Goal: Information Seeking & Learning: Understand process/instructions

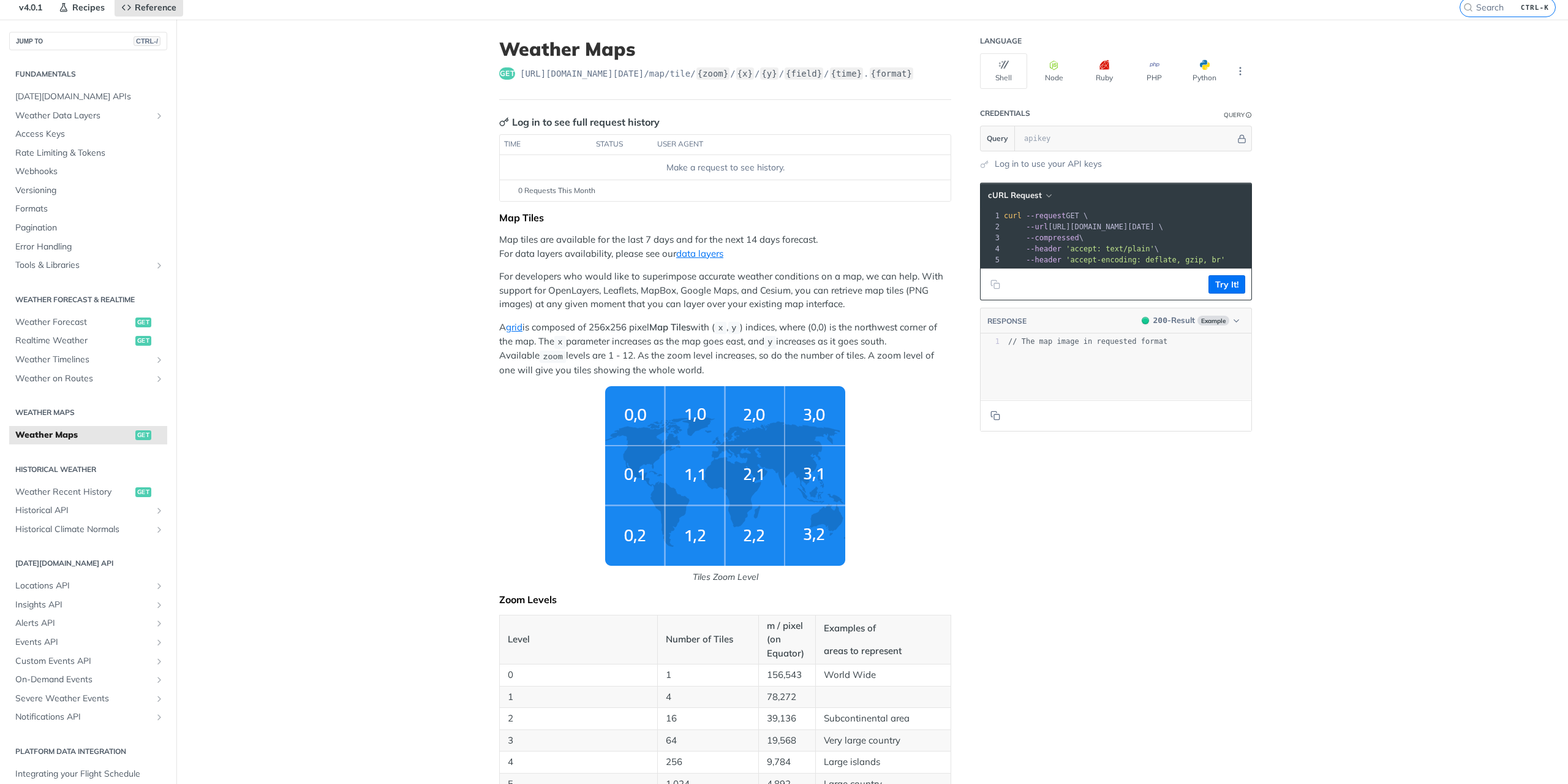
scroll to position [35, 0]
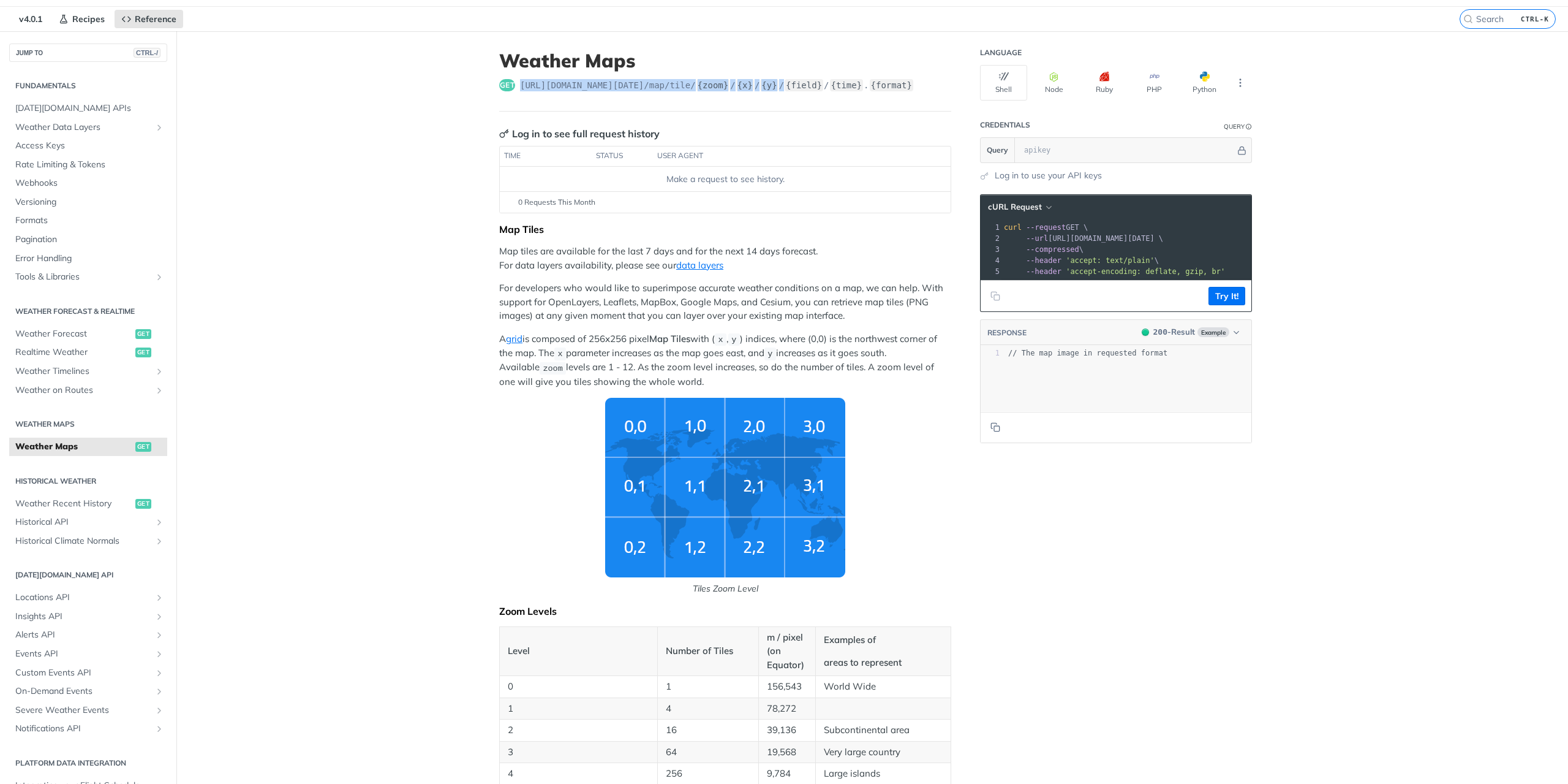
drag, startPoint x: 513, startPoint y: 82, endPoint x: 790, endPoint y: 91, distance: 277.1
click at [790, 91] on header "Weather Maps get [URL][DOMAIN_NAME][DATE] /map/tile/ {zoom} / {x} / {y} / {fiel…" at bounding box center [725, 81] width 452 height 62
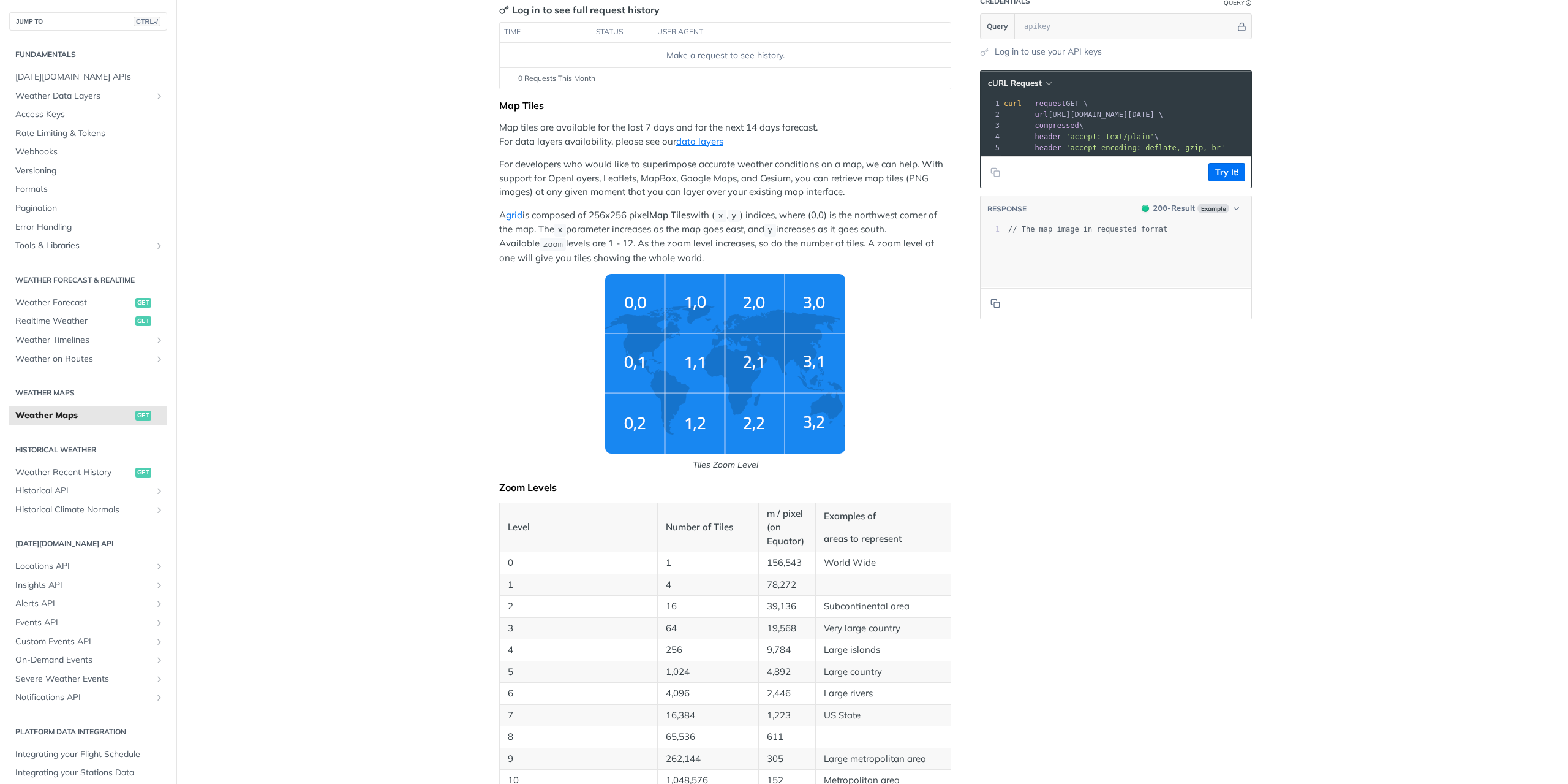
scroll to position [0, 0]
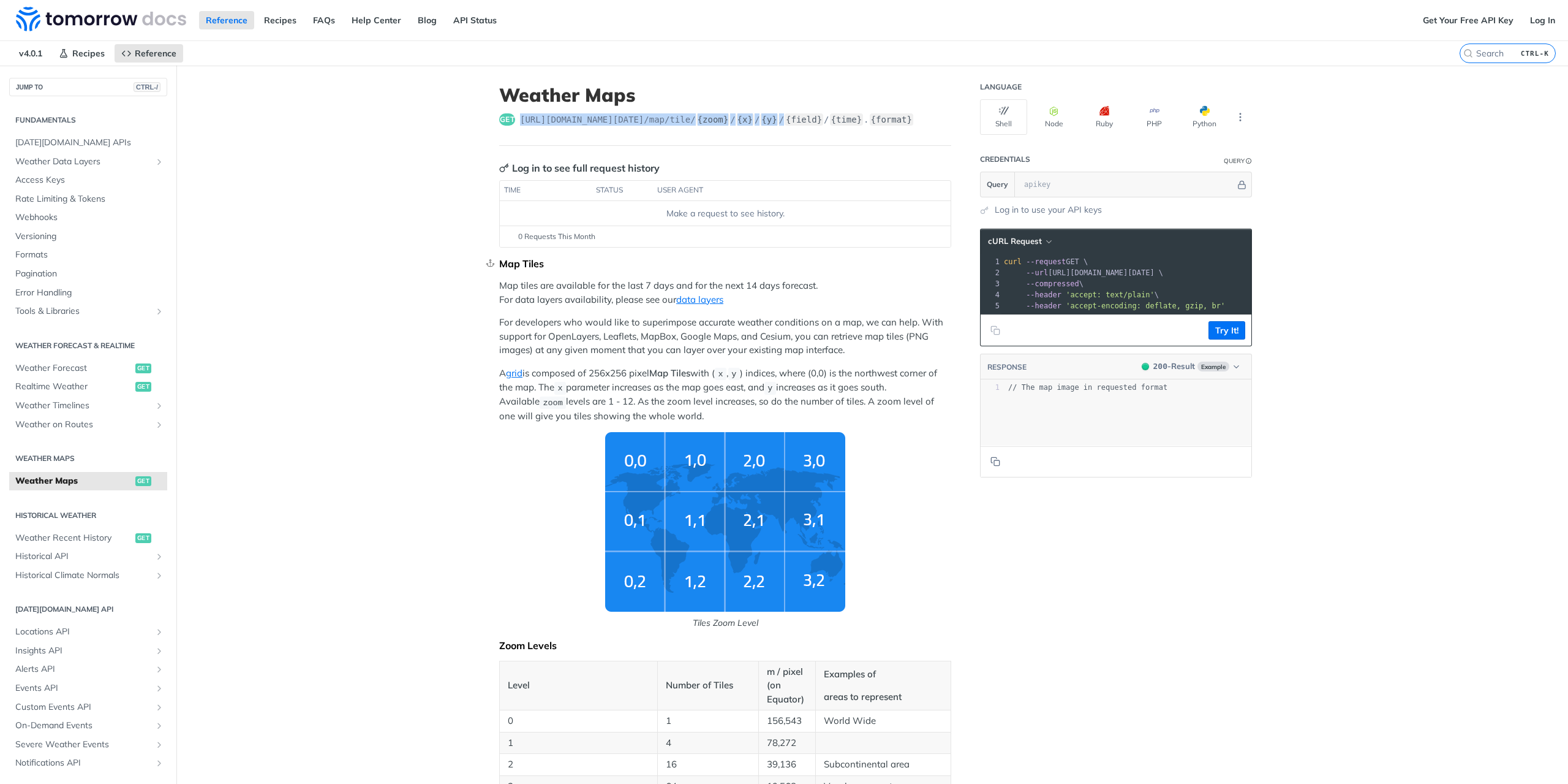
copy span "[URL][DOMAIN_NAME][DATE] /map/tile/ {zoom} / {x} / {y} /"
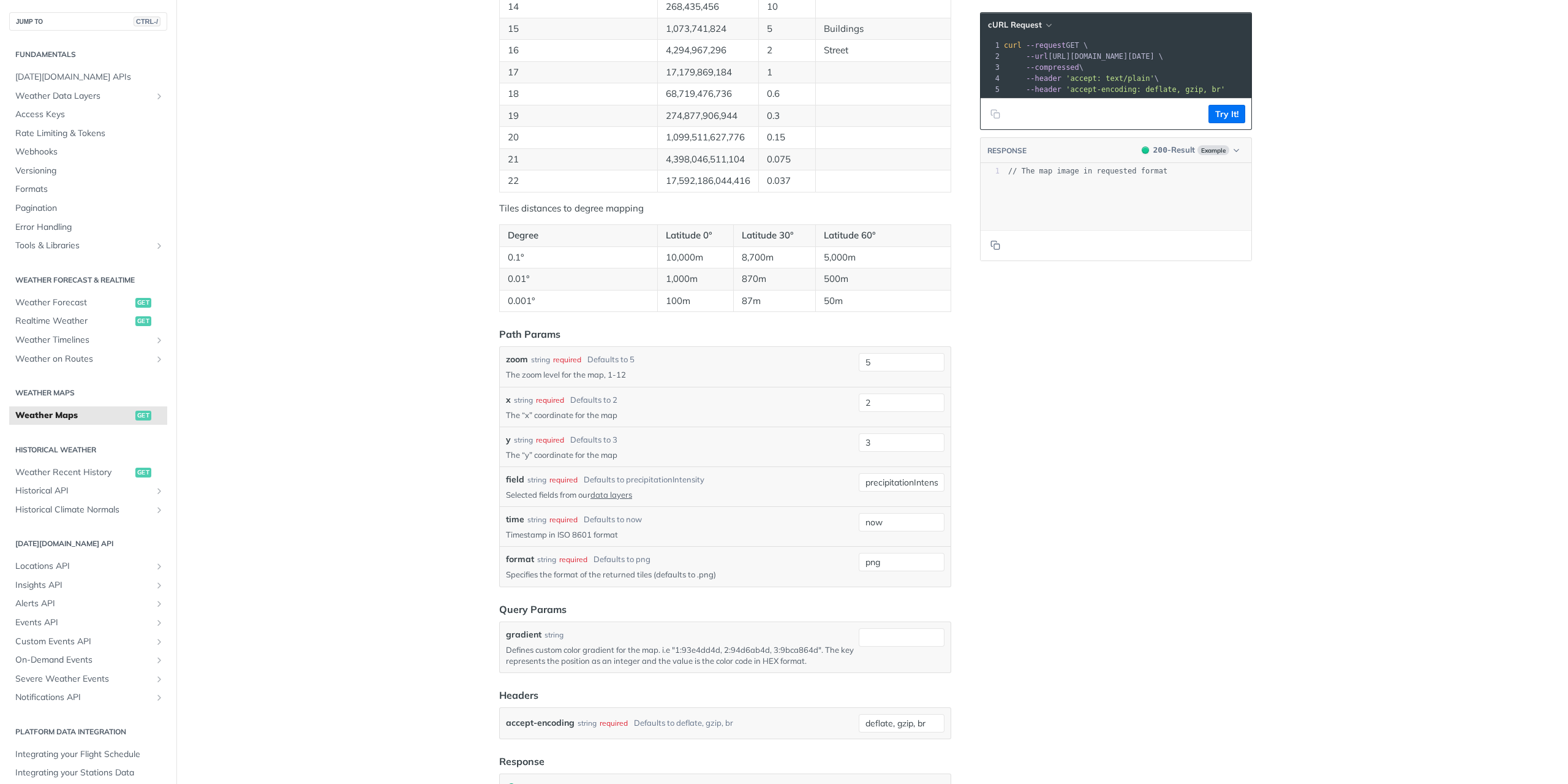
scroll to position [1047, 0]
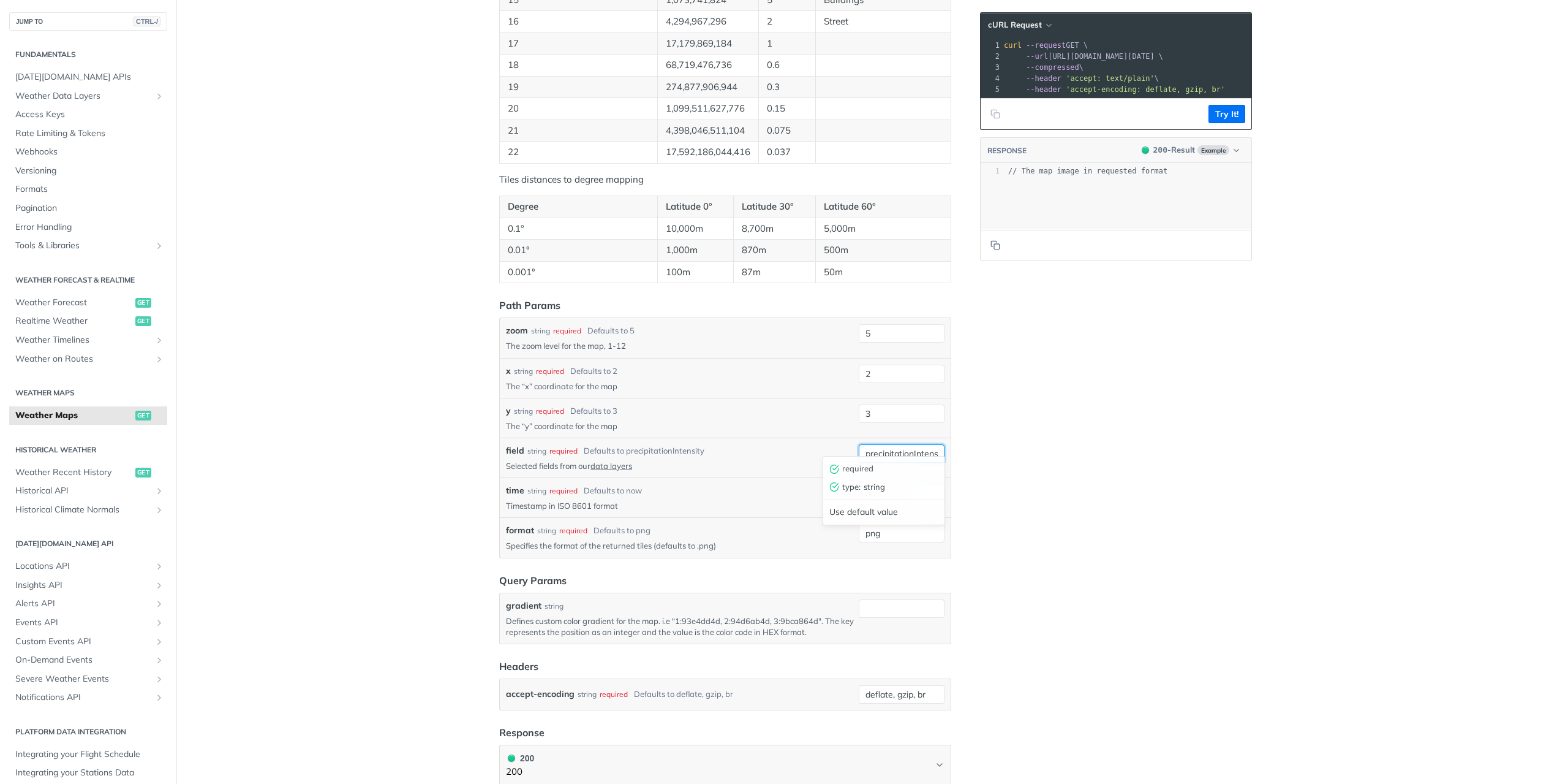
click at [903, 444] on input "precipitationIntensity" at bounding box center [902, 453] width 86 height 19
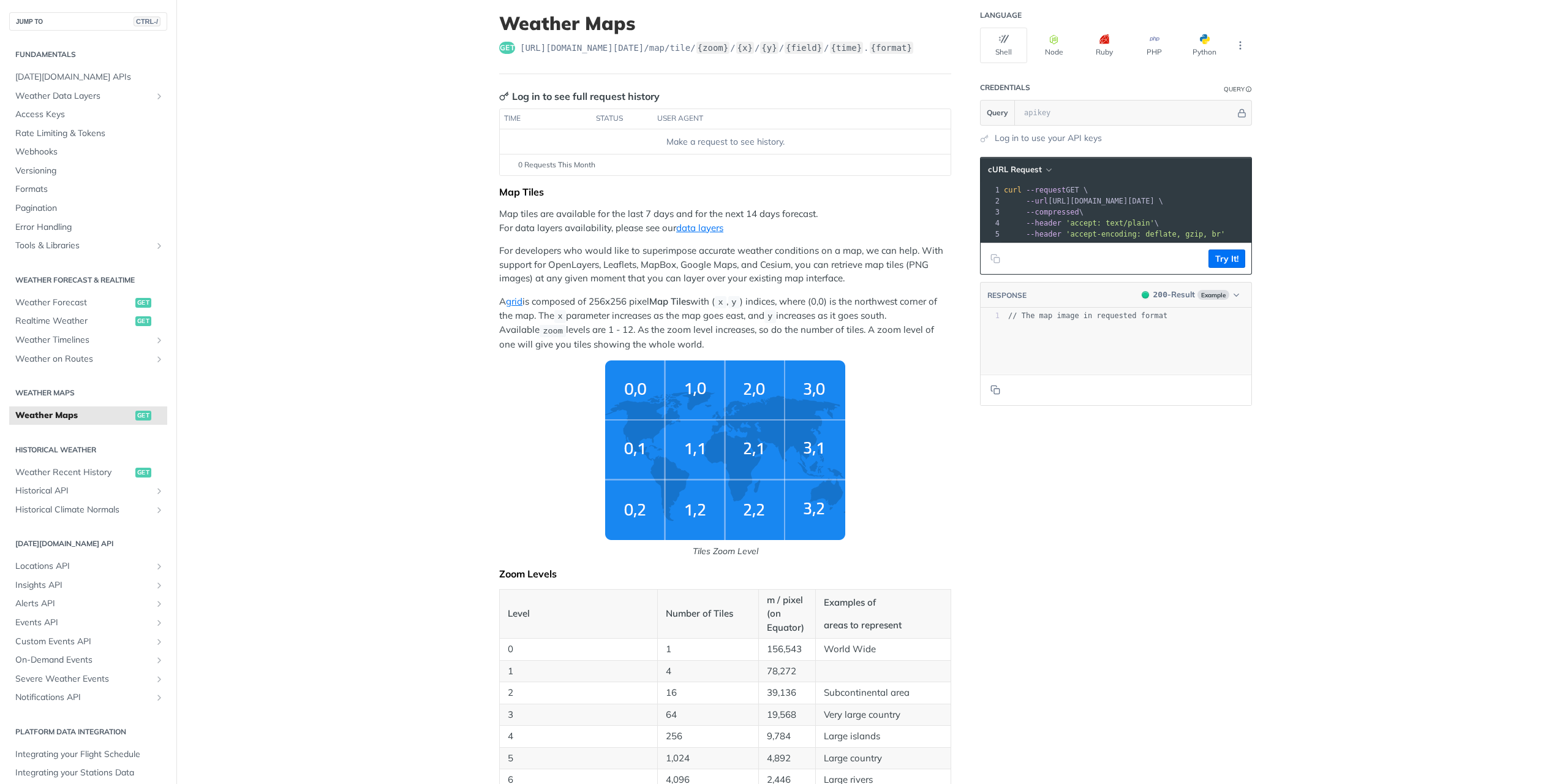
scroll to position [0, 0]
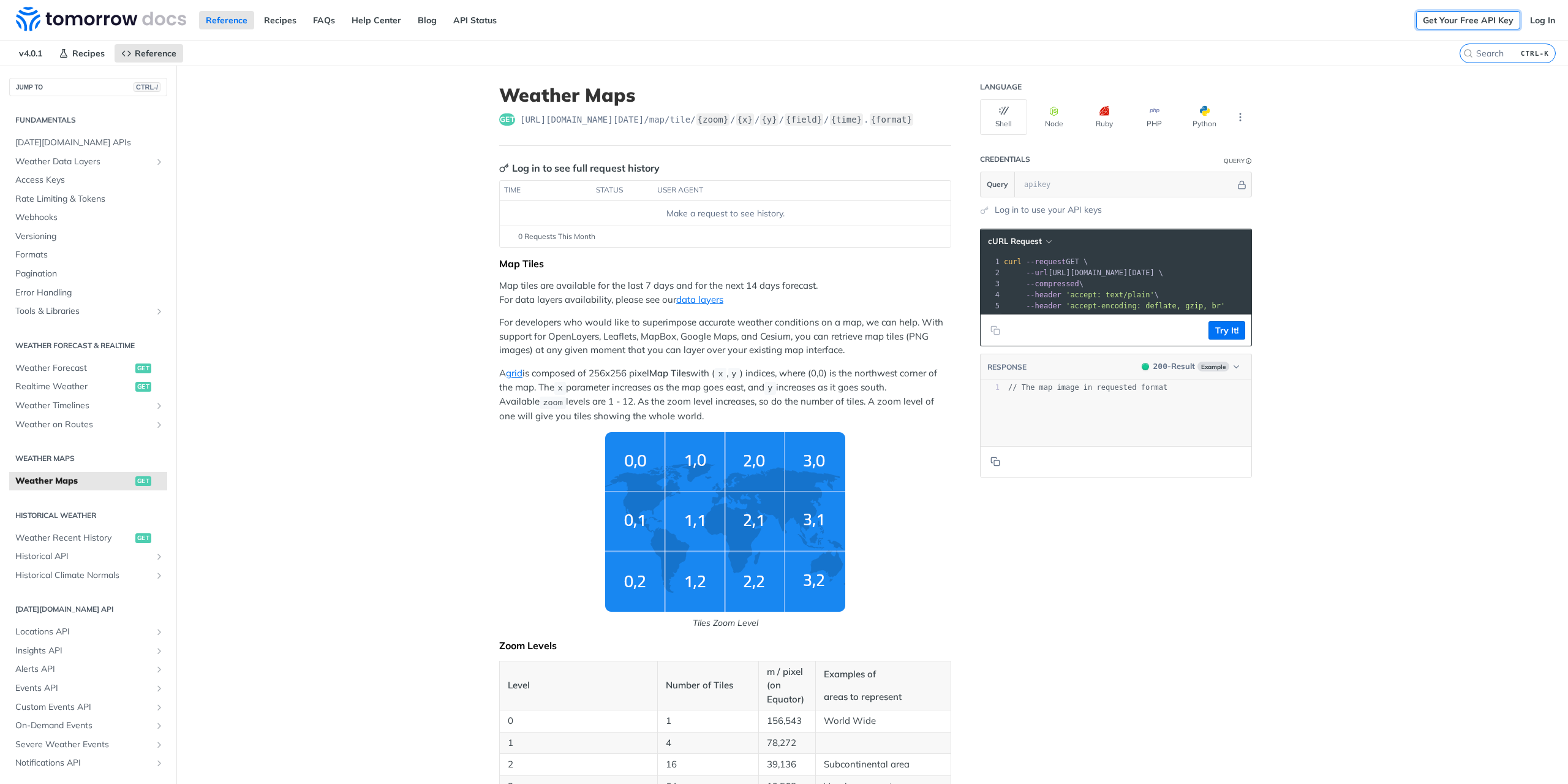
click at [1462, 20] on link "Get Your Free API Key" at bounding box center [1468, 20] width 104 height 19
drag, startPoint x: 515, startPoint y: 117, endPoint x: 919, endPoint y: 122, distance: 404.0
click at [914, 122] on span "https://api.tomorrow.io/v4 /map/tile/ {zoom} / {x} / {y} / {field} / {time} . {…" at bounding box center [717, 119] width 394 height 12
copy span "https://api.tomorrow.io/v4 /map/tile/ {zoom} / {x} / {y} / {field} / {time} . {…"
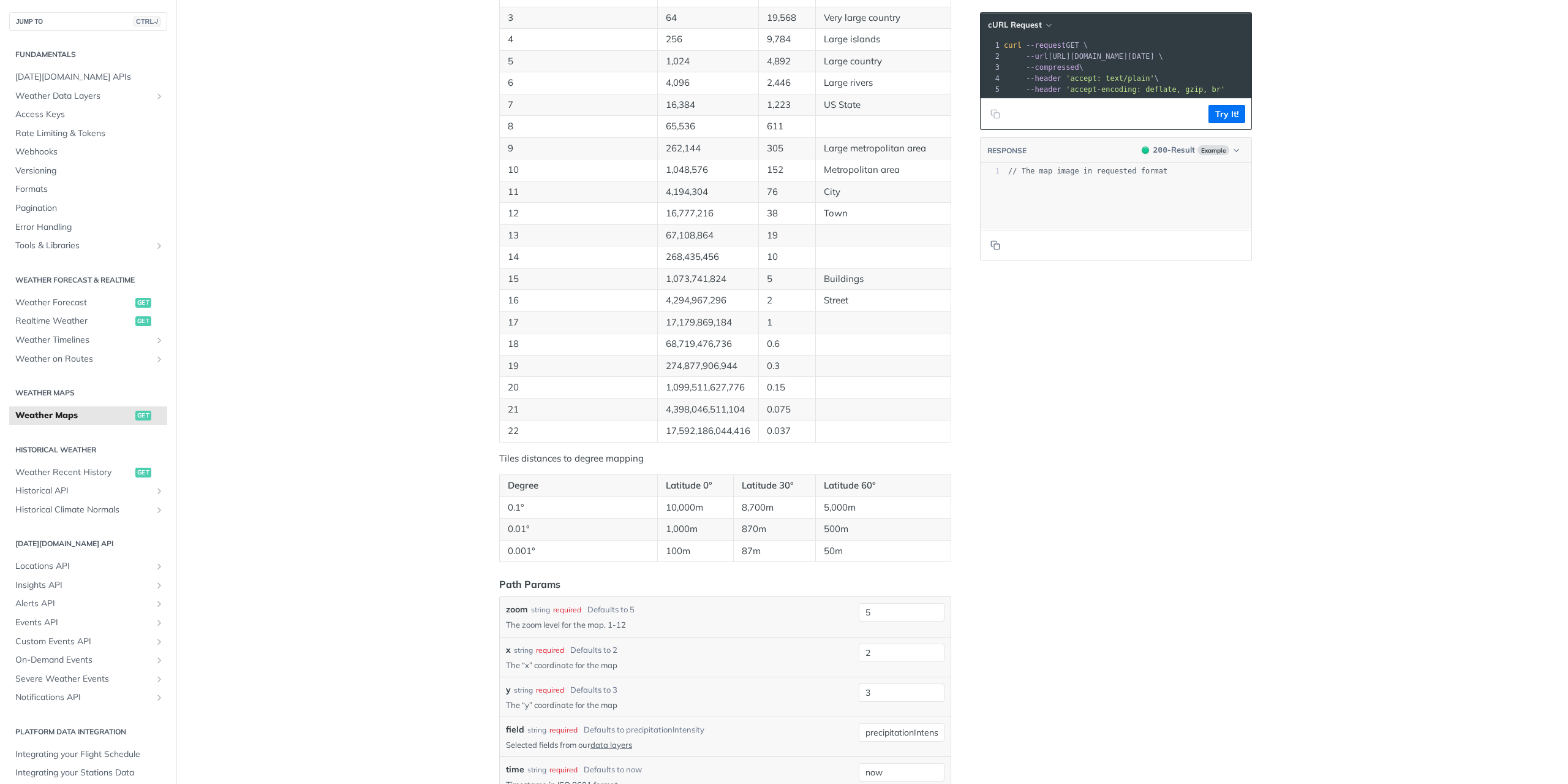
scroll to position [796, 0]
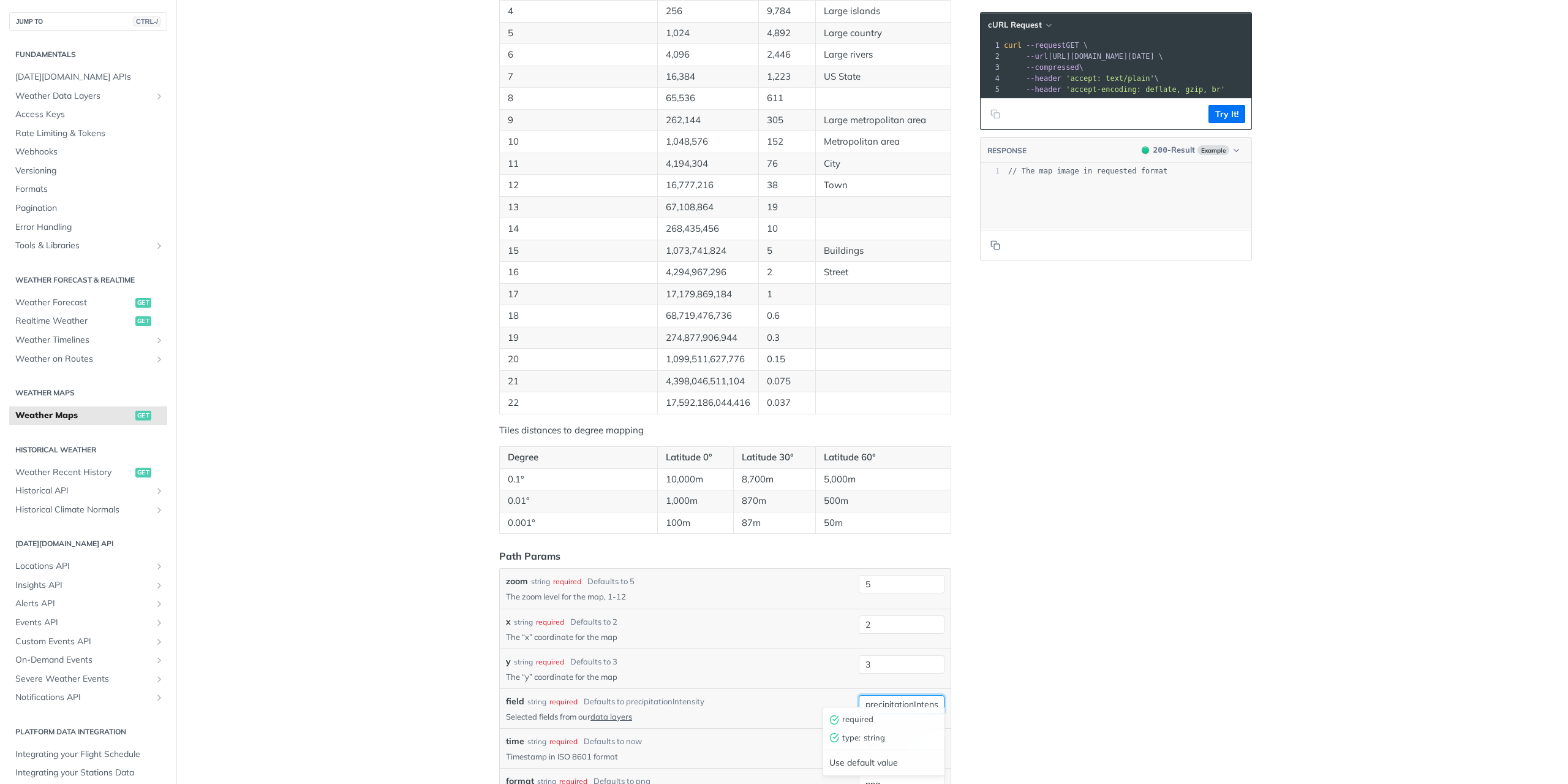
drag, startPoint x: 910, startPoint y: 697, endPoint x: 919, endPoint y: 696, distance: 9.1
click at [911, 697] on input "precipitationIntensity" at bounding box center [902, 704] width 86 height 19
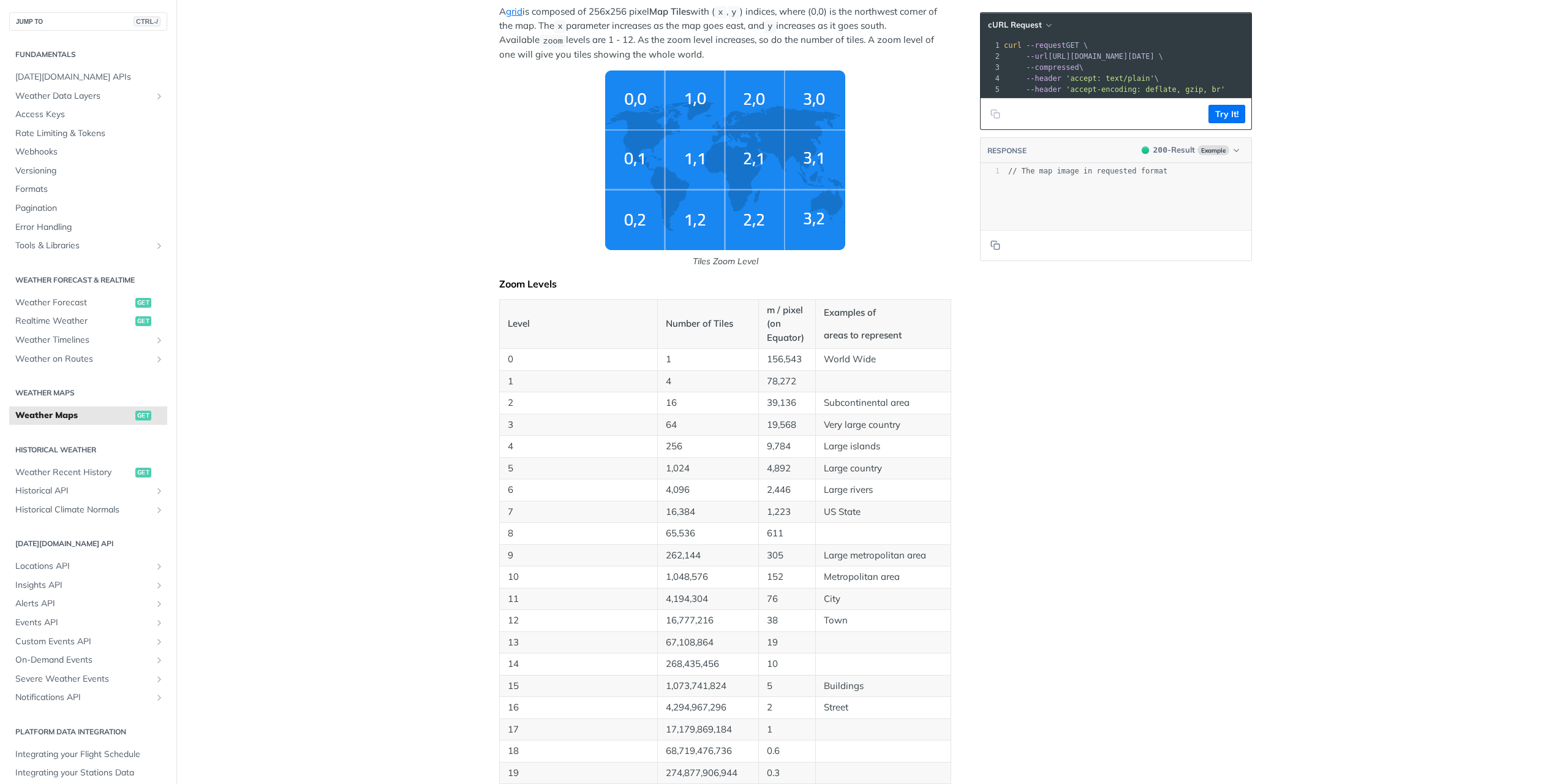
scroll to position [0, 0]
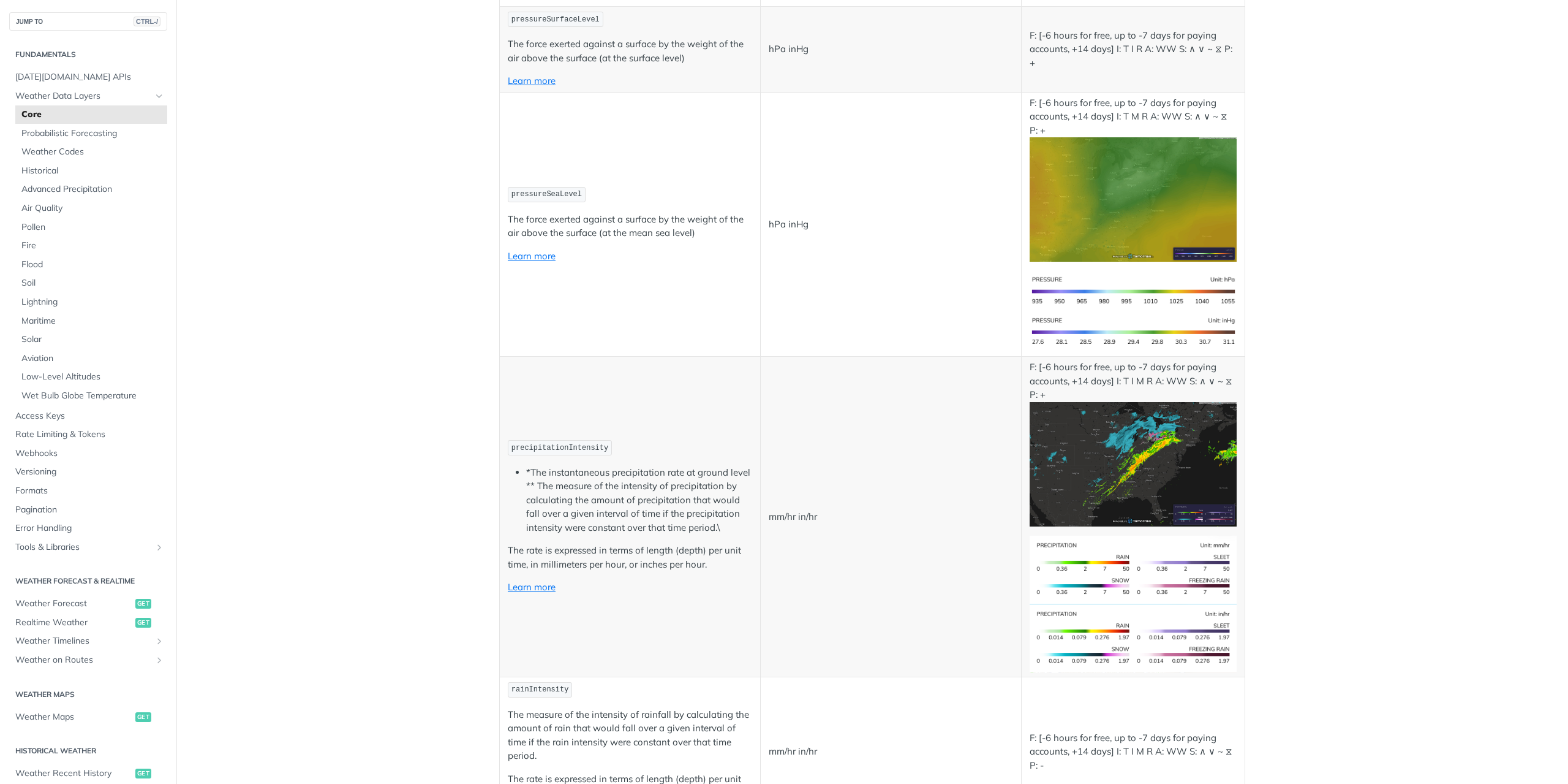
scroll to position [2022, 0]
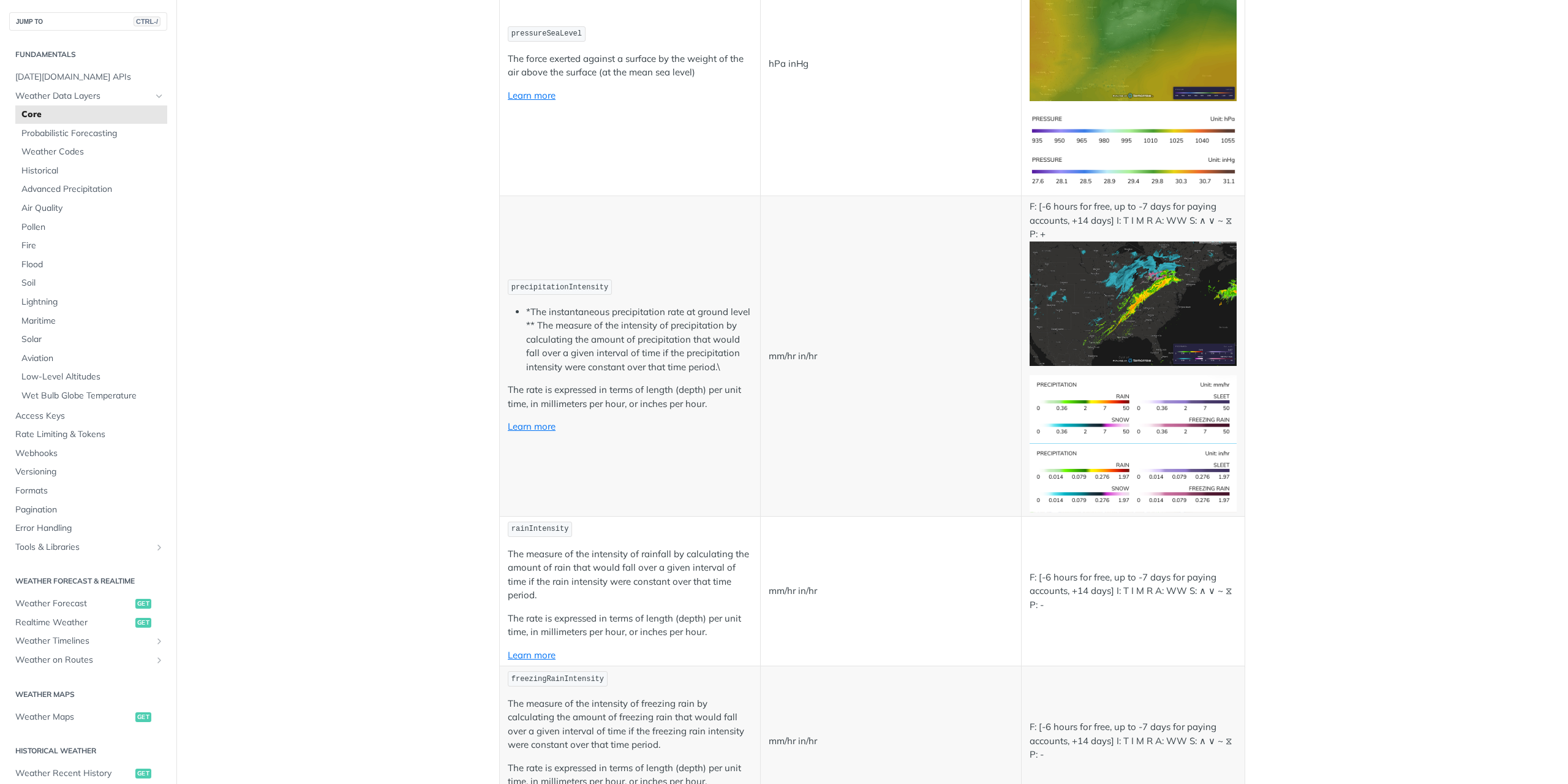
click at [588, 286] on span "precipitationIntensity" at bounding box center [560, 287] width 97 height 8
copy span "precipitationIntensity"
drag, startPoint x: 646, startPoint y: 397, endPoint x: 641, endPoint y: 392, distance: 7.1
click at [646, 397] on p "The rate is expressed in terms of length (depth) per unit time, in millimeters …" at bounding box center [630, 396] width 244 height 28
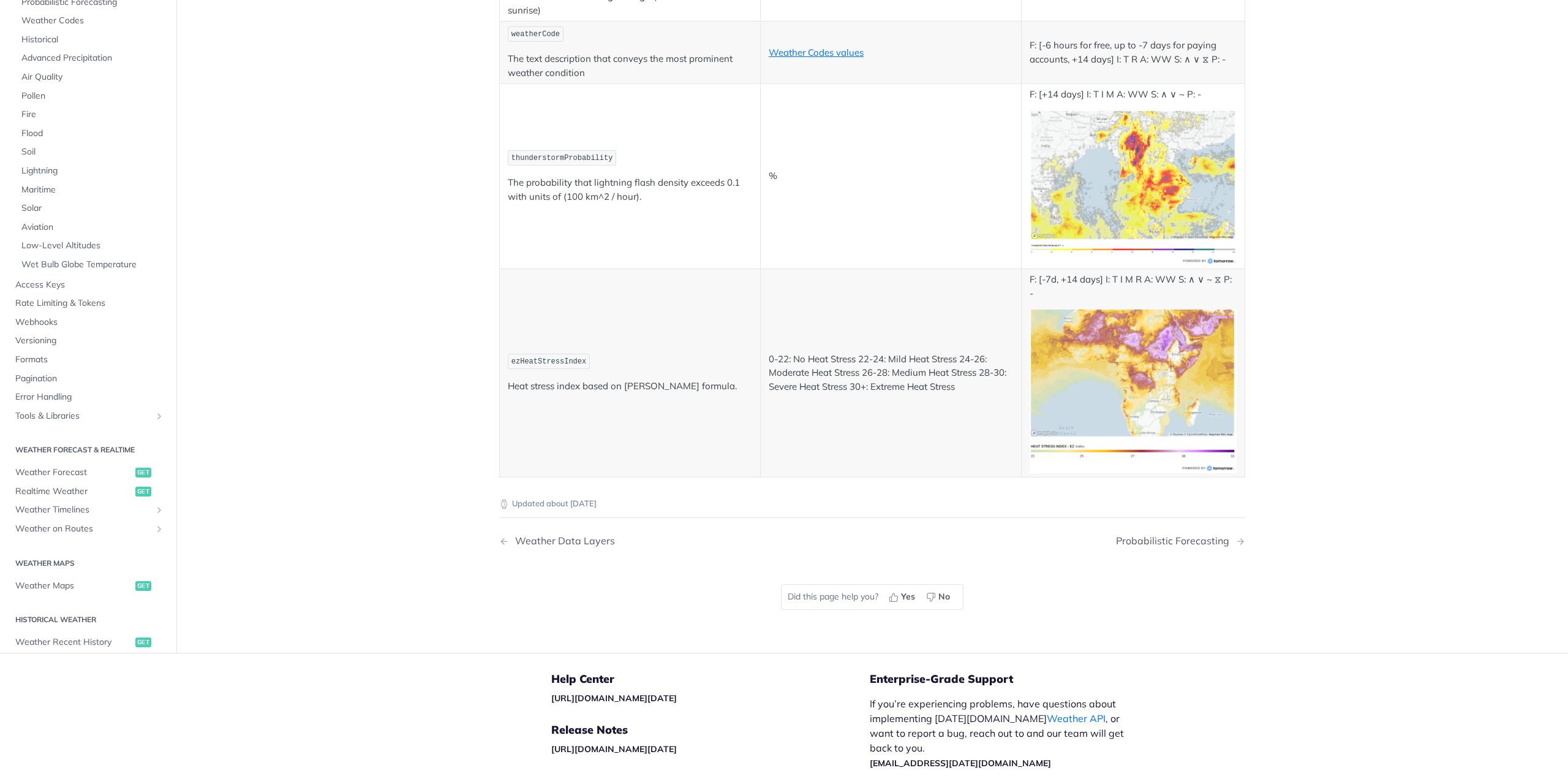
scroll to position [6418, 0]
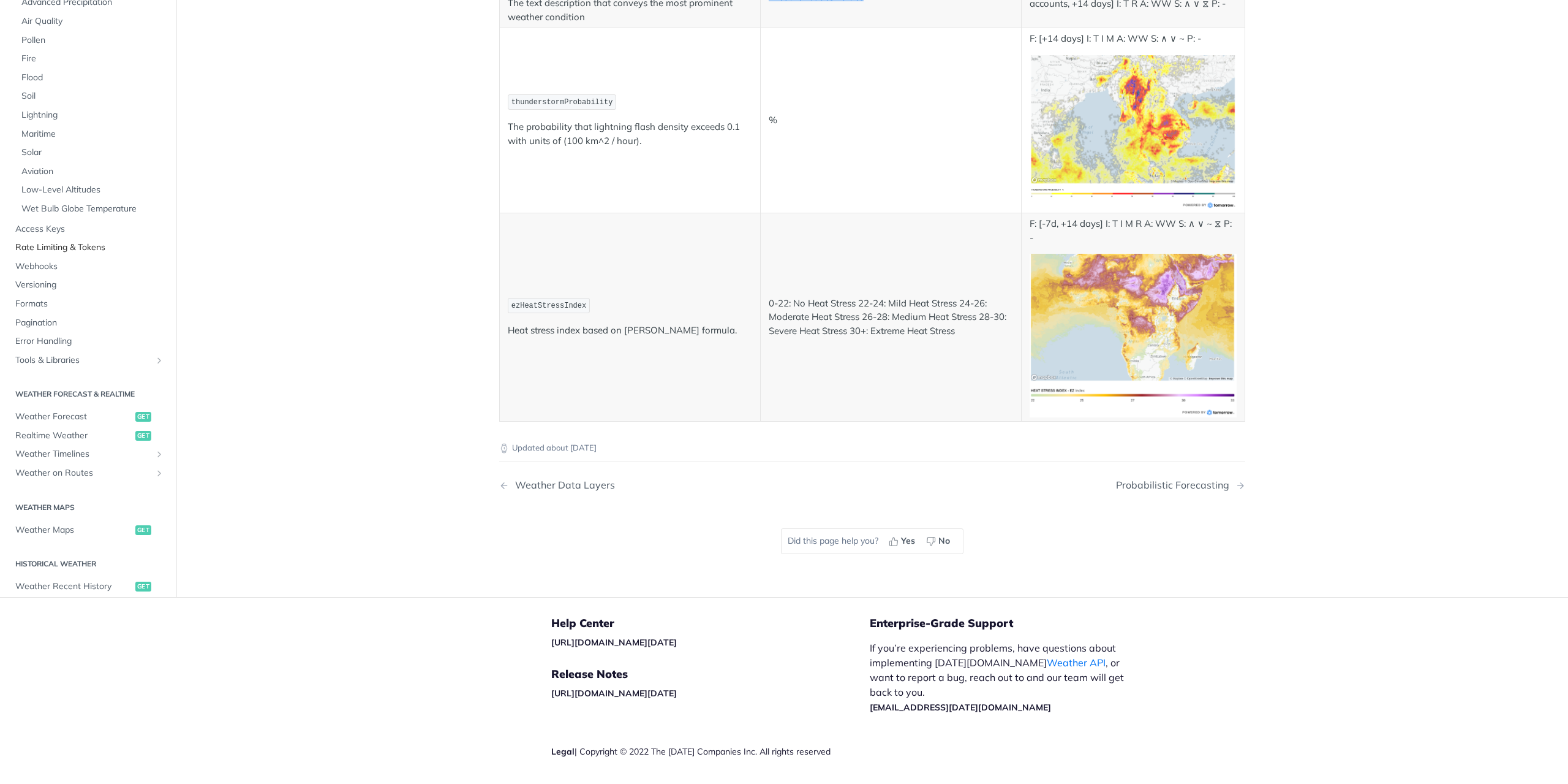
click at [52, 242] on span "Rate Limiting & Tokens" at bounding box center [90, 248] width 149 height 12
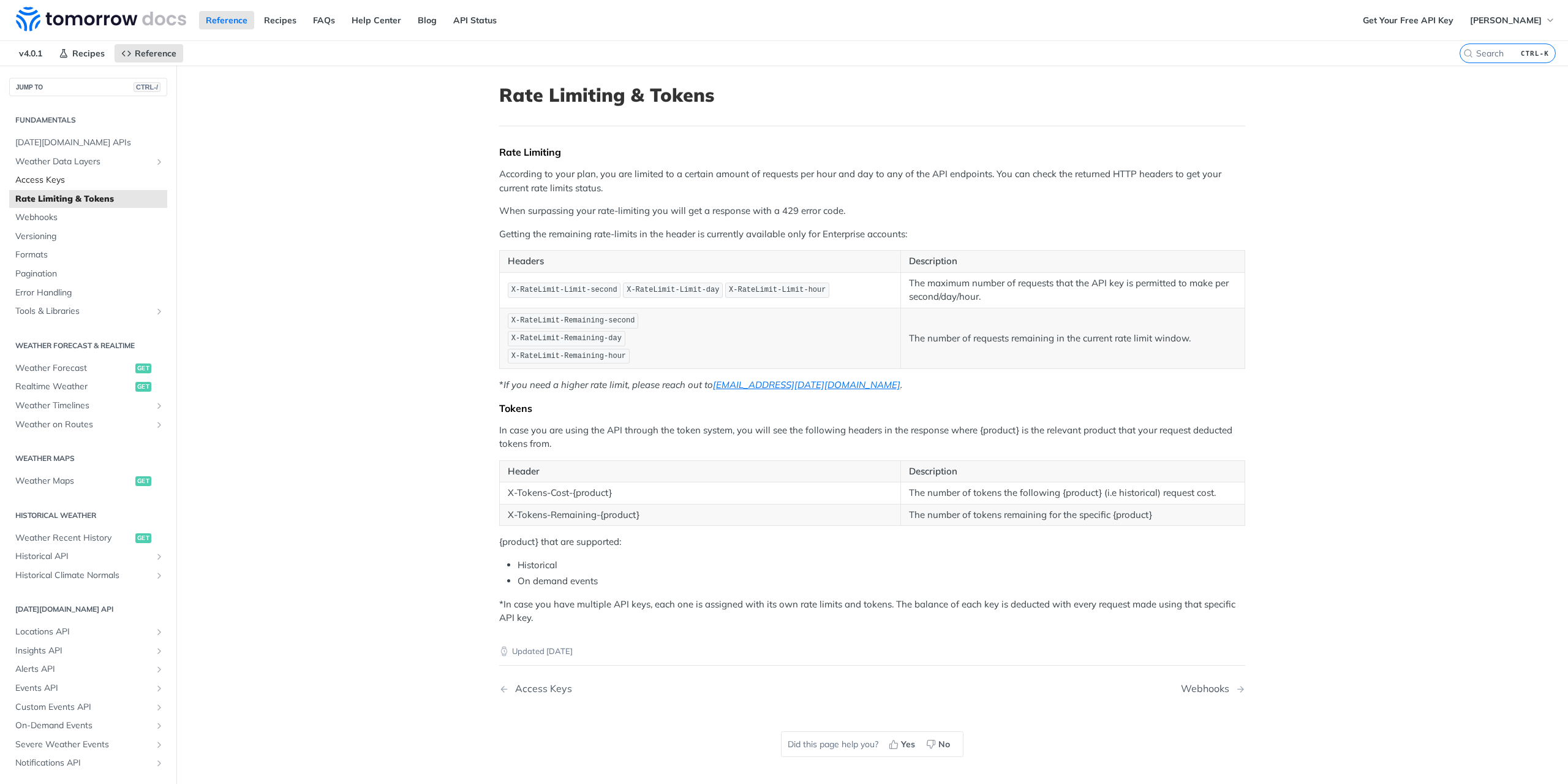
click at [46, 183] on span "Access Keys" at bounding box center [90, 180] width 149 height 12
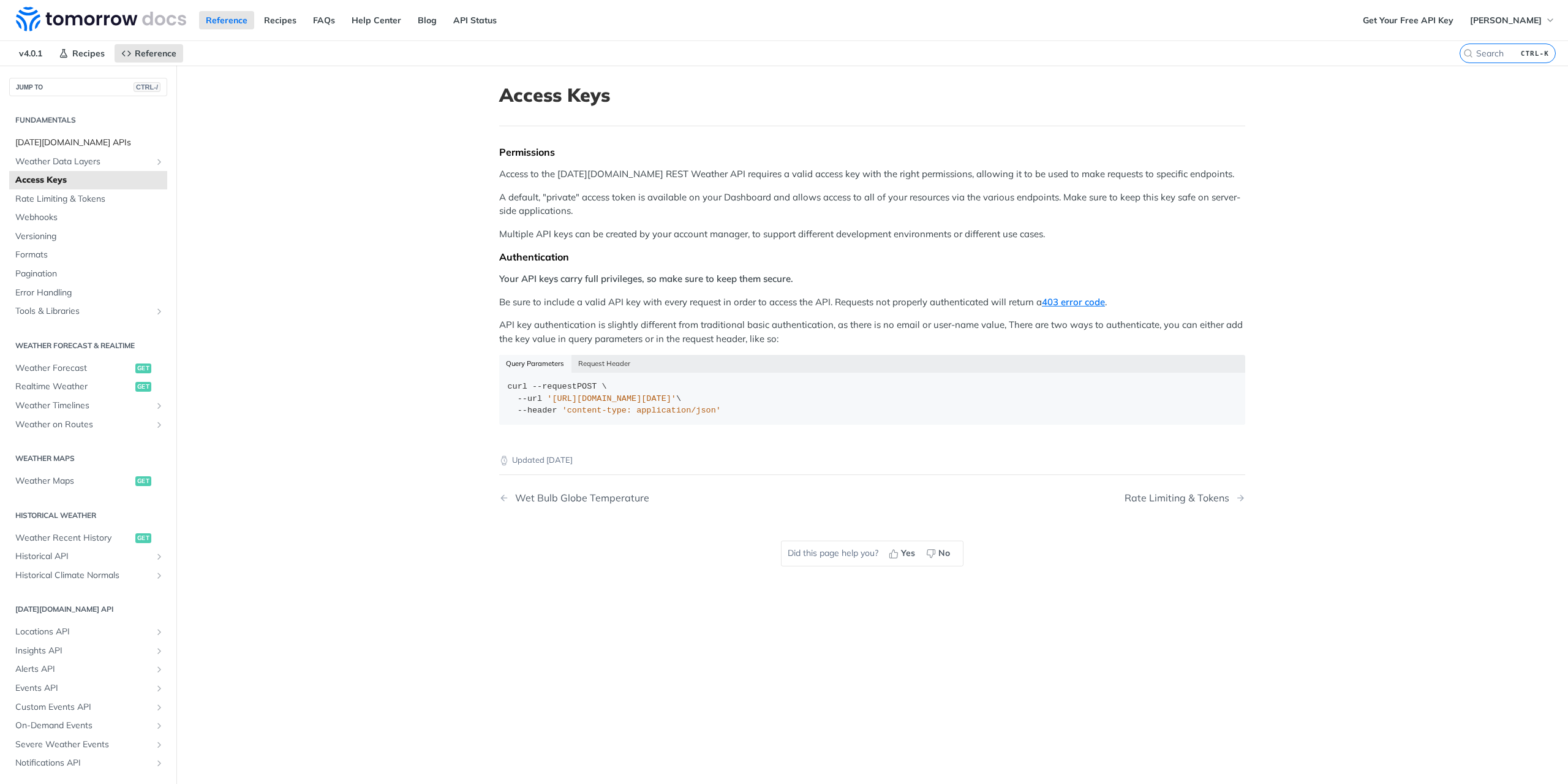
click at [65, 142] on span "[DATE][DOMAIN_NAME] APIs" at bounding box center [90, 143] width 149 height 12
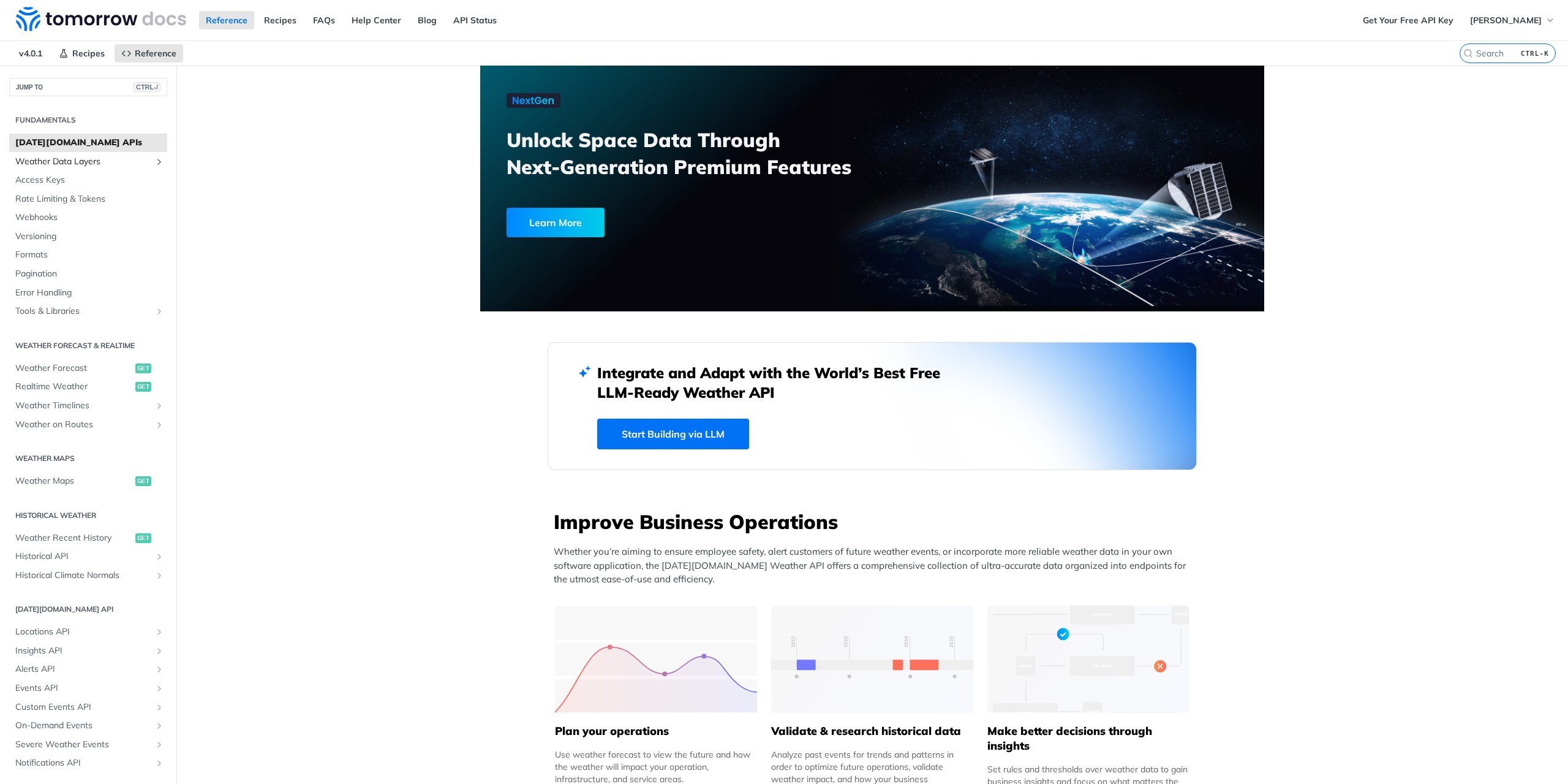
click at [87, 162] on span "Weather Data Layers" at bounding box center [83, 162] width 136 height 12
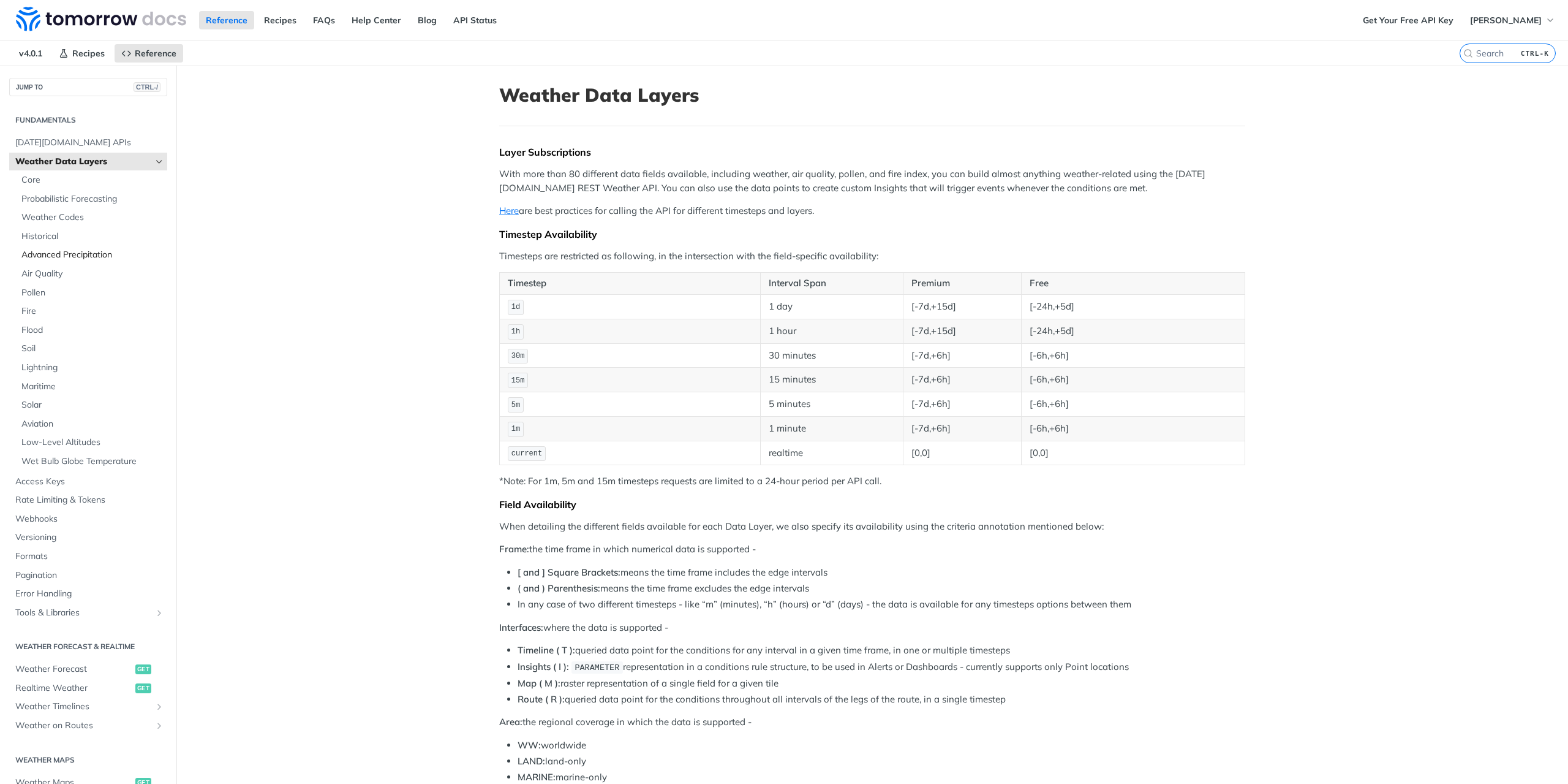
click at [77, 247] on link "Advanced Precipitation" at bounding box center [91, 255] width 152 height 19
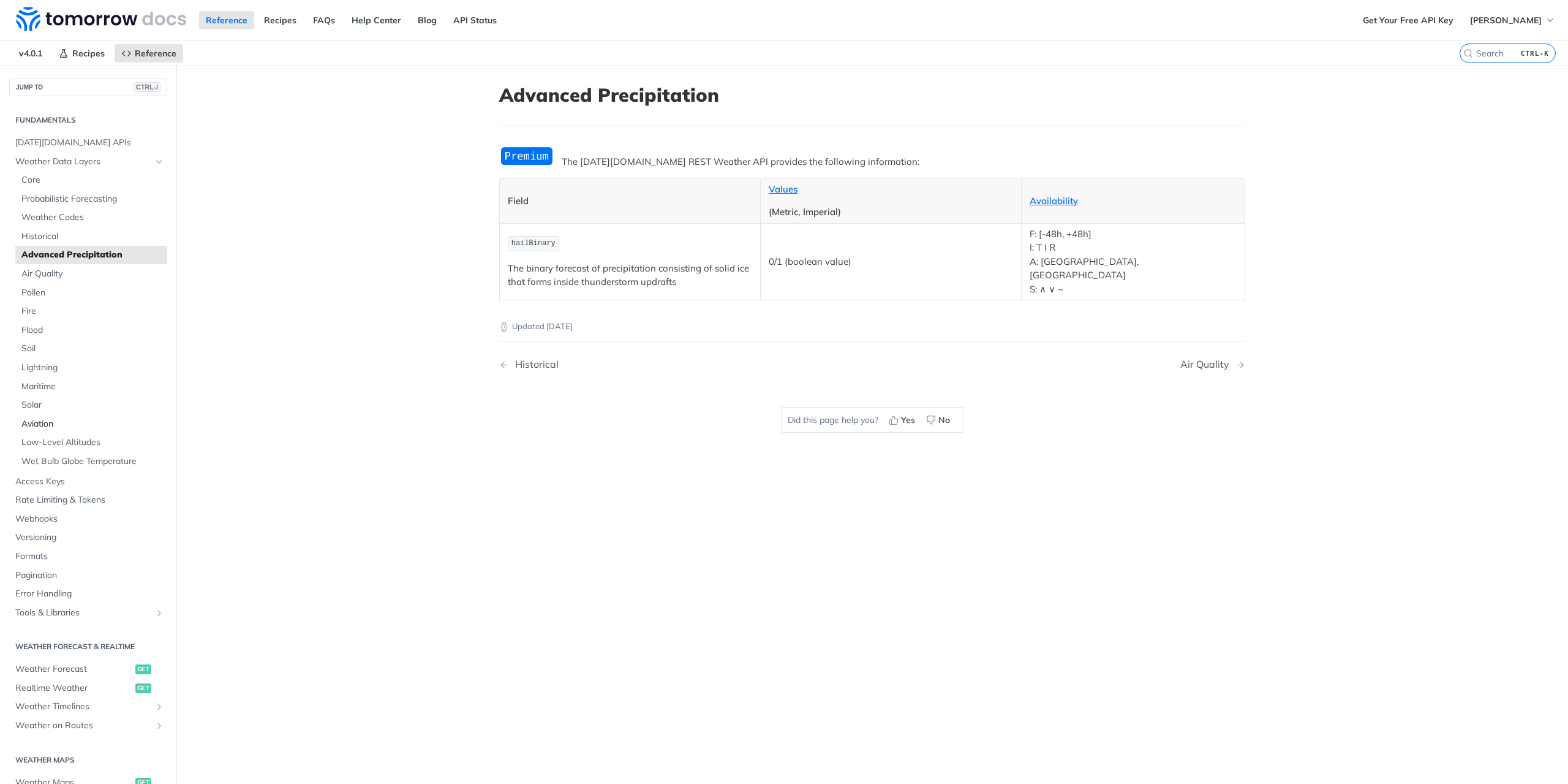
click at [39, 420] on span "Aviation" at bounding box center [93, 424] width 143 height 12
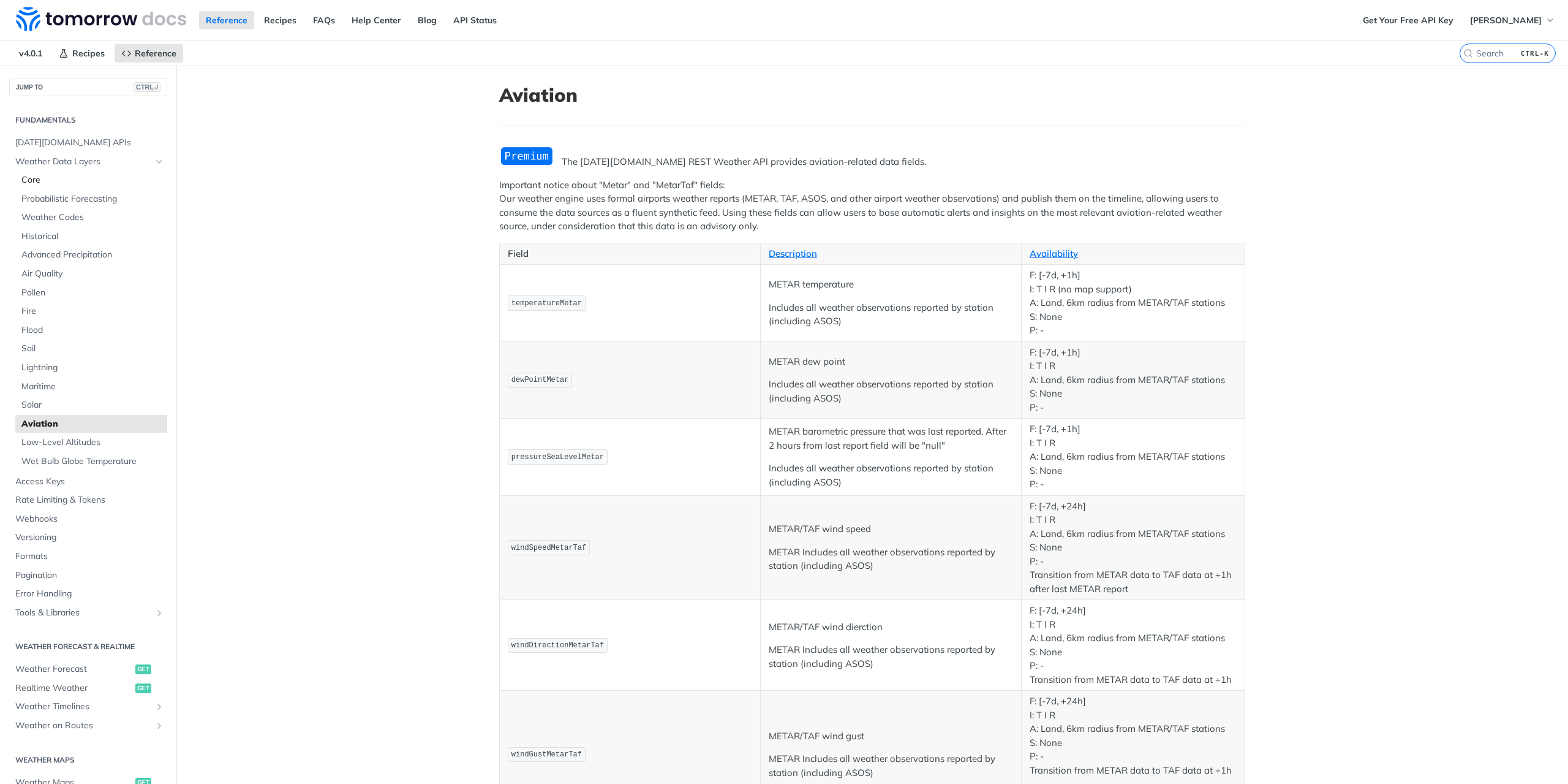
click at [41, 172] on link "Core" at bounding box center [91, 180] width 152 height 19
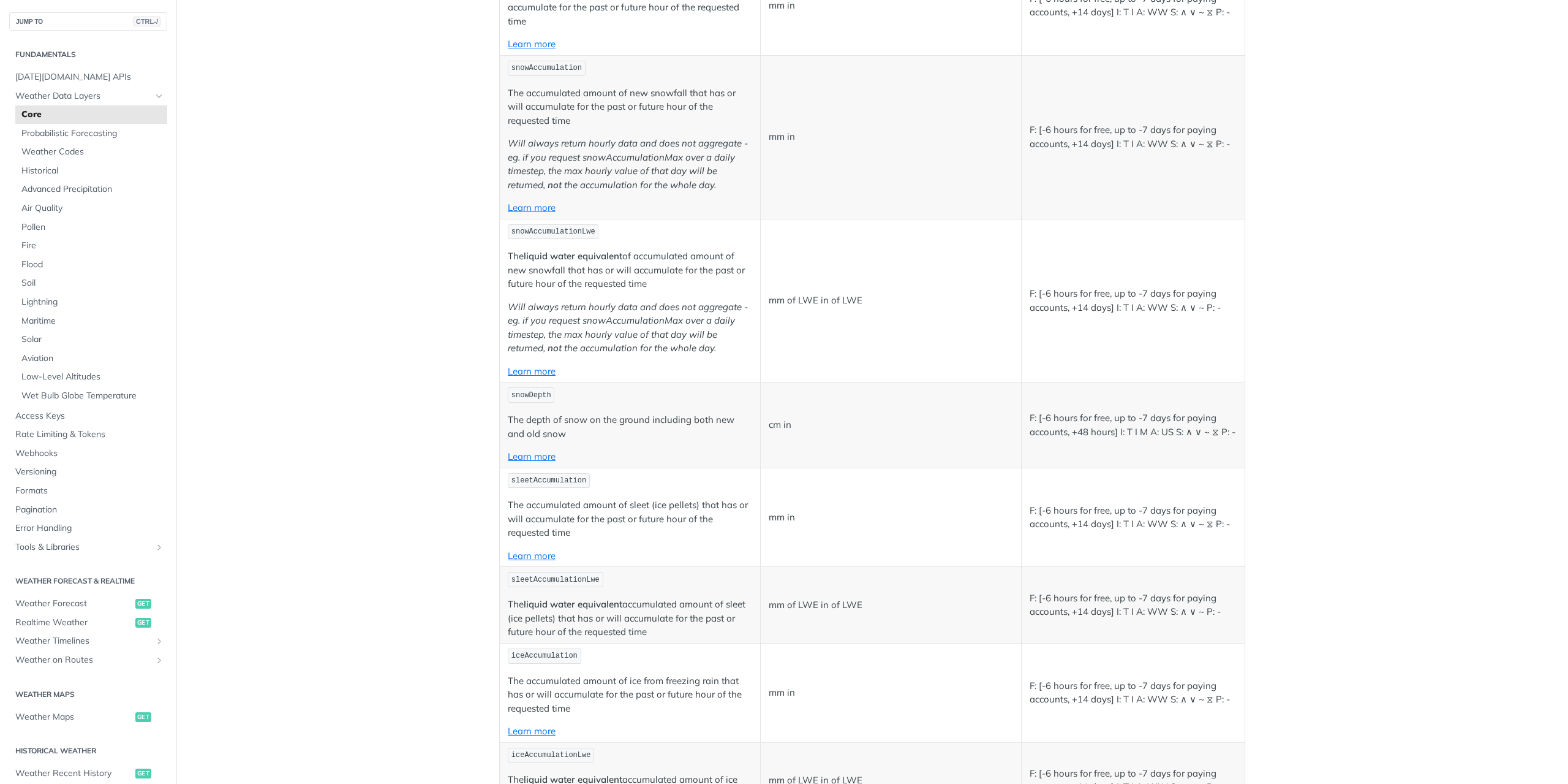
scroll to position [1959, 0]
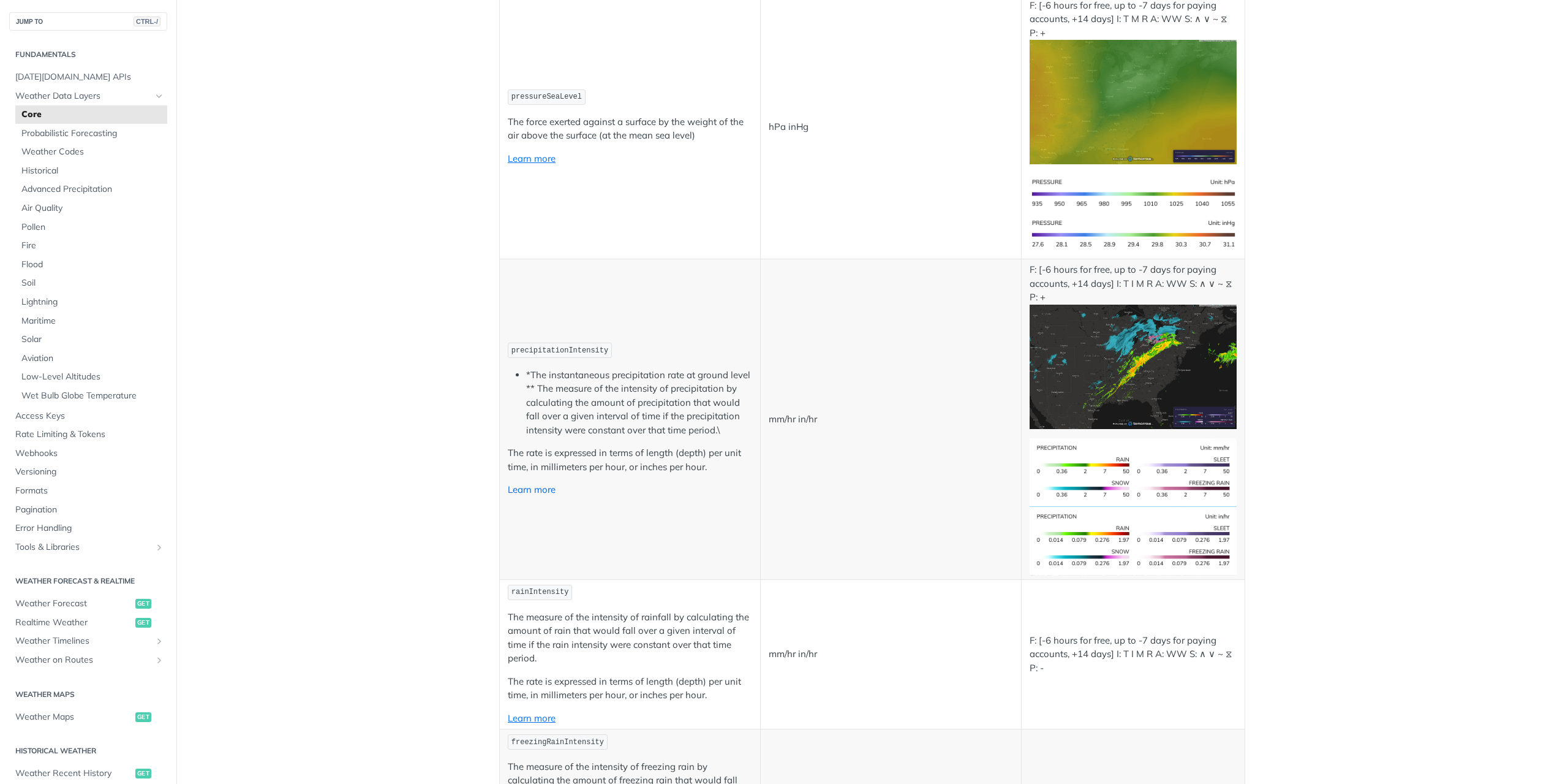
click at [519, 484] on link "Learn more" at bounding box center [531, 489] width 48 height 12
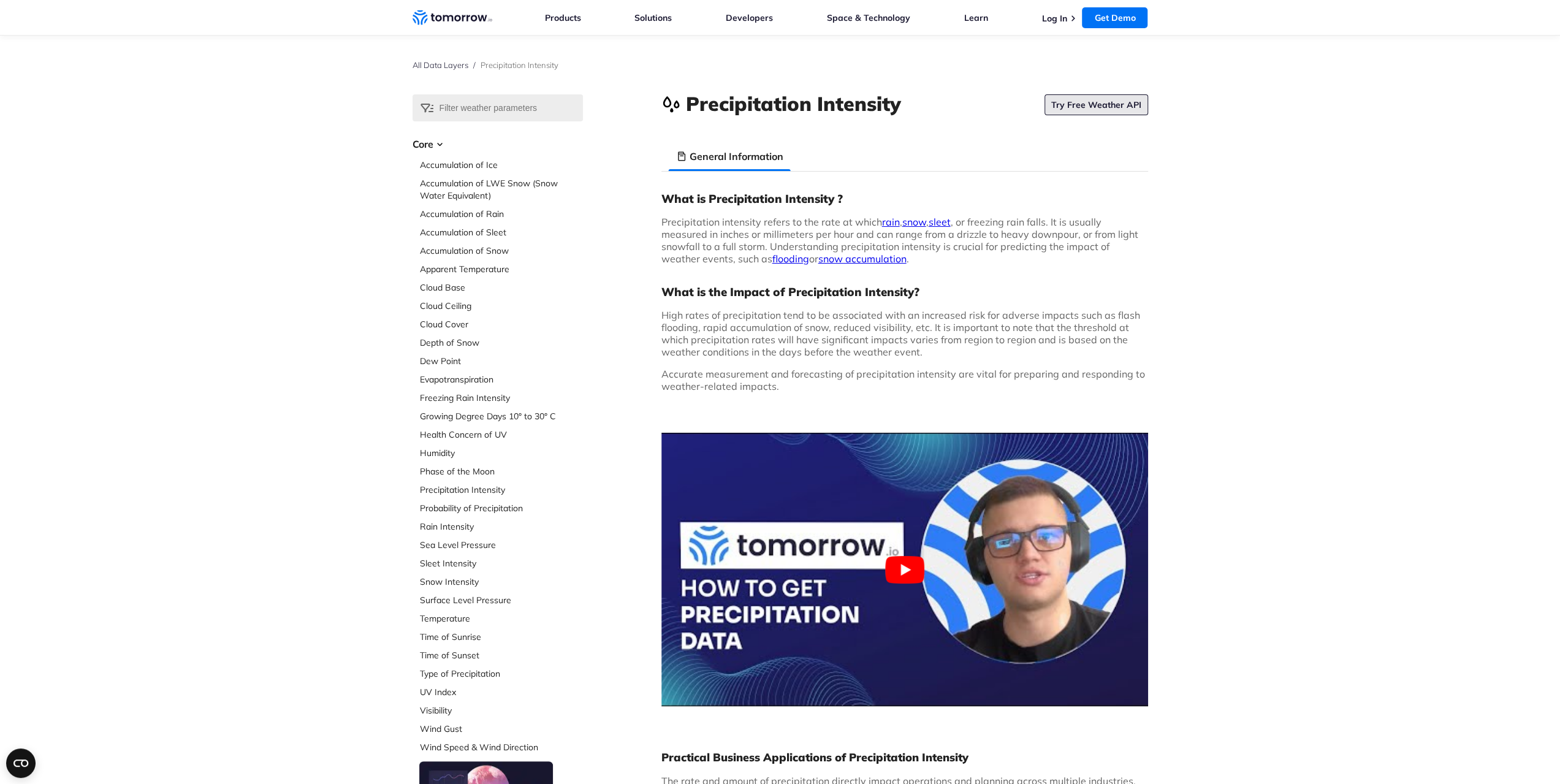
click at [1110, 102] on link "Try Free Weather API" at bounding box center [1096, 105] width 104 height 21
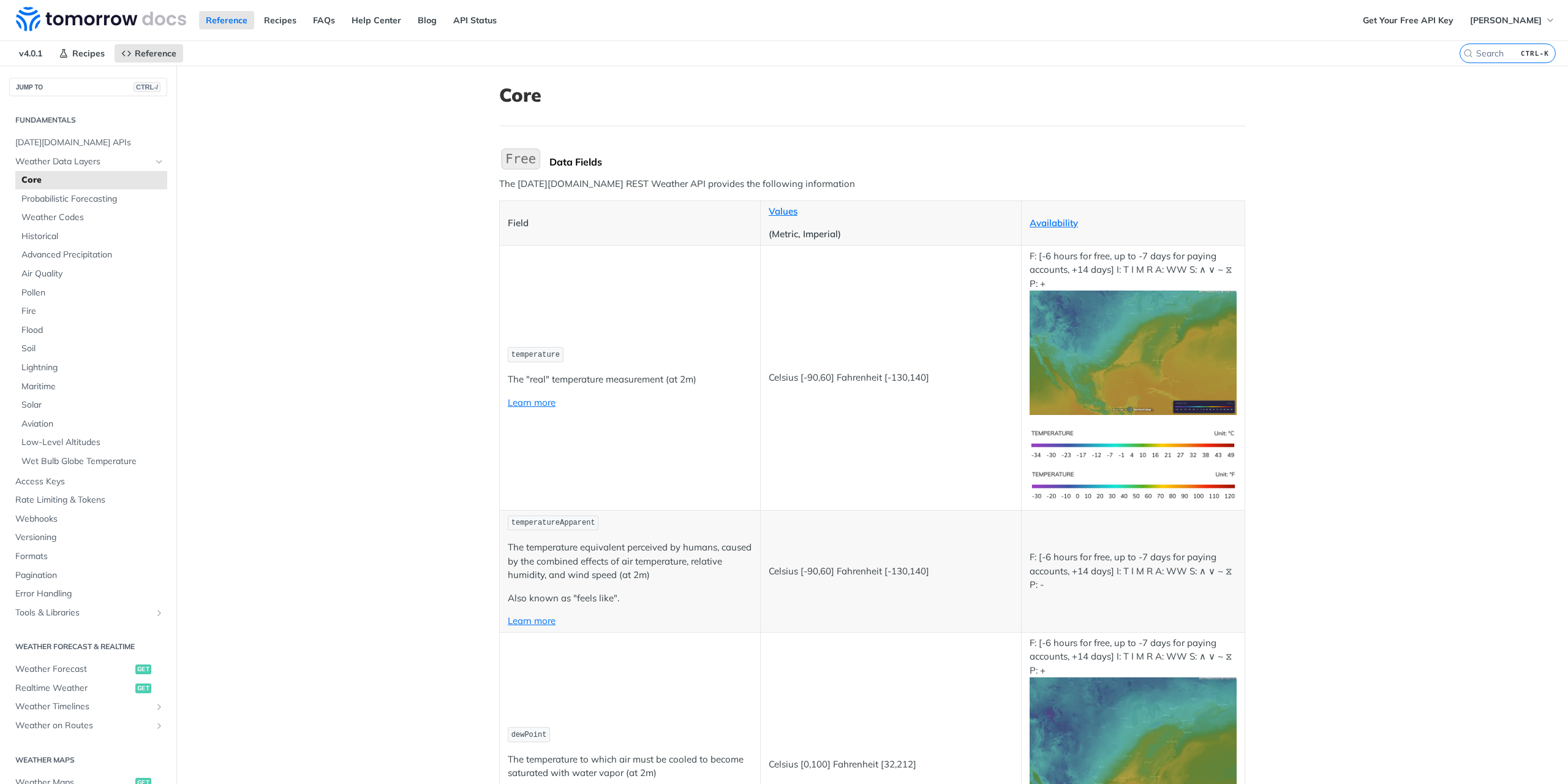
click at [566, 331] on td "temperature The "real" temperature measurement (at 2m) Learn more" at bounding box center [630, 377] width 261 height 265
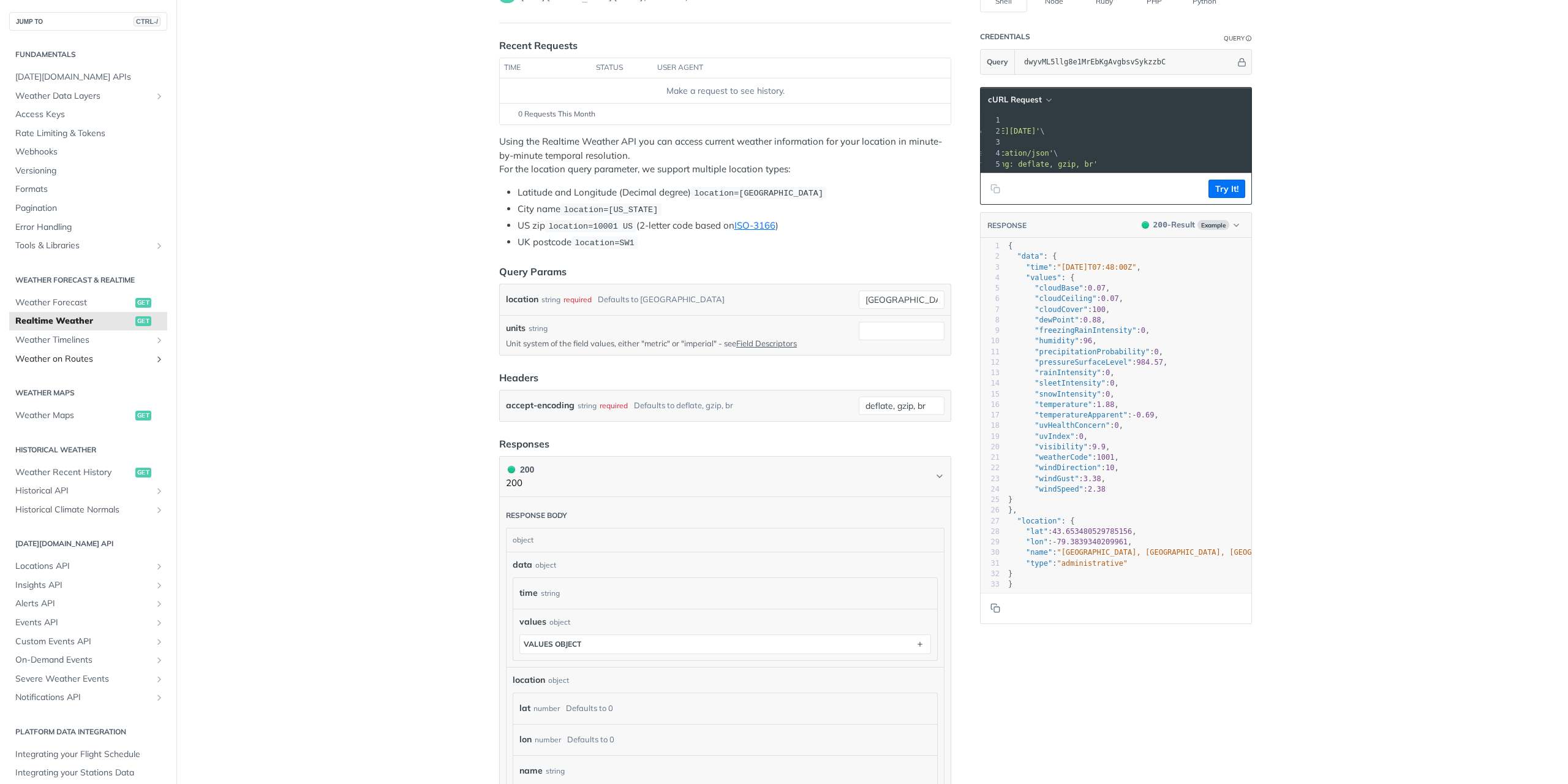
click at [54, 354] on span "Weather on Routes" at bounding box center [83, 359] width 136 height 12
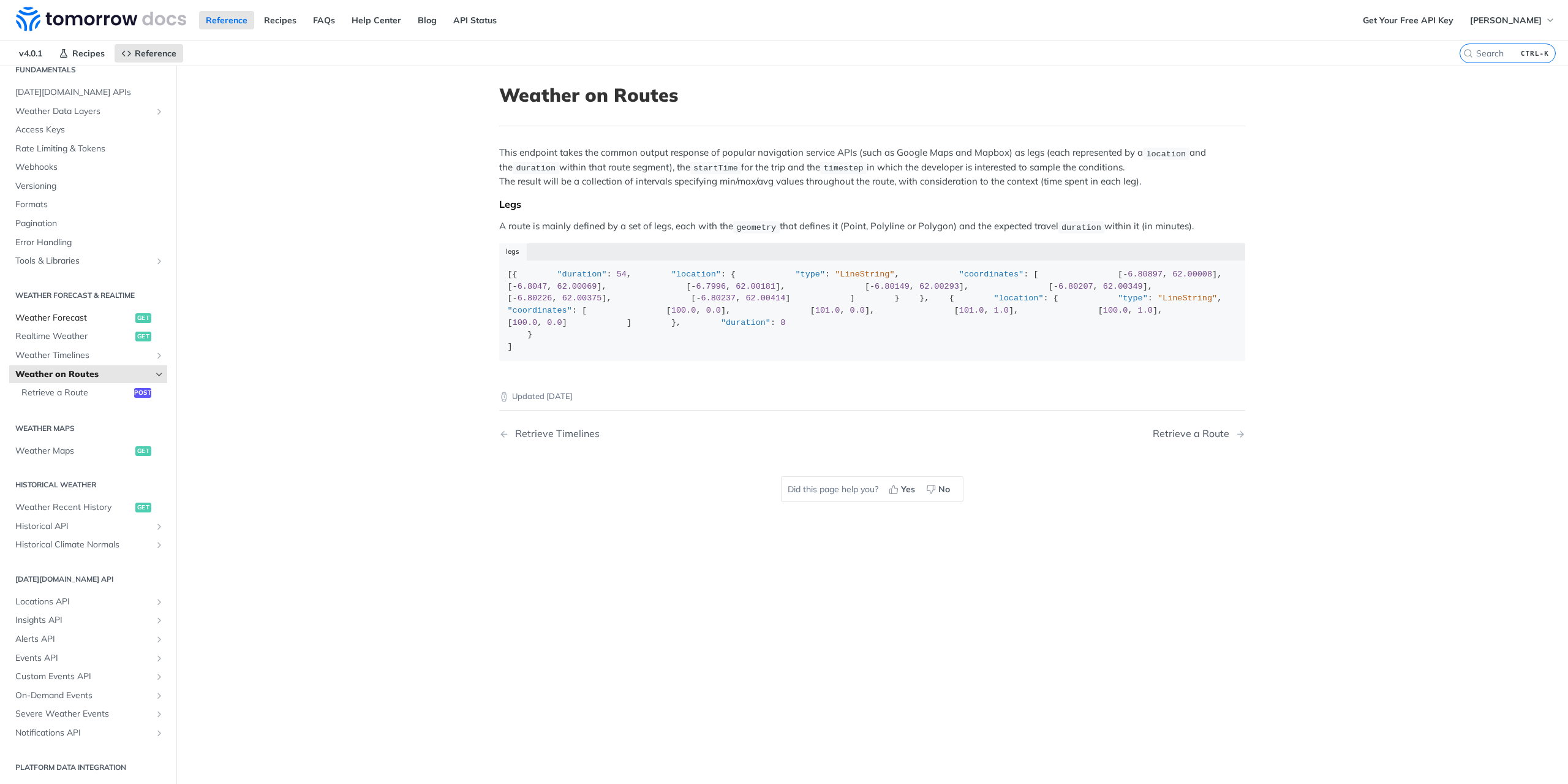
click at [68, 316] on span "Weather Forecast" at bounding box center [73, 318] width 117 height 12
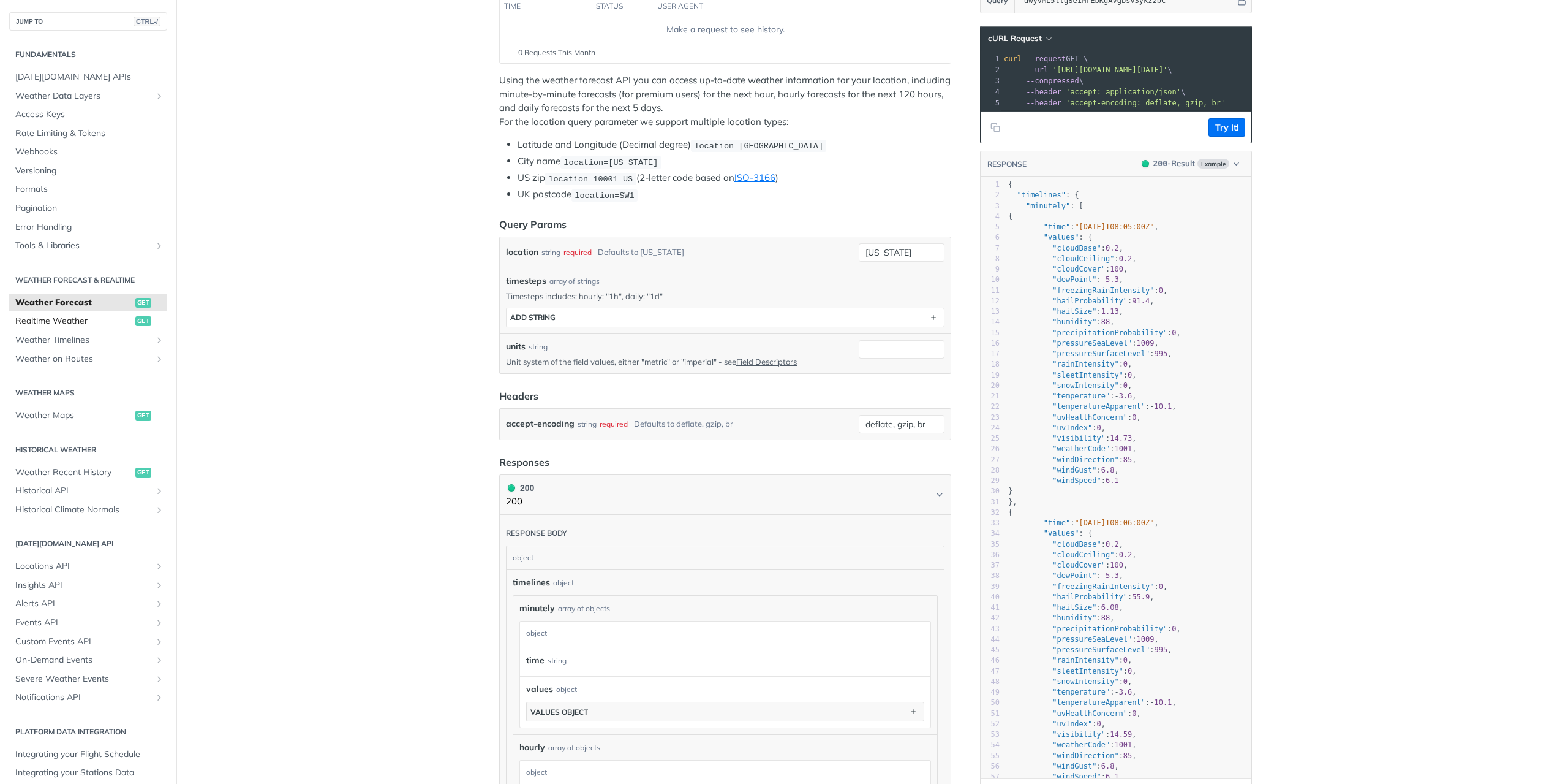
click at [55, 322] on span "Realtime Weather" at bounding box center [73, 321] width 117 height 12
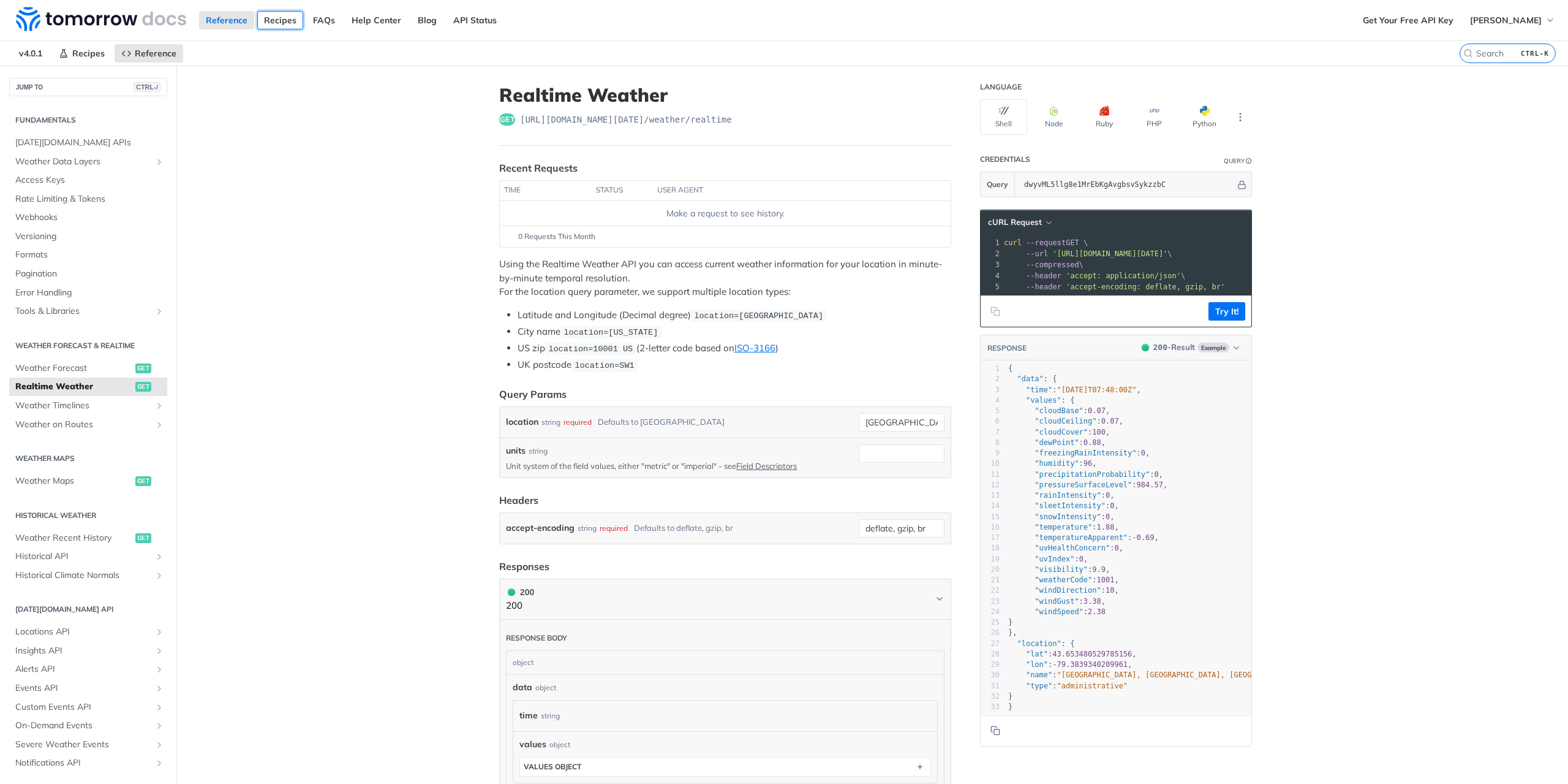
click at [266, 20] on link "Recipes" at bounding box center [280, 20] width 46 height 19
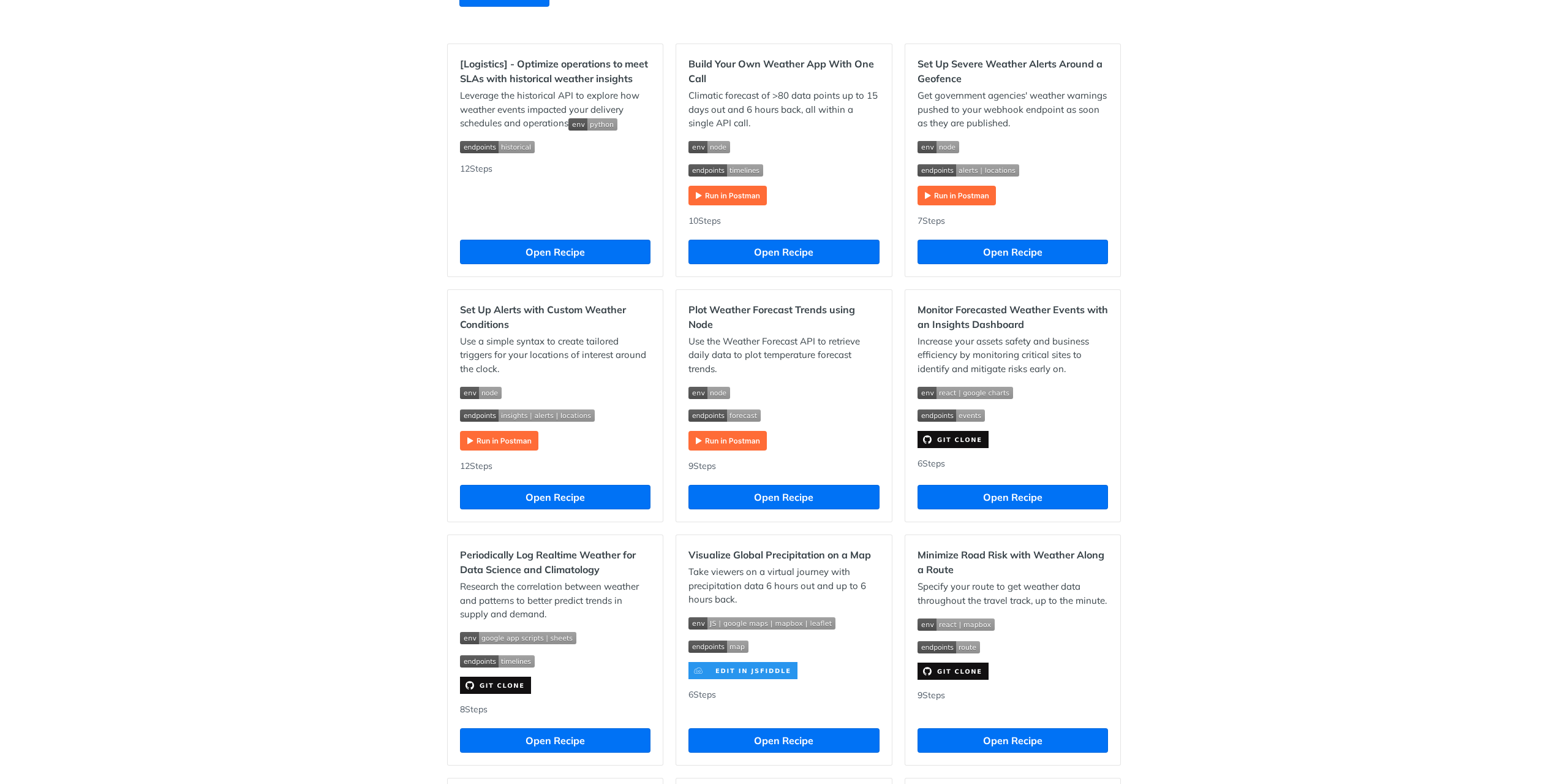
scroll to position [429, 0]
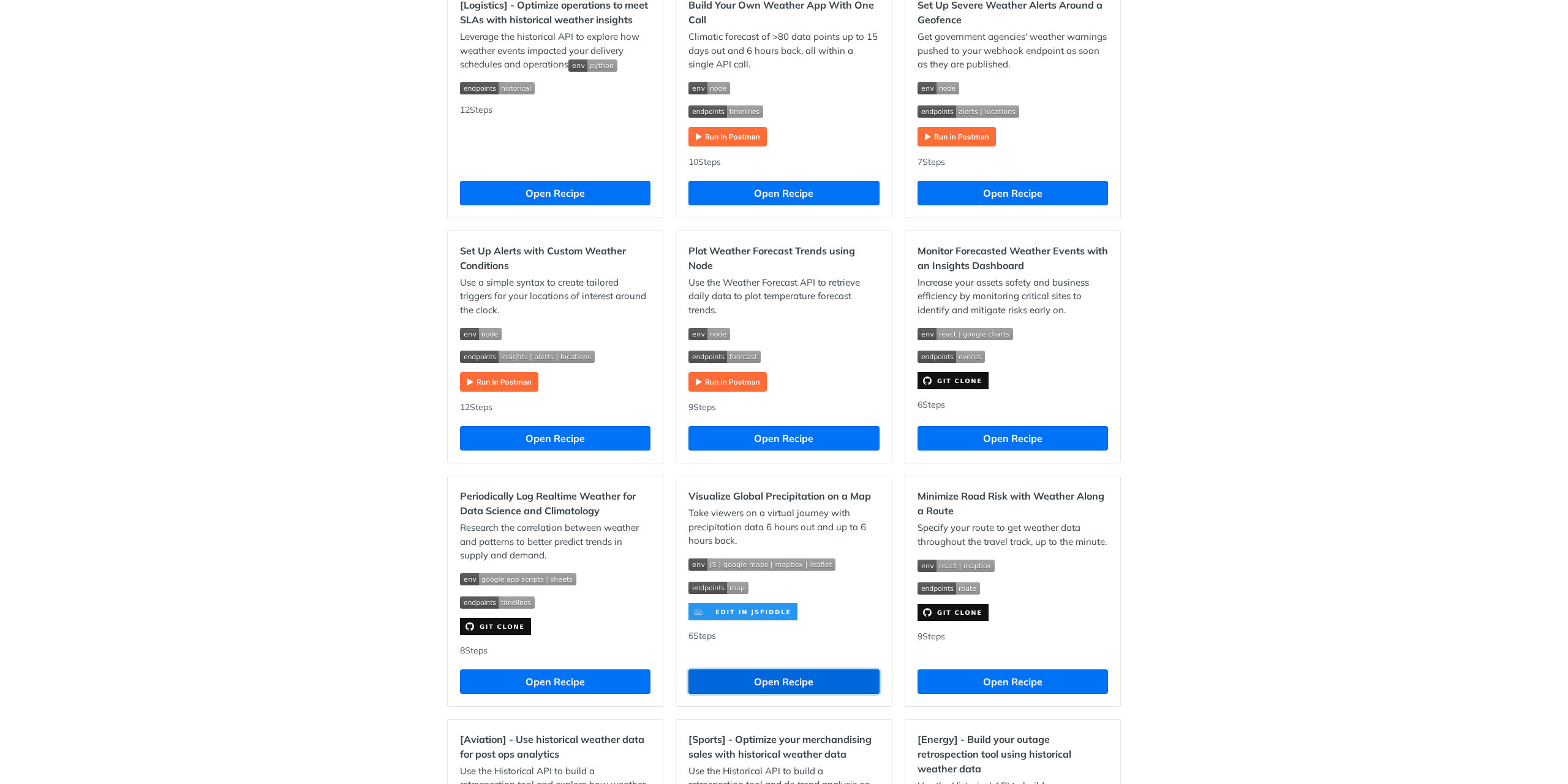
click at [764, 683] on button "Open Recipe" at bounding box center [784, 681] width 191 height 24
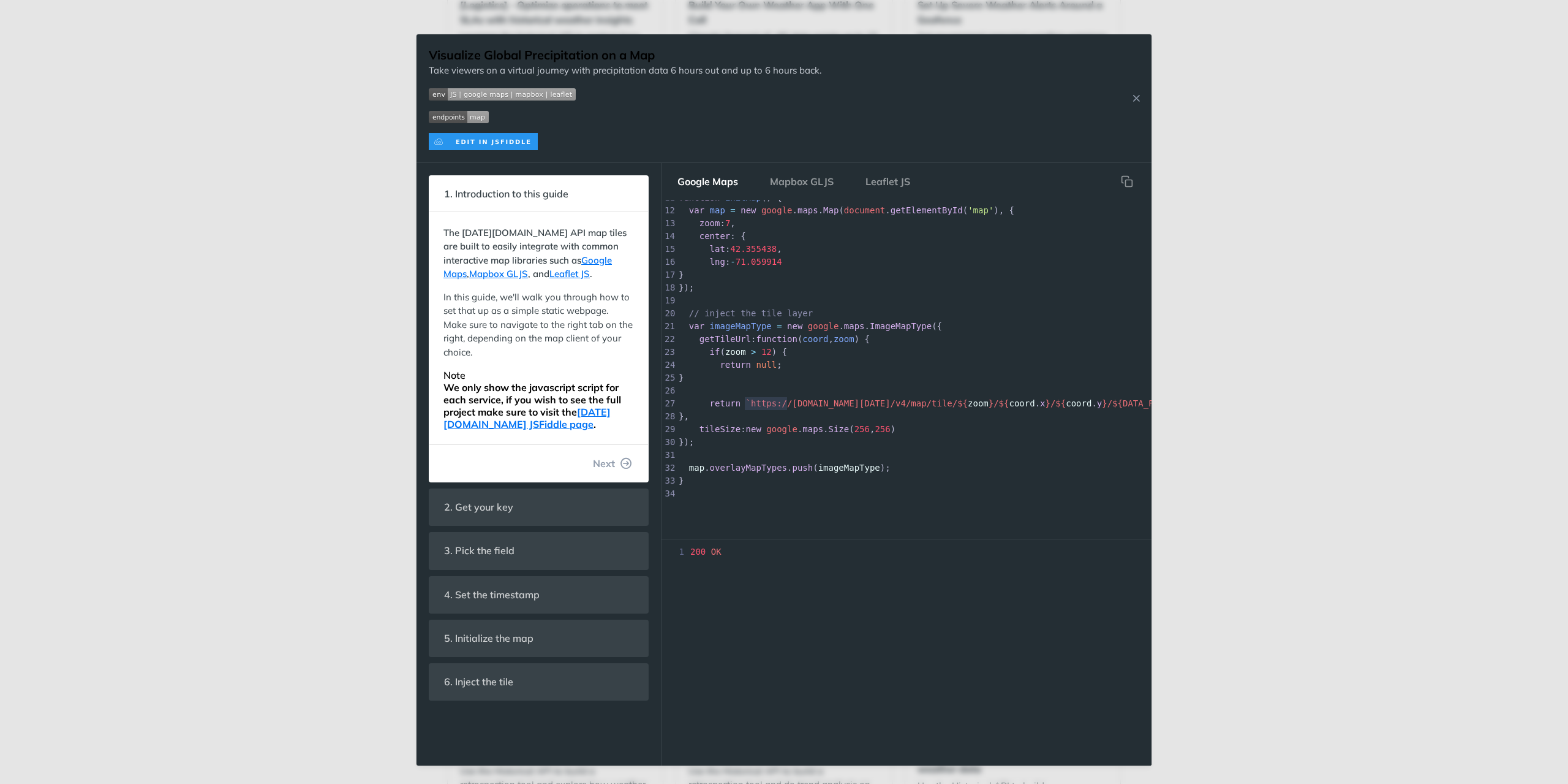
scroll to position [3, 0]
type textarea "https://[DOMAIN_NAME][DATE]/v4/map/tile/${zoom}/${coord.x}/${coord.y}/"
drag, startPoint x: 742, startPoint y: 393, endPoint x: 1056, endPoint y: 394, distance: 314.0
click at [1056, 399] on span "return `https://[DOMAIN_NAME][DATE]/v4/map/tile/${ zoom }/${ coord . x }/${ coo…" at bounding box center [1025, 403] width 692 height 10
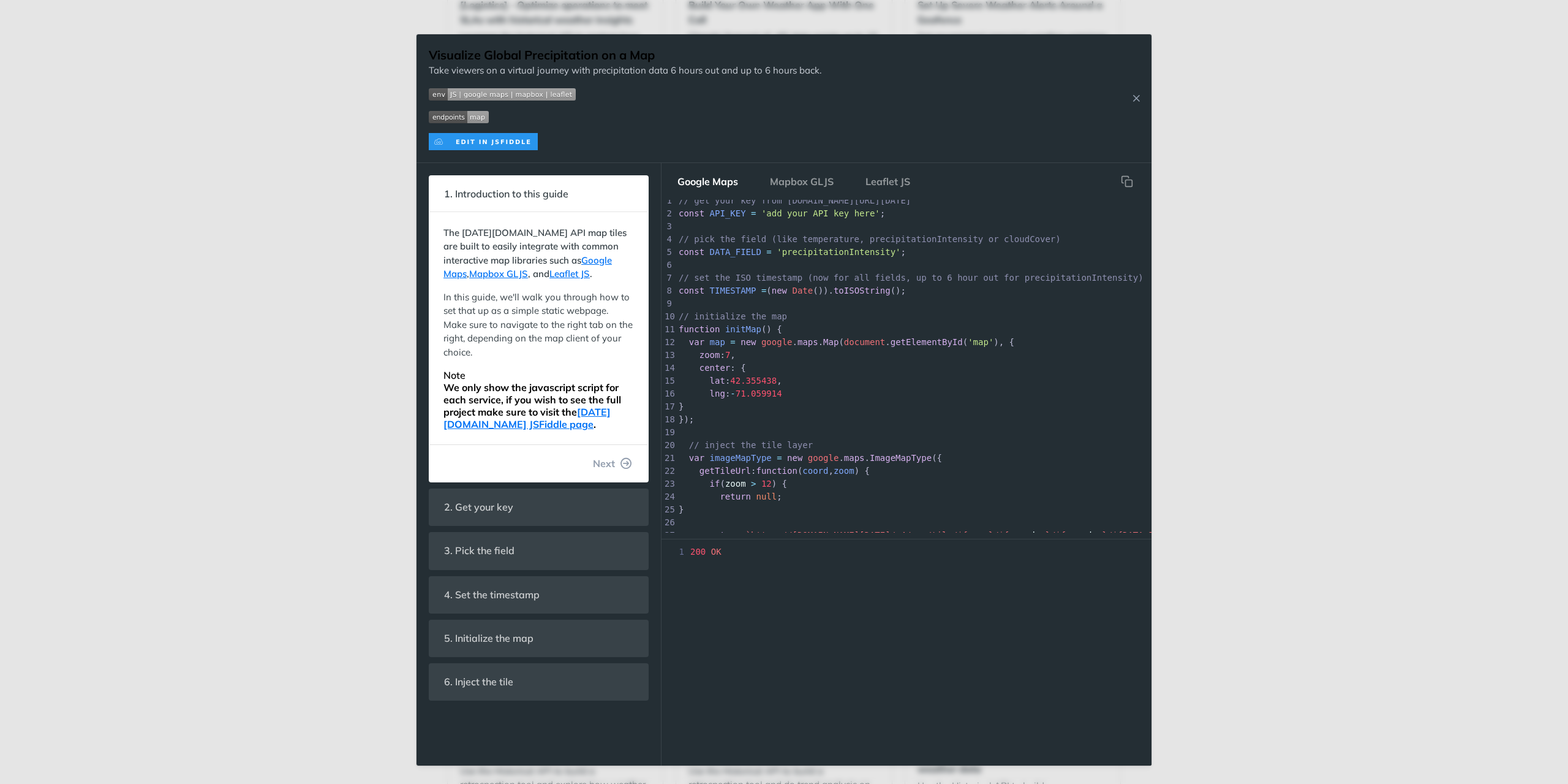
scroll to position [0, 0]
click at [816, 256] on span "'precipitationIntensity'" at bounding box center [838, 260] width 124 height 10
type textarea "precipitationIntensity"
click at [816, 255] on div "x 1 // get your key from [DOMAIN_NAME][URL][DATE] 2 const API_KEY = 'add your A…" at bounding box center [963, 421] width 574 height 437
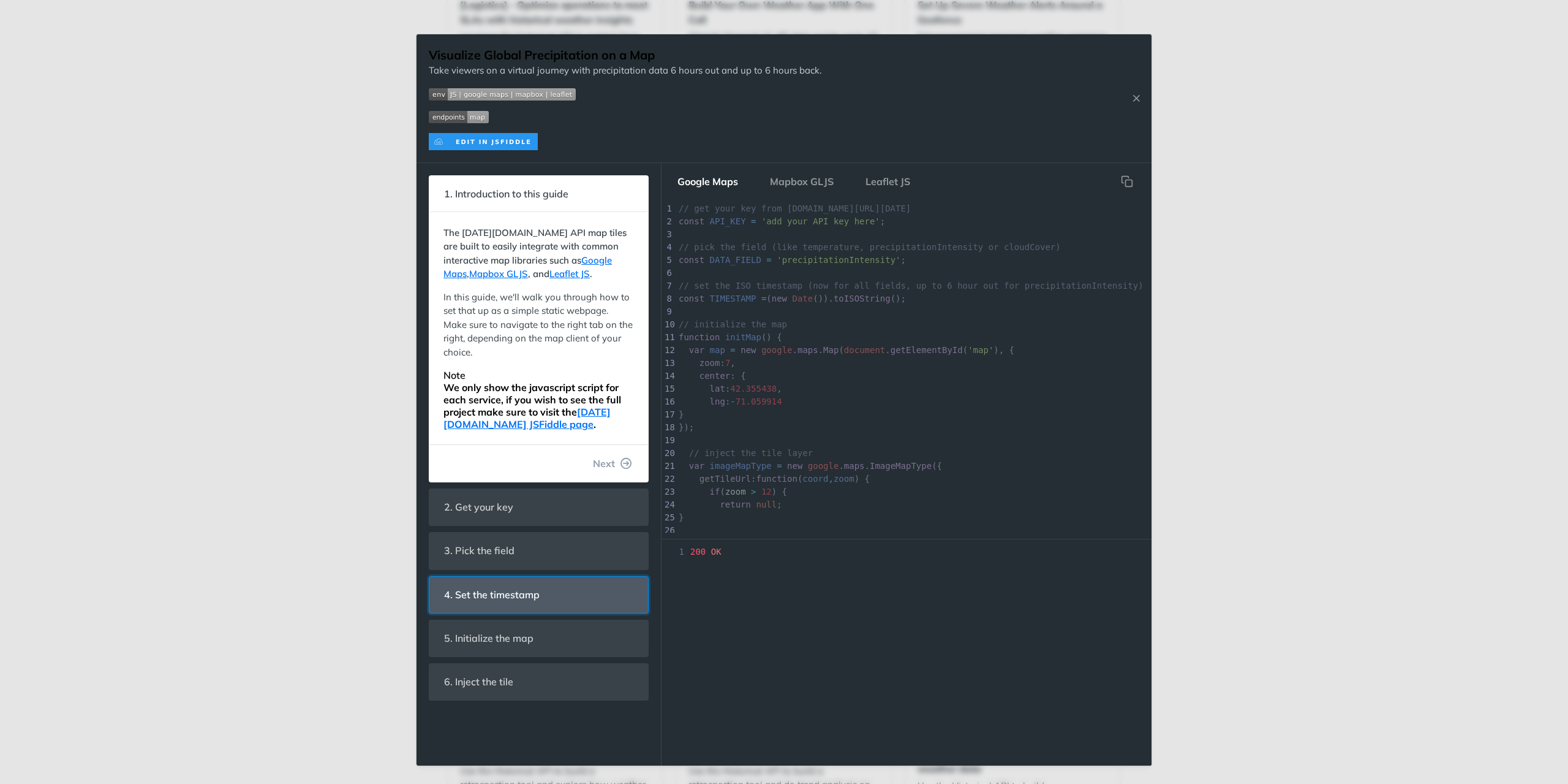
click at [513, 593] on span "4. Set the timestamp" at bounding box center [492, 595] width 113 height 24
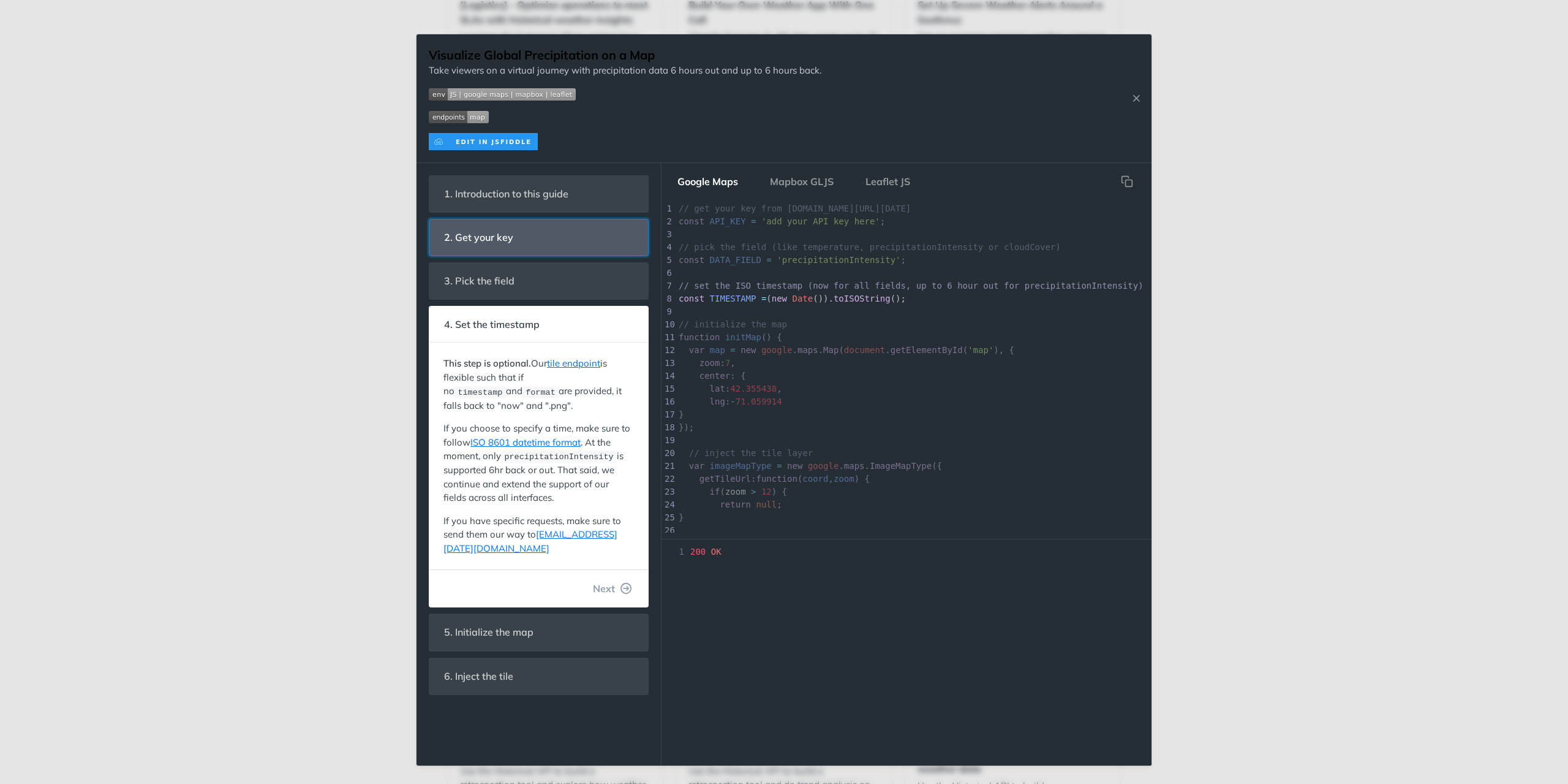
click at [472, 237] on span "2. Get your key" at bounding box center [478, 237] width 86 height 24
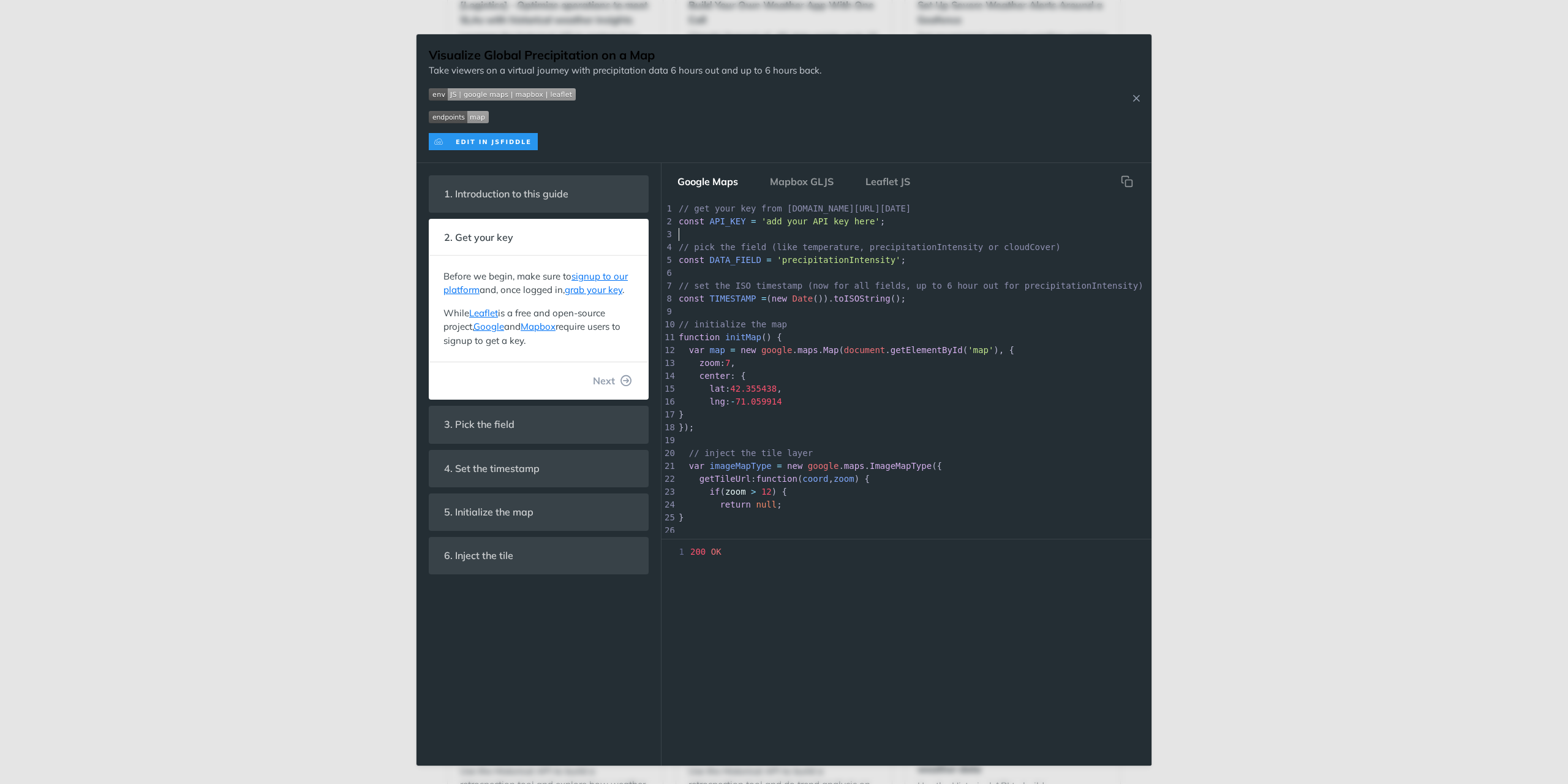
scroll to position [3, 0]
click at [794, 230] on pre "​" at bounding box center [969, 234] width 587 height 13
type textarea "add your API key here"
drag, startPoint x: 758, startPoint y: 222, endPoint x: 856, endPoint y: 222, distance: 98.0
click at [856, 222] on span "'add your API key here'" at bounding box center [821, 221] width 119 height 10
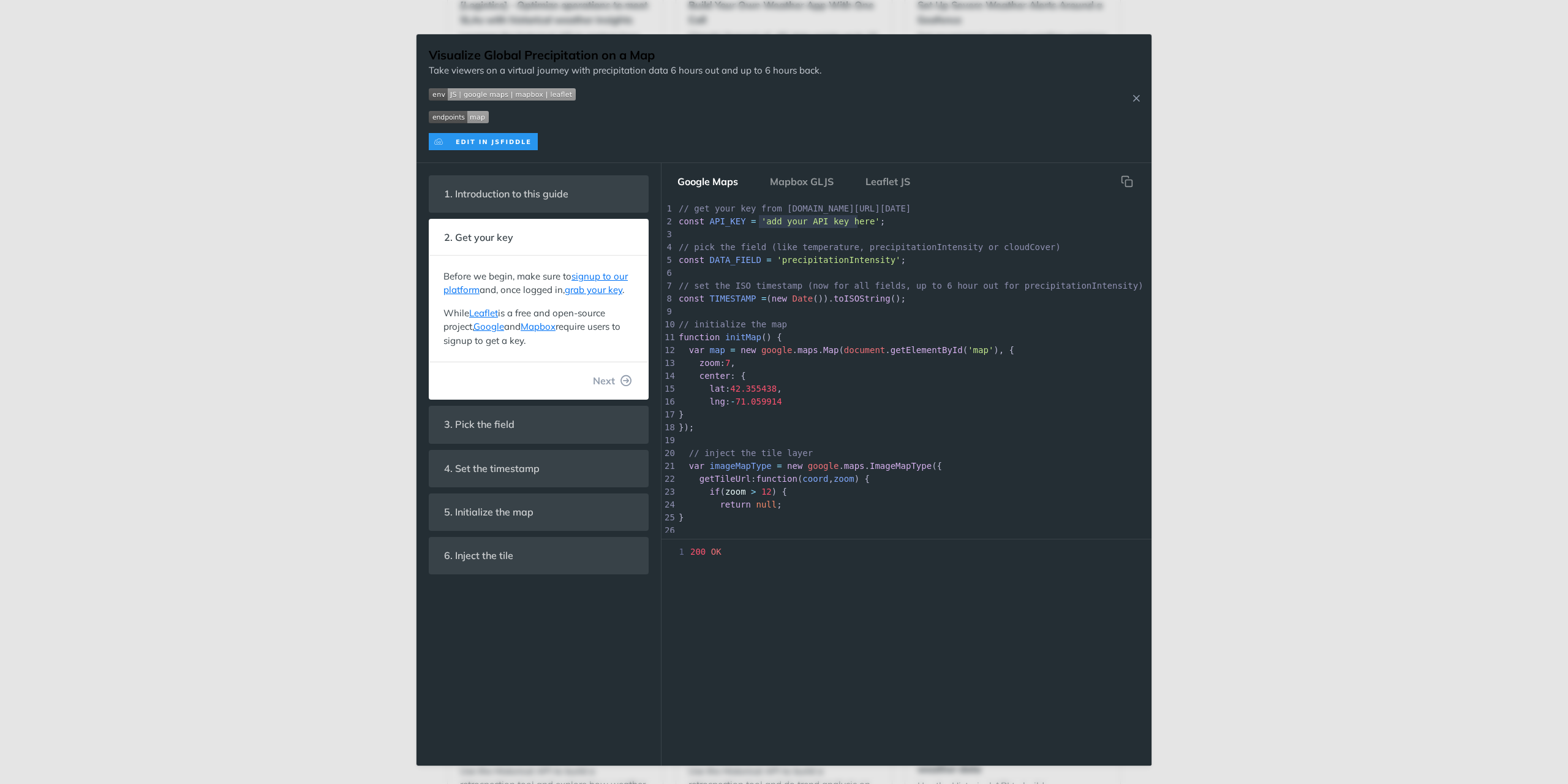
paste textarea
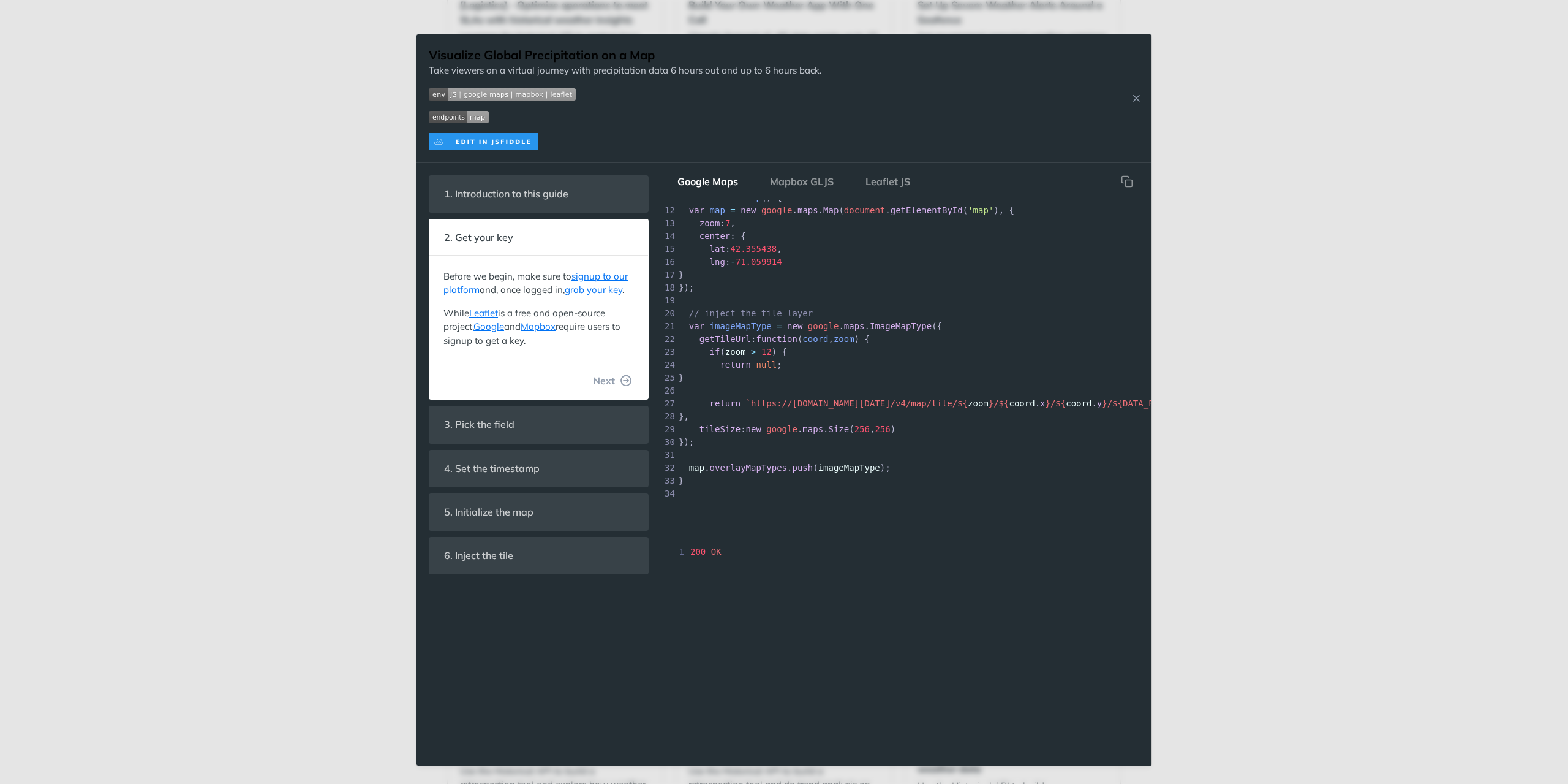
click at [822, 475] on pre "}" at bounding box center [969, 481] width 587 height 13
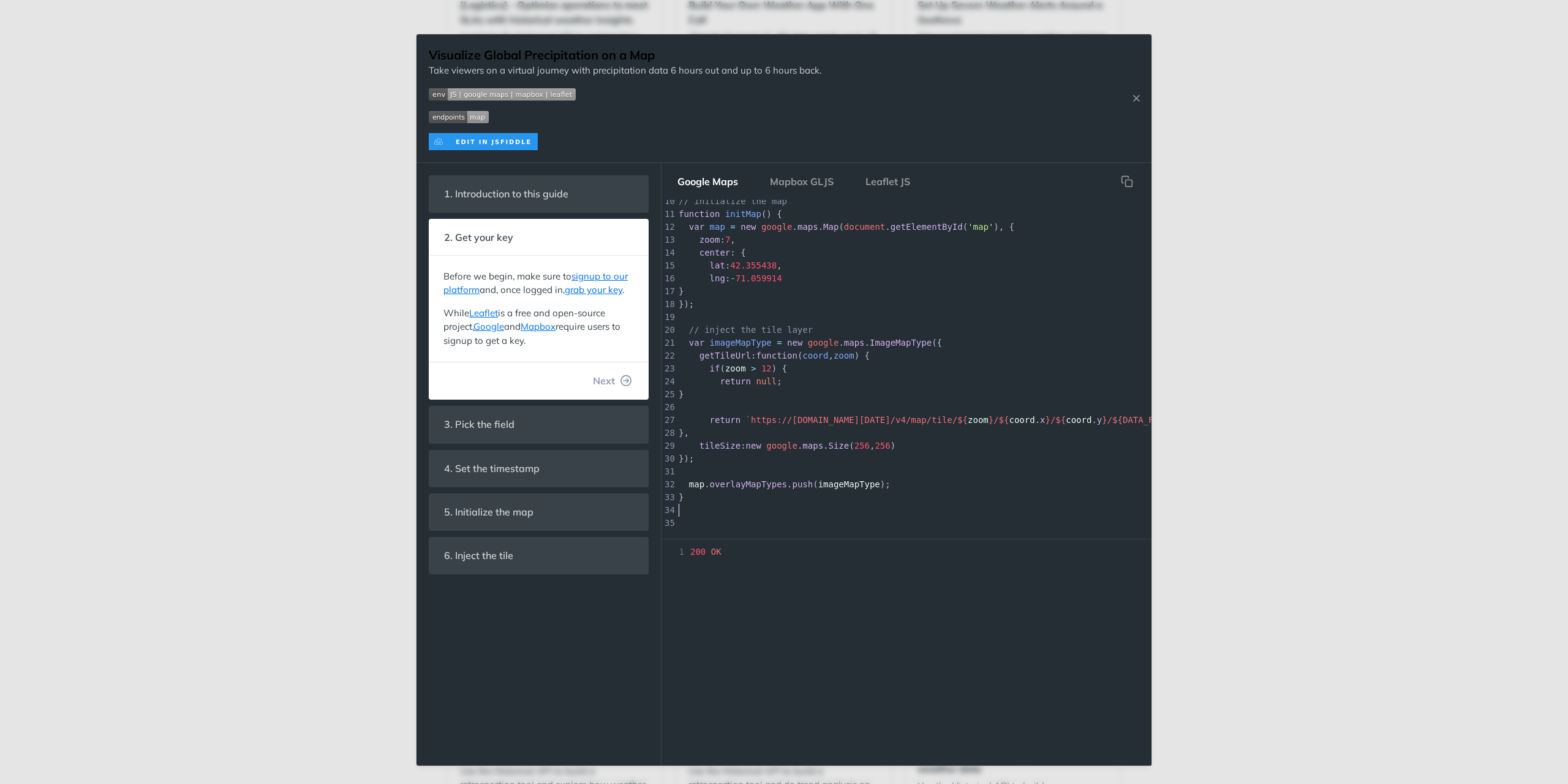
scroll to position [158, 0]
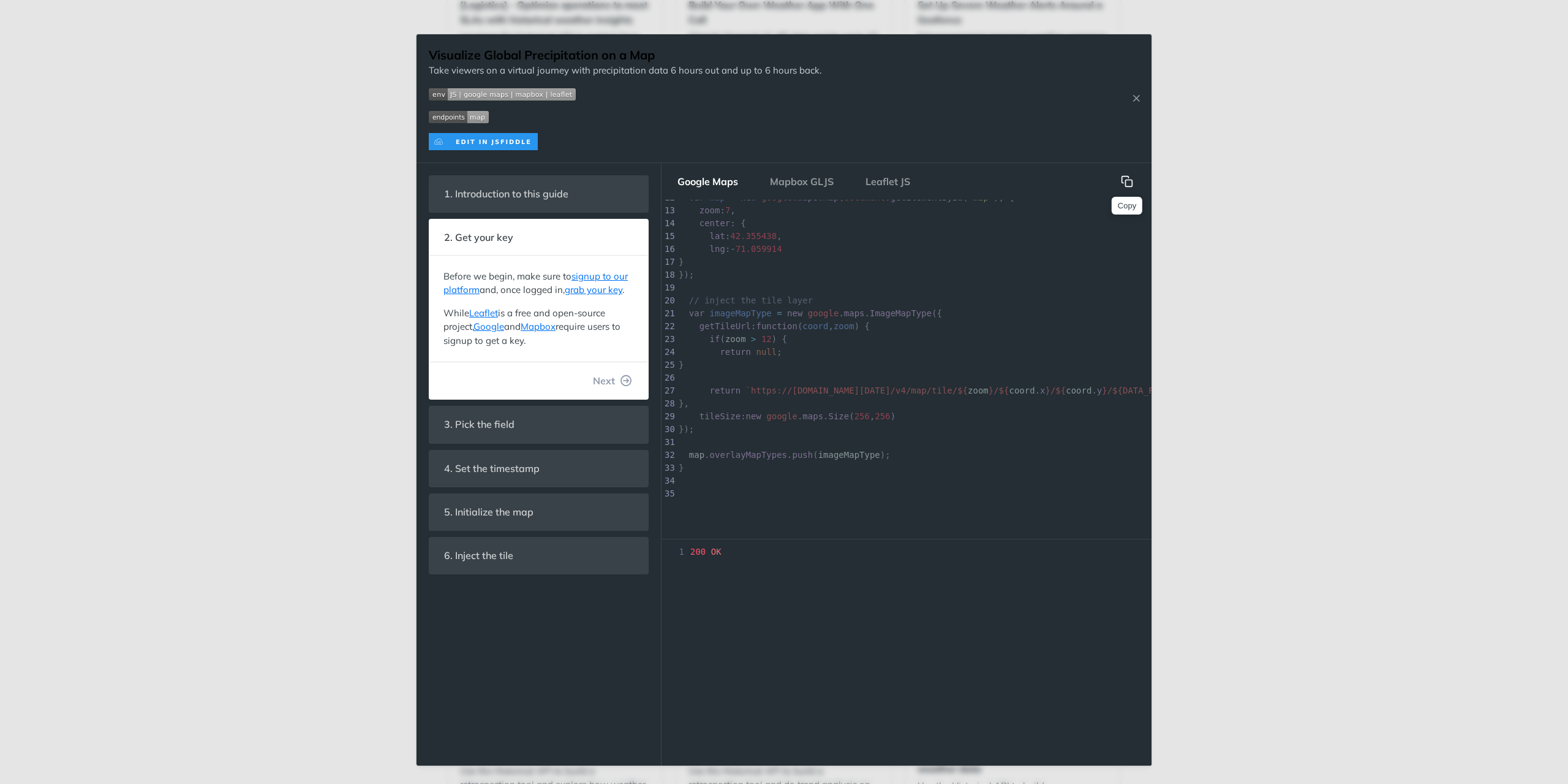
click at [1127, 184] on icon "hidden" at bounding box center [1127, 182] width 12 height 12
drag, startPoint x: 1129, startPoint y: 181, endPoint x: 1460, endPoint y: 298, distance: 351.1
click at [1129, 181] on icon "hidden" at bounding box center [1127, 182] width 12 height 12
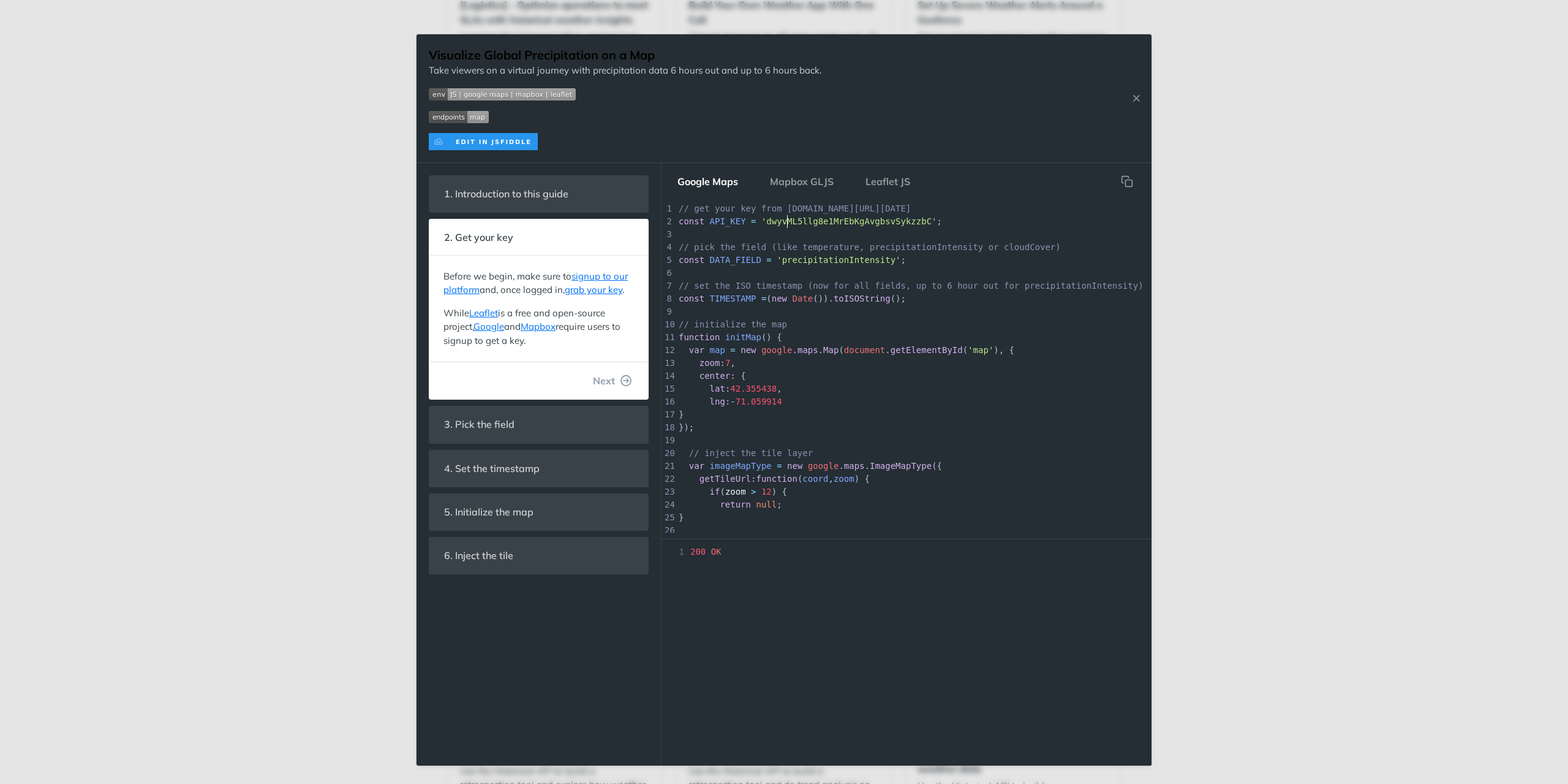
click at [786, 220] on span "'dwyvML5llg8e1MrEbKgAvgbsvSykzzbC'" at bounding box center [849, 221] width 176 height 10
type textarea "dwyvML5llg8e1MrEbKgAvgbsvSykzzbC"
click at [786, 220] on span "'dwyvML5llg8e1MrEbKgAvgbsvSykzzbC'" at bounding box center [849, 221] width 176 height 10
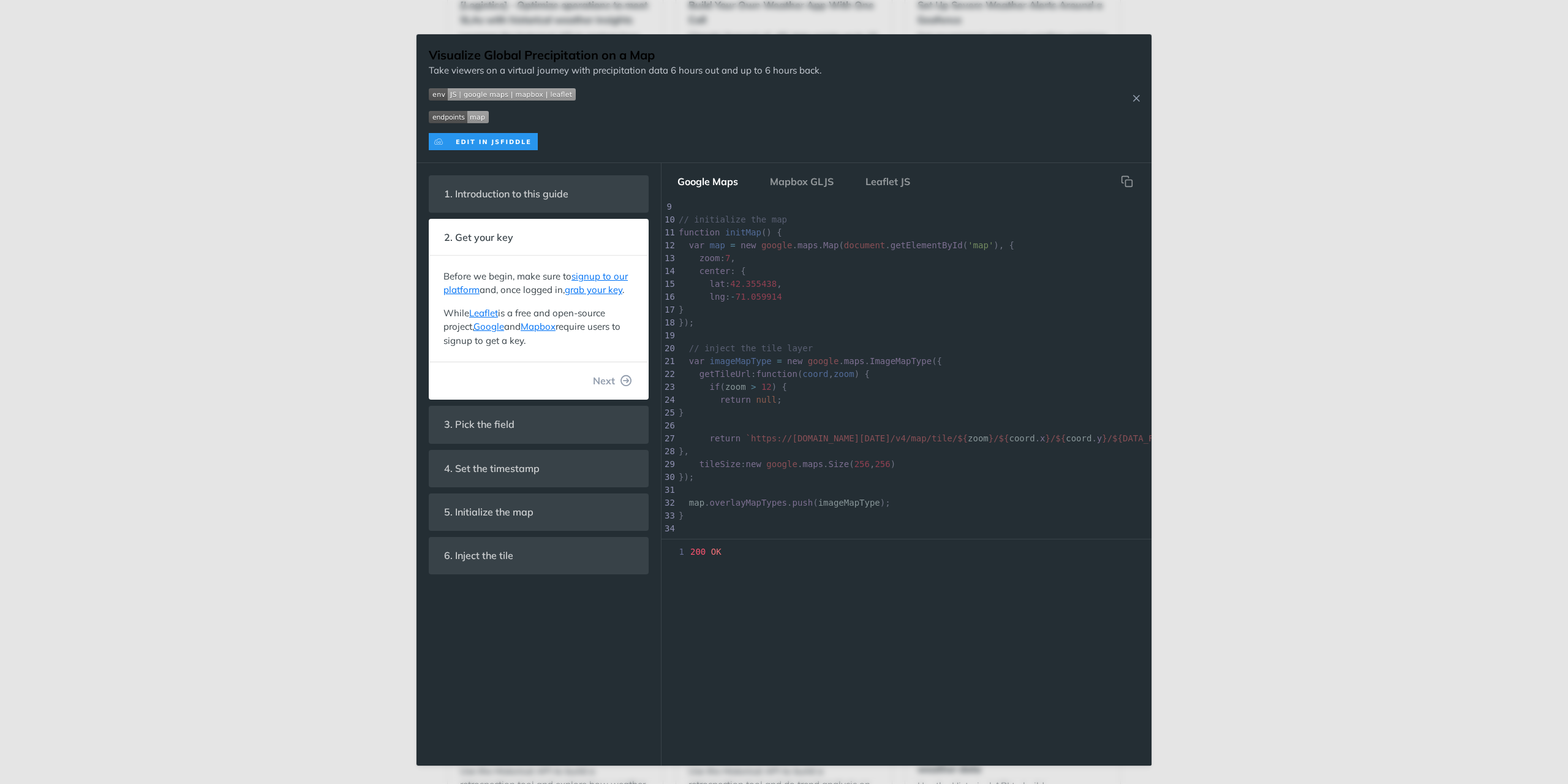
scroll to position [122, 0]
click at [481, 119] on img "Expand image" at bounding box center [458, 117] width 60 height 12
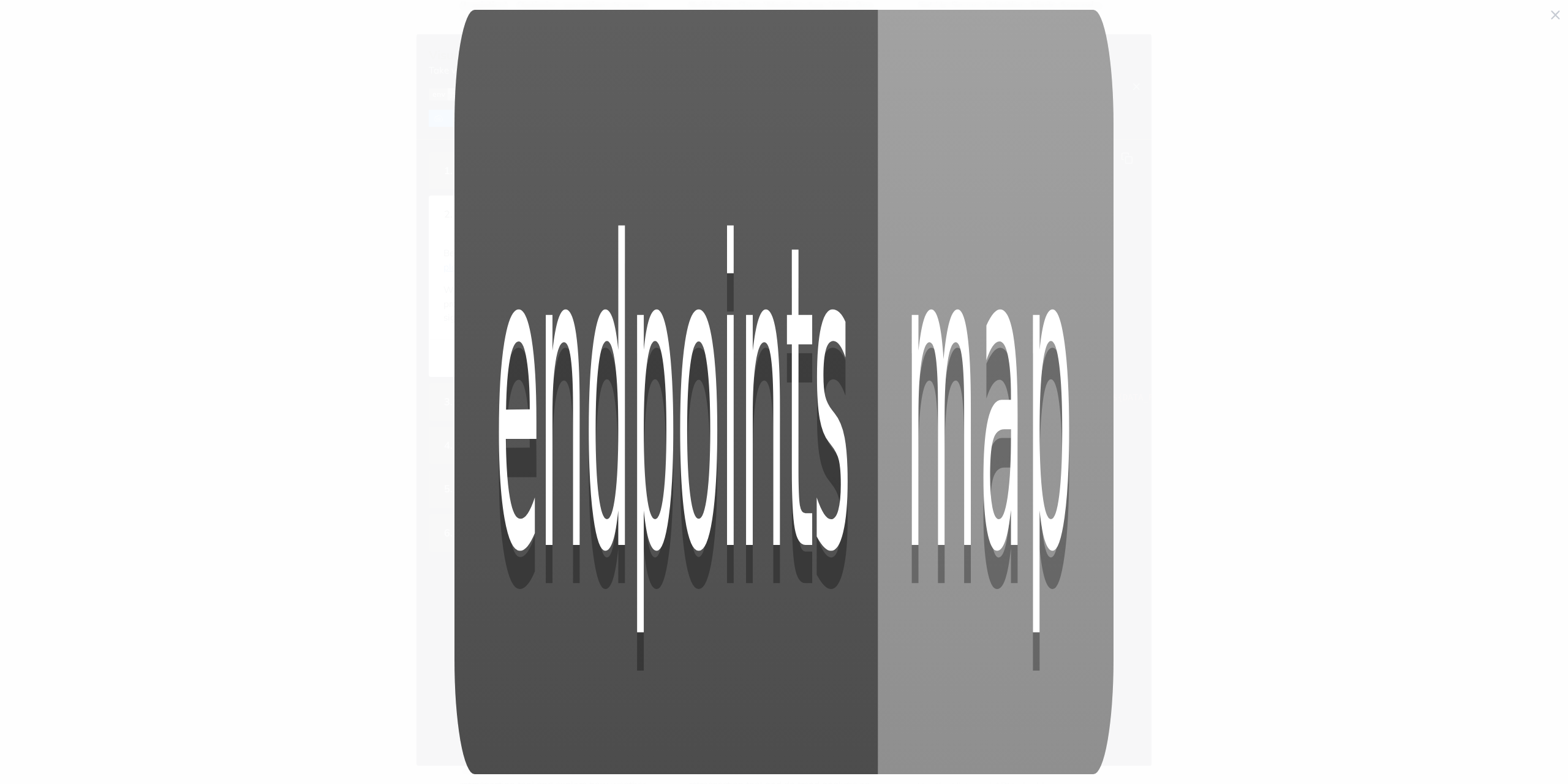
click at [741, 145] on img "Collapse image" at bounding box center [784, 392] width 659 height 764
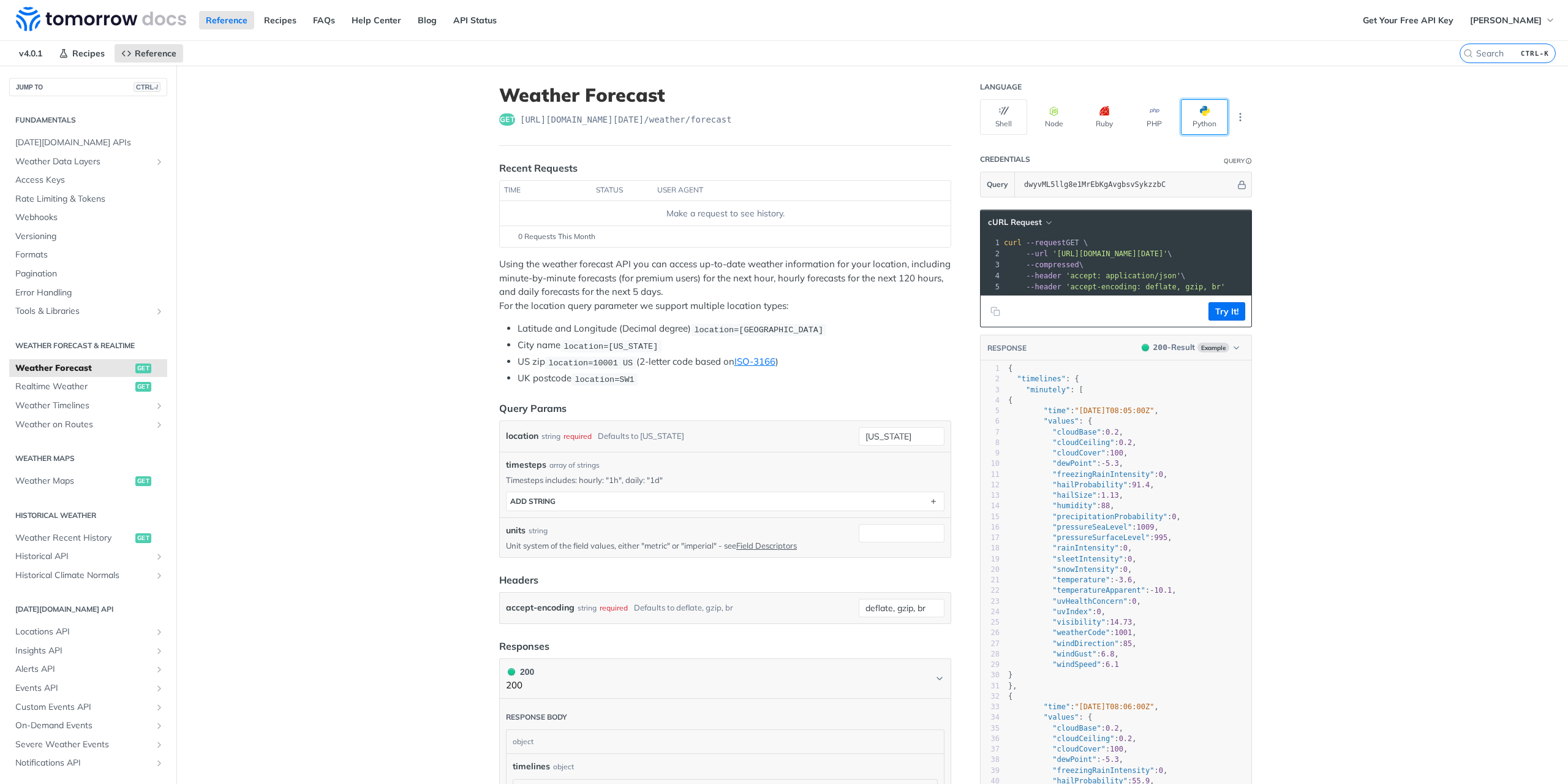
drag, startPoint x: 1197, startPoint y: 114, endPoint x: 1209, endPoint y: 114, distance: 12.0
click at [1210, 114] on span "button" at bounding box center [1210, 111] width 0 height 10
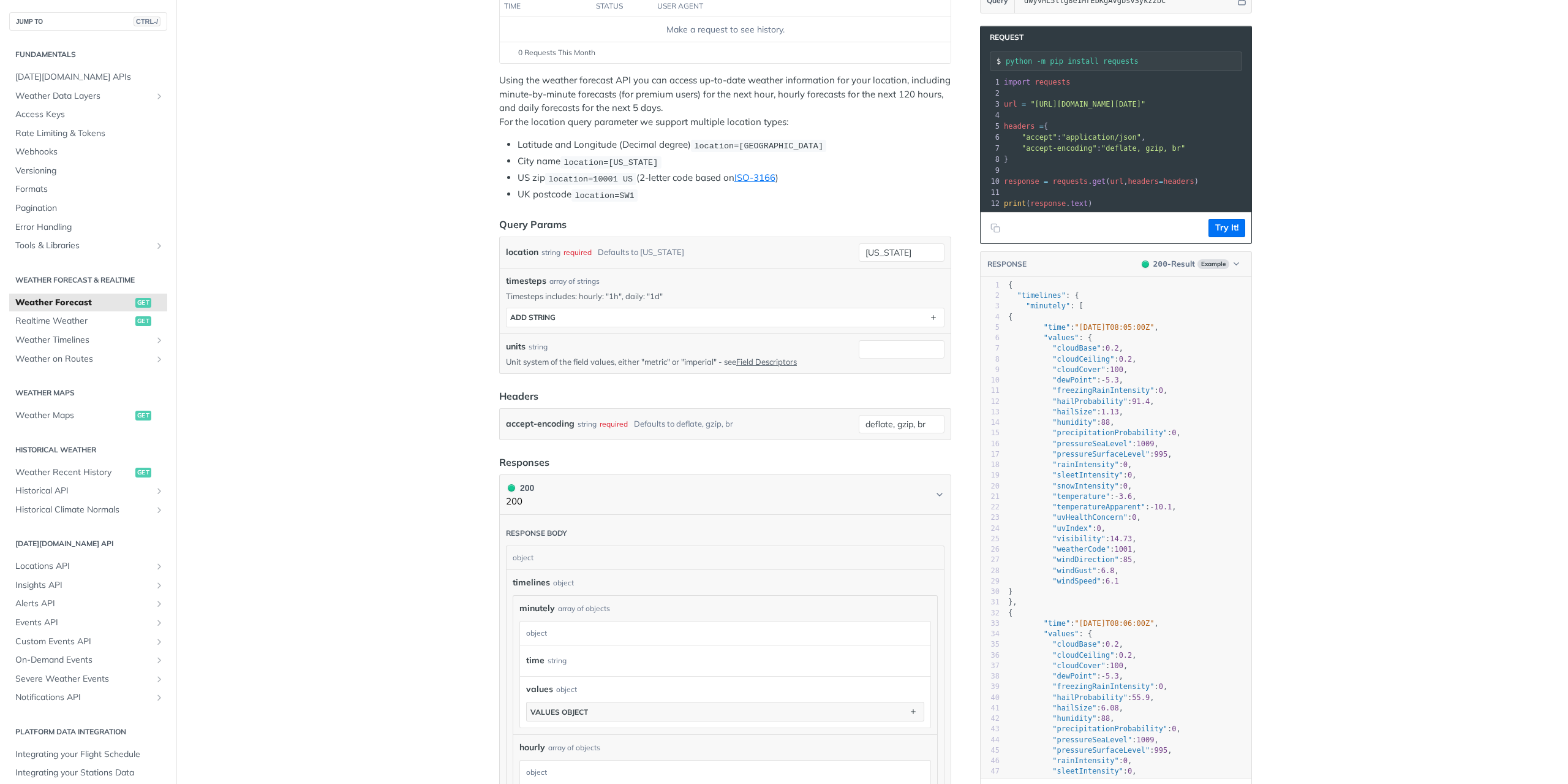
click at [1093, 181] on span "get" at bounding box center [1100, 181] width 14 height 8
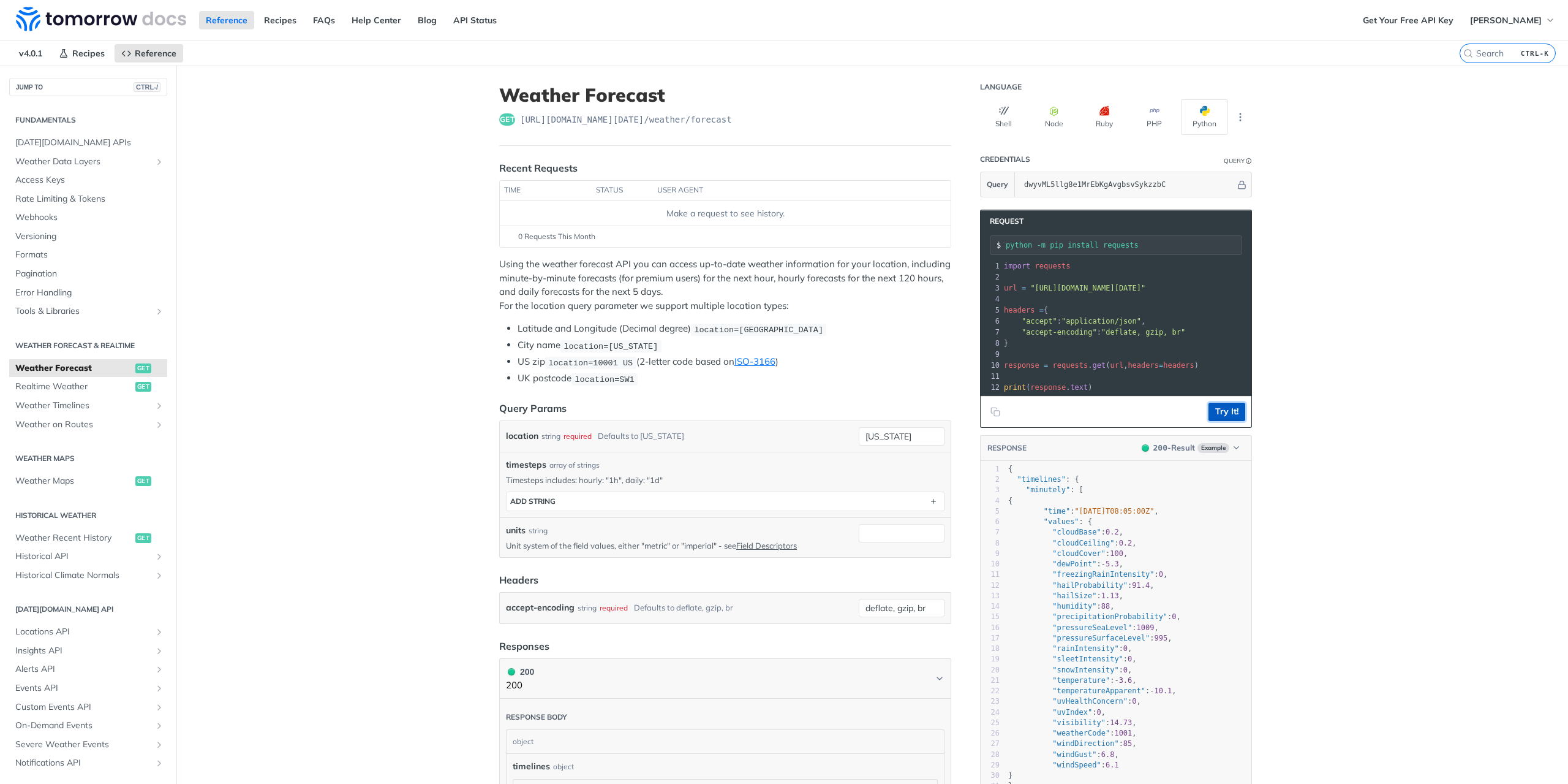
click at [1218, 419] on button "Try It!" at bounding box center [1226, 412] width 37 height 19
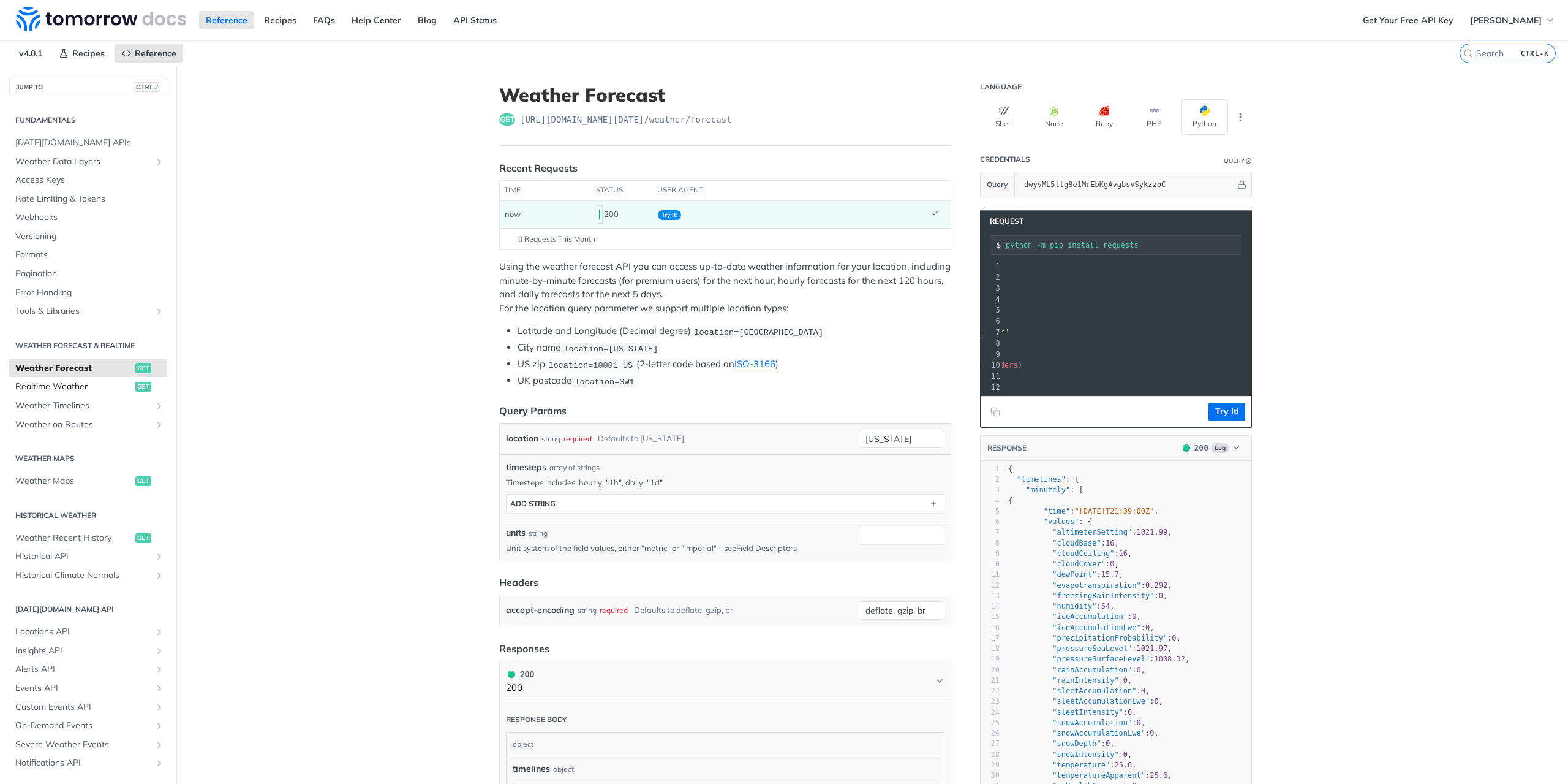
click at [61, 382] on span "Realtime Weather" at bounding box center [73, 387] width 117 height 12
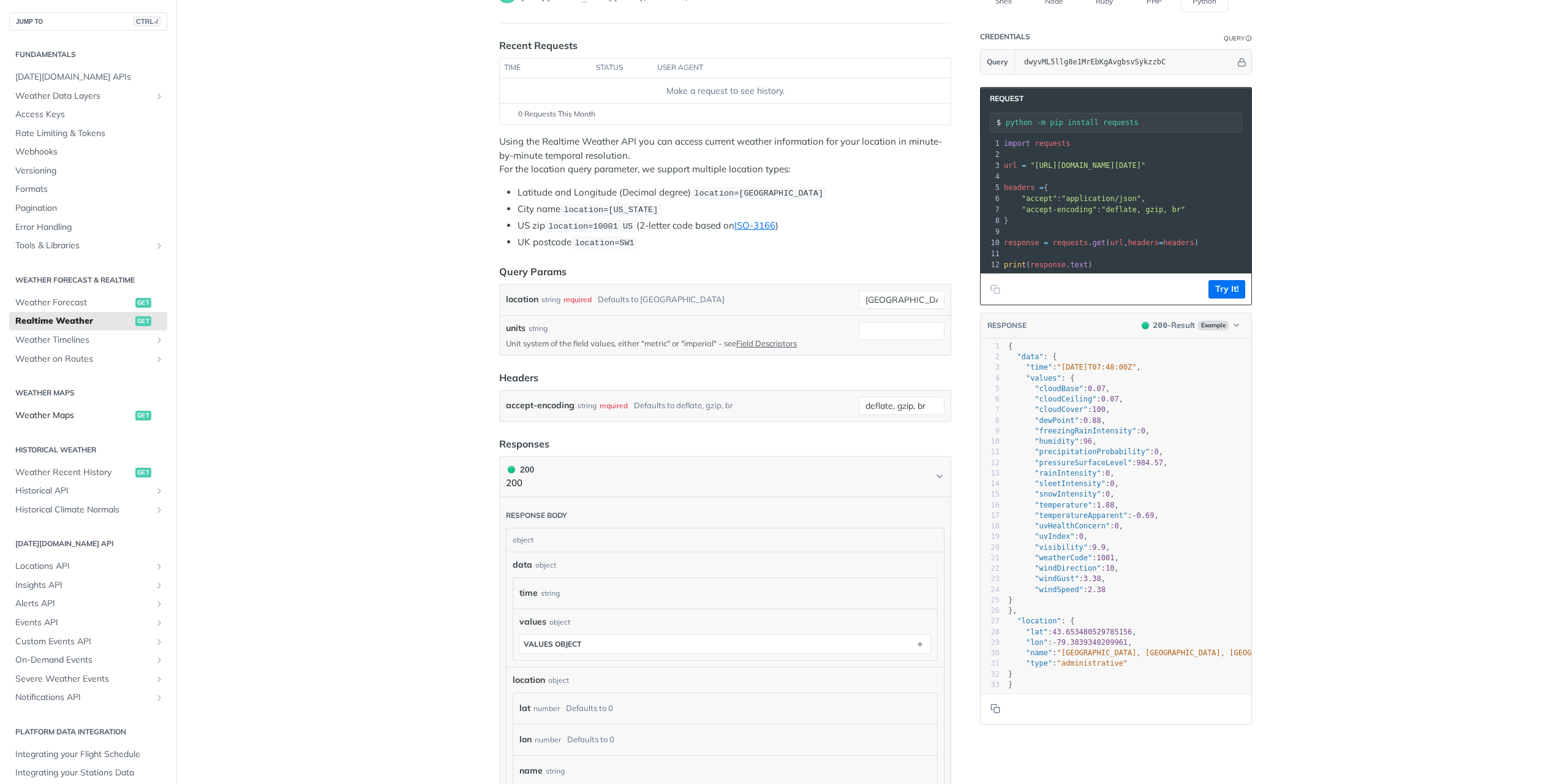
click at [43, 415] on span "Weather Maps" at bounding box center [73, 416] width 117 height 12
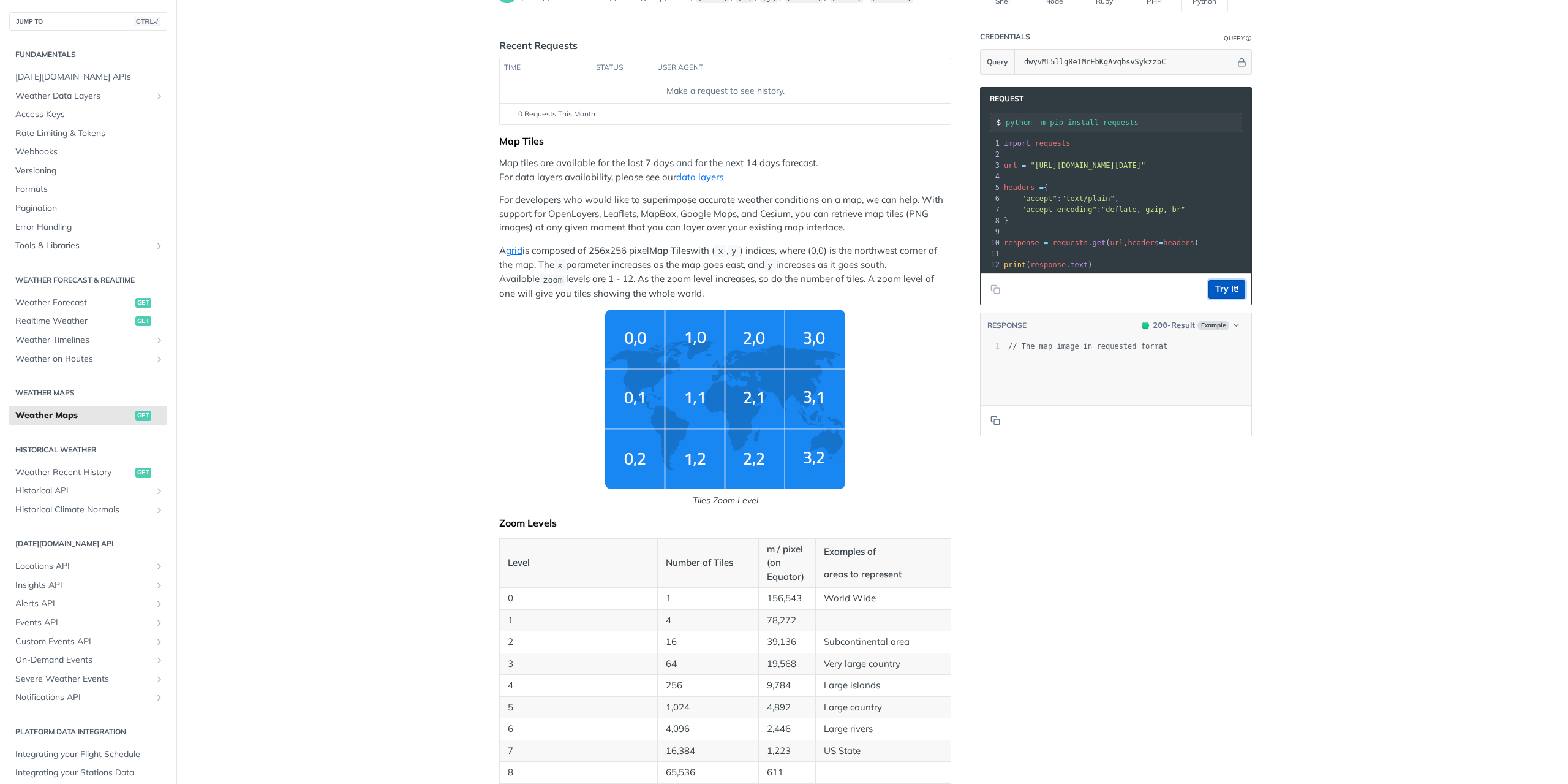
click at [1216, 296] on button "Try It!" at bounding box center [1226, 289] width 37 height 19
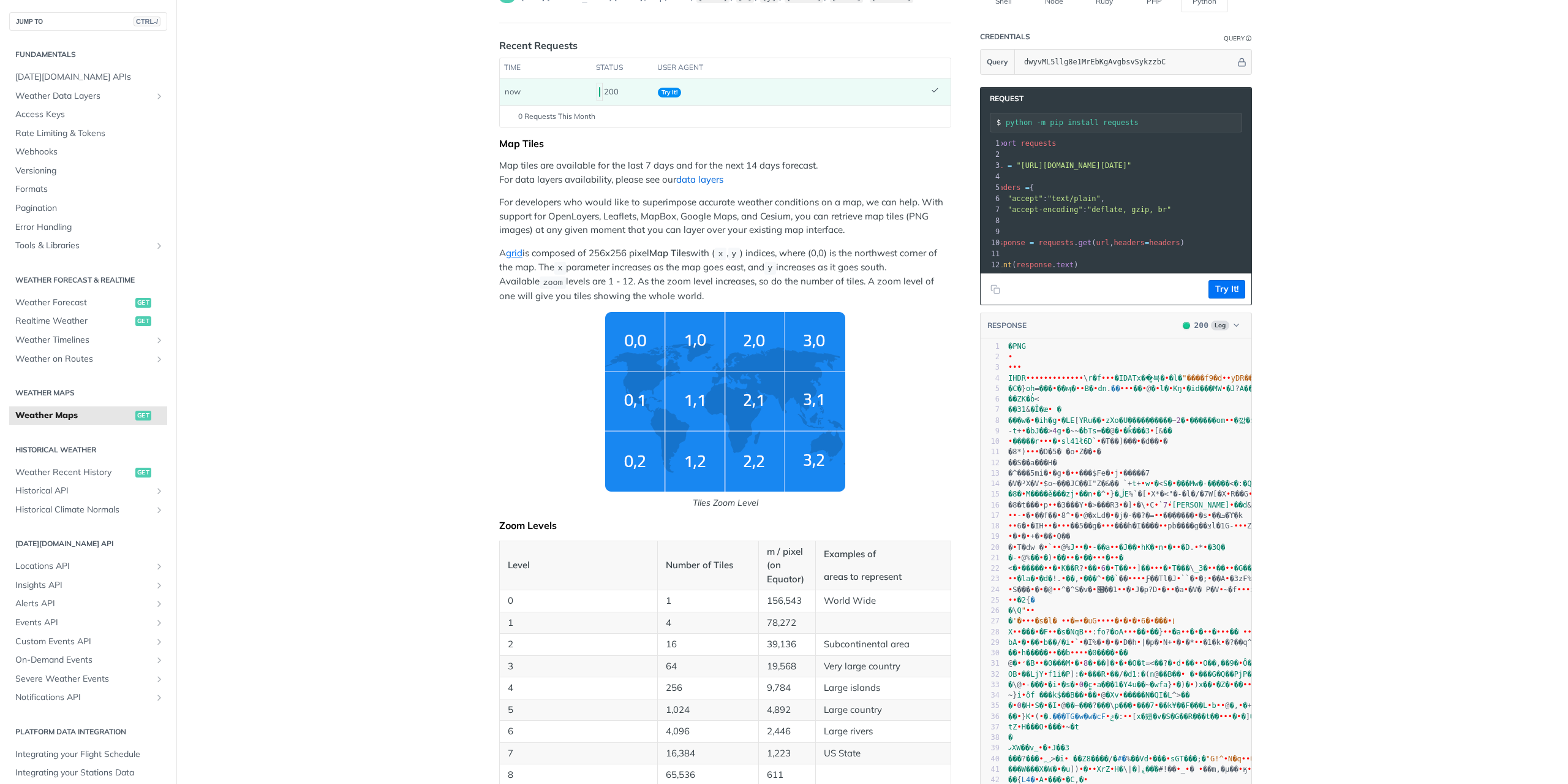
click at [686, 178] on link "data layers" at bounding box center [699, 179] width 47 height 12
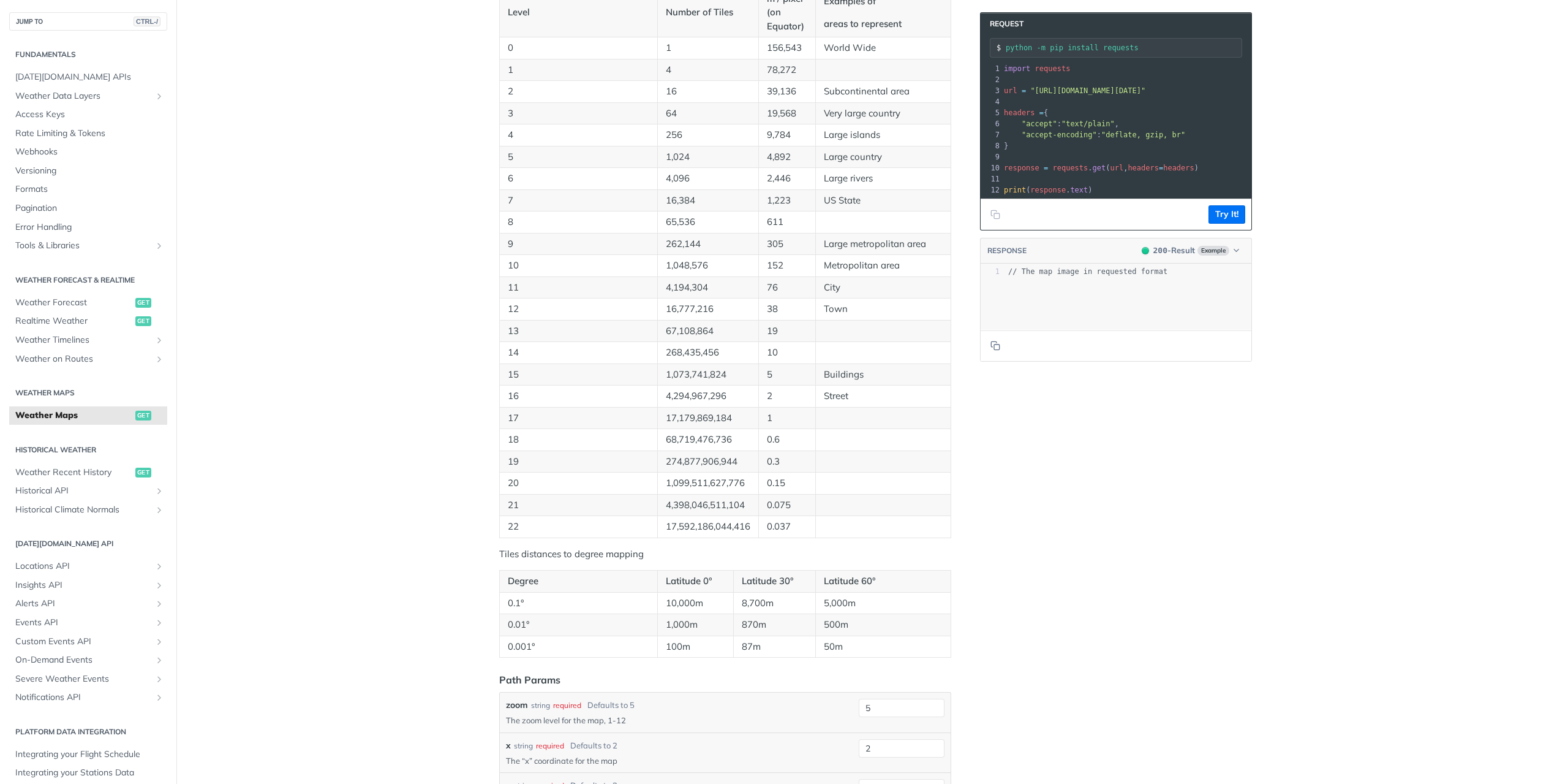
scroll to position [735, 0]
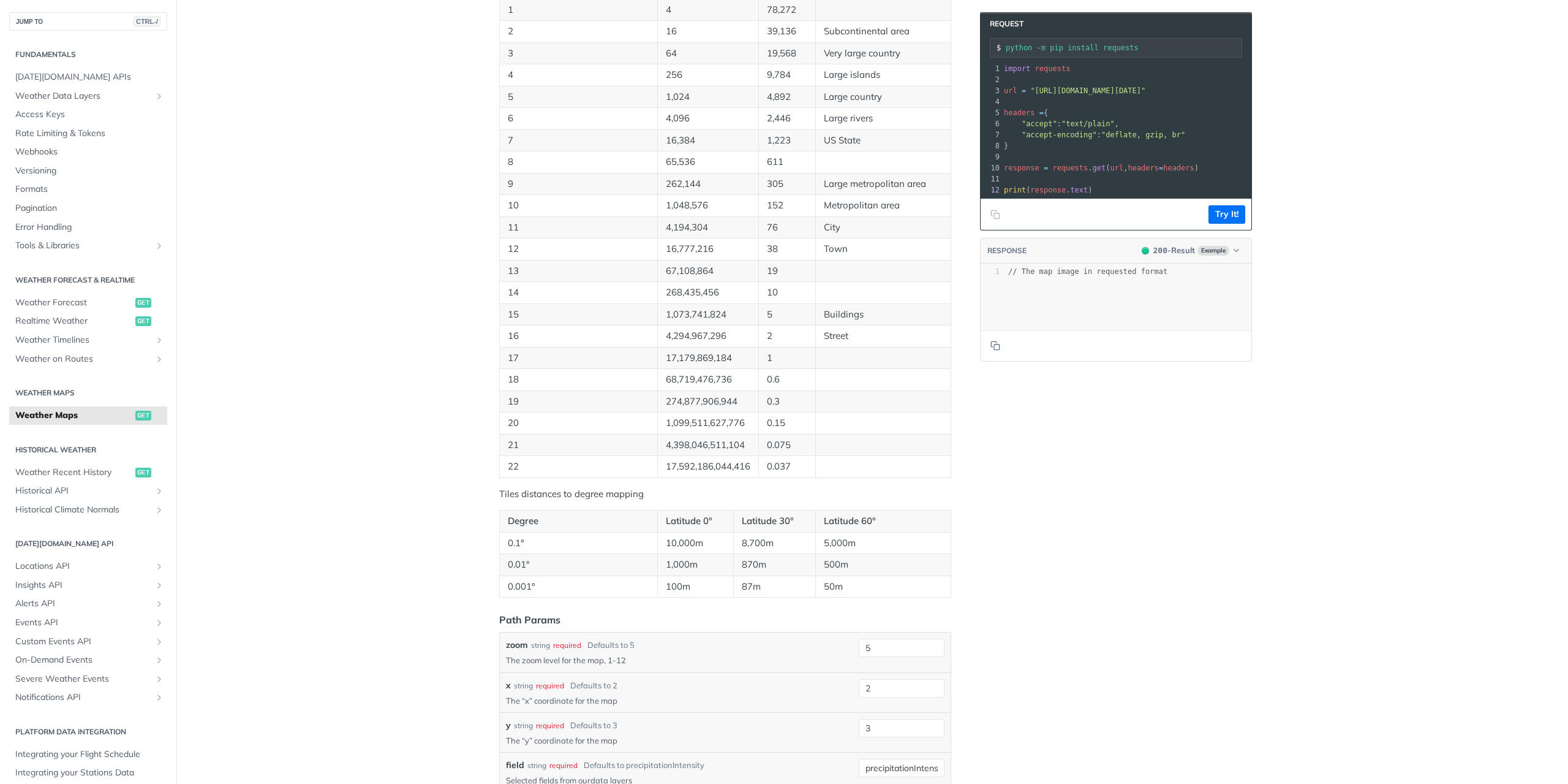
click at [685, 456] on td "17,592,186,044,416" at bounding box center [708, 467] width 101 height 22
drag, startPoint x: 681, startPoint y: 454, endPoint x: 697, endPoint y: 448, distance: 17.1
click at [681, 459] on p "17,592,186,044,416" at bounding box center [708, 466] width 84 height 14
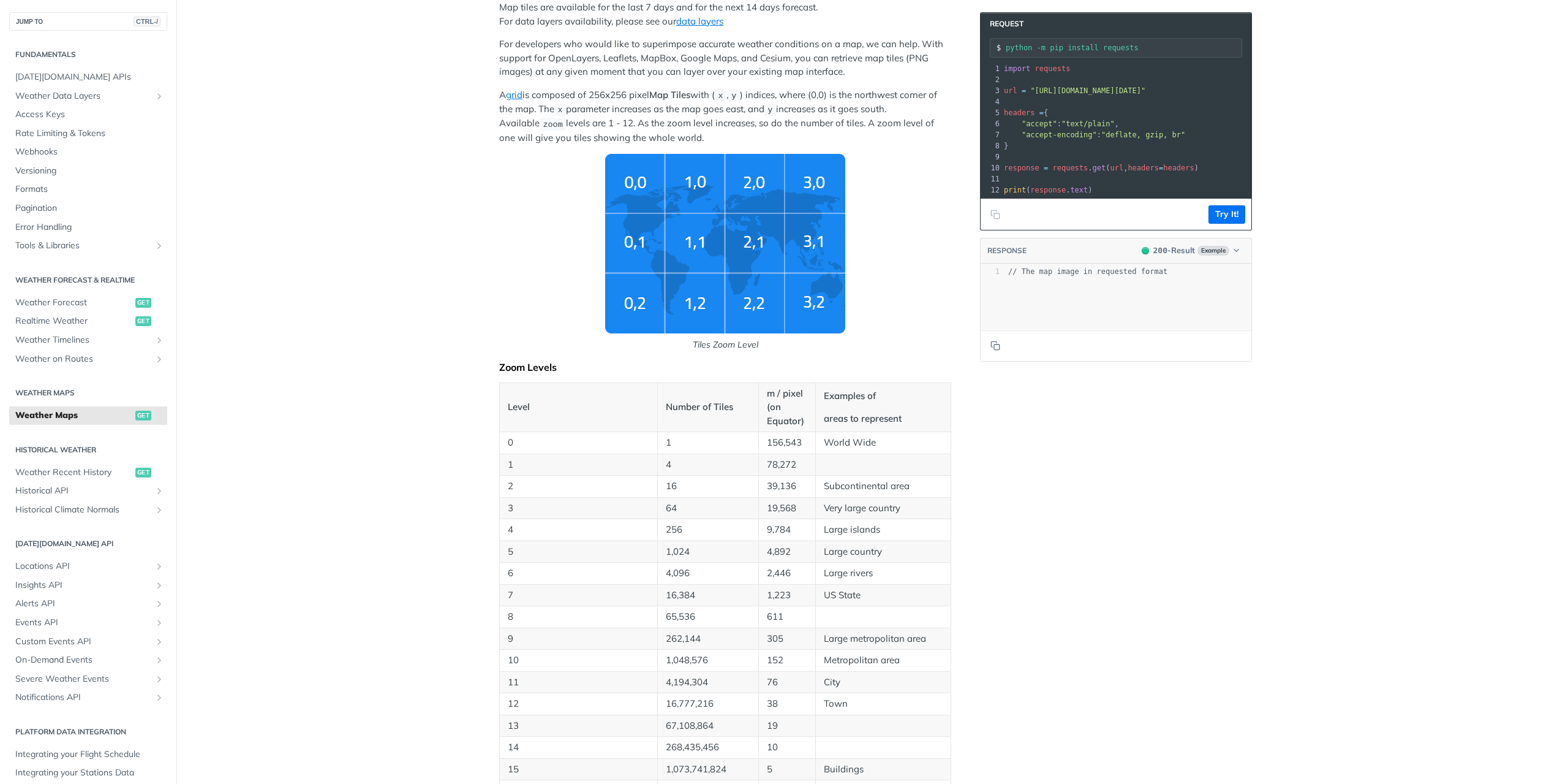
scroll to position [0, 0]
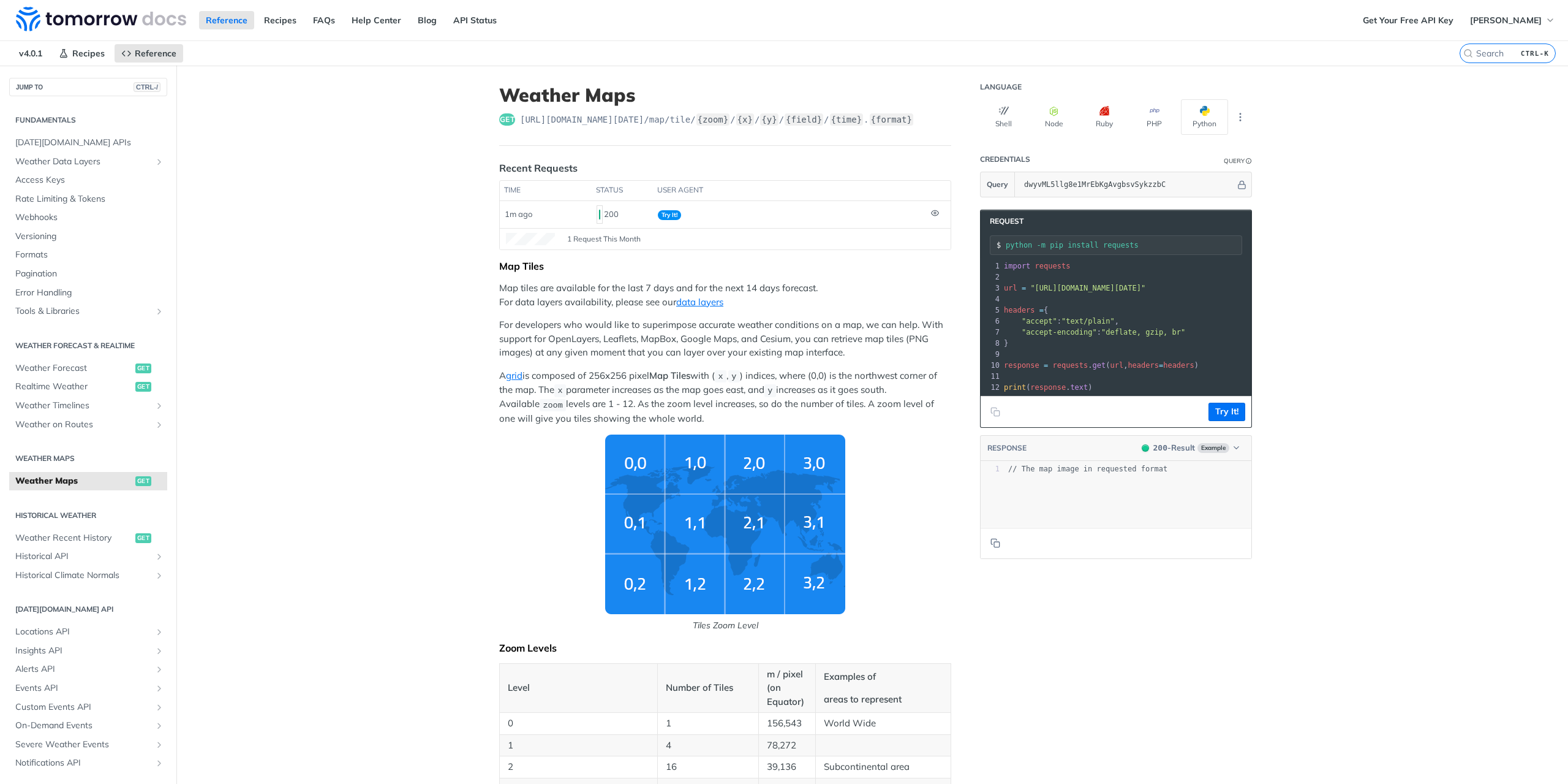
drag, startPoint x: 1054, startPoint y: 323, endPoint x: 1078, endPoint y: 321, distance: 24.1
click at [1054, 323] on span ""accept" : "text/plain" ," at bounding box center [1061, 321] width 115 height 8
click at [1122, 286] on span ""https://api.tomorrow.io/v4/map/tile/5/2/3/precipitationIntensity/now.png?apike…" at bounding box center [1087, 288] width 115 height 8
drag, startPoint x: 697, startPoint y: 332, endPoint x: 702, endPoint y: 308, distance: 24.5
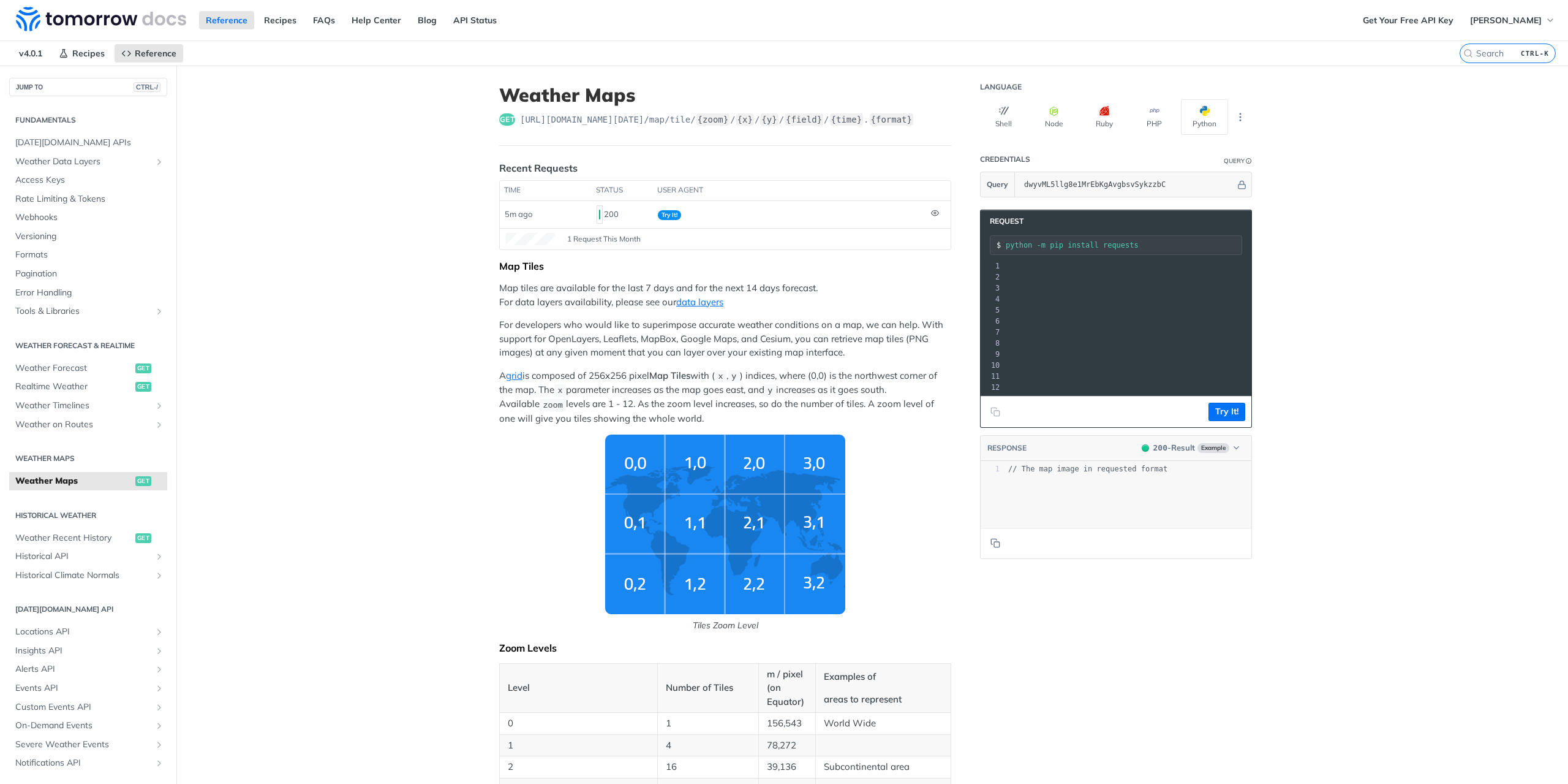
click at [697, 332] on p "For developers who would like to superimpose accurate weather conditions on a m…" at bounding box center [725, 338] width 452 height 41
click at [707, 334] on p "For developers who would like to superimpose accurate weather conditions on a m…" at bounding box center [725, 338] width 452 height 41
click at [658, 348] on p "For developers who would like to superimpose accurate weather conditions on a m…" at bounding box center [725, 338] width 452 height 41
click at [662, 341] on p "For developers who would like to superimpose accurate weather conditions on a m…" at bounding box center [725, 338] width 452 height 41
click at [713, 335] on p "For developers who would like to superimpose accurate weather conditions on a m…" at bounding box center [725, 338] width 452 height 41
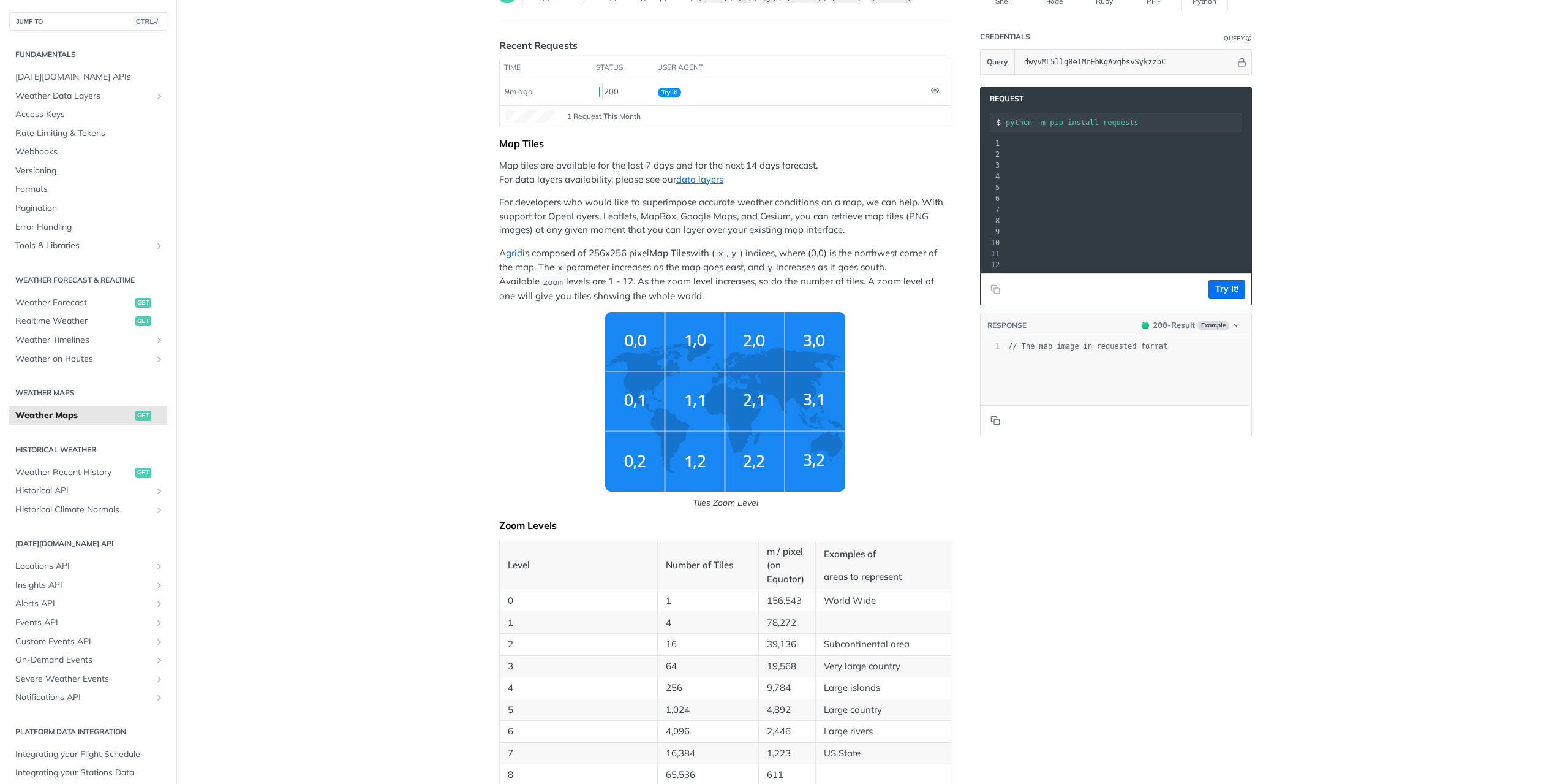
scroll to position [0, 0]
drag, startPoint x: 1027, startPoint y: 162, endPoint x: 1061, endPoint y: 165, distance: 34.1
click at [1061, 165] on span ""https://api.tomorrow.io/v4/map/tile/5/2/3/precipitationIntensity/now.png?apike…" at bounding box center [1087, 165] width 115 height 8
click at [1061, 165] on span ""https://api.tomorrow.io/v4/map/tile/5/2/3/precipitationIntensity/now.png?apike…" at bounding box center [1087, 165] width 115 height 8
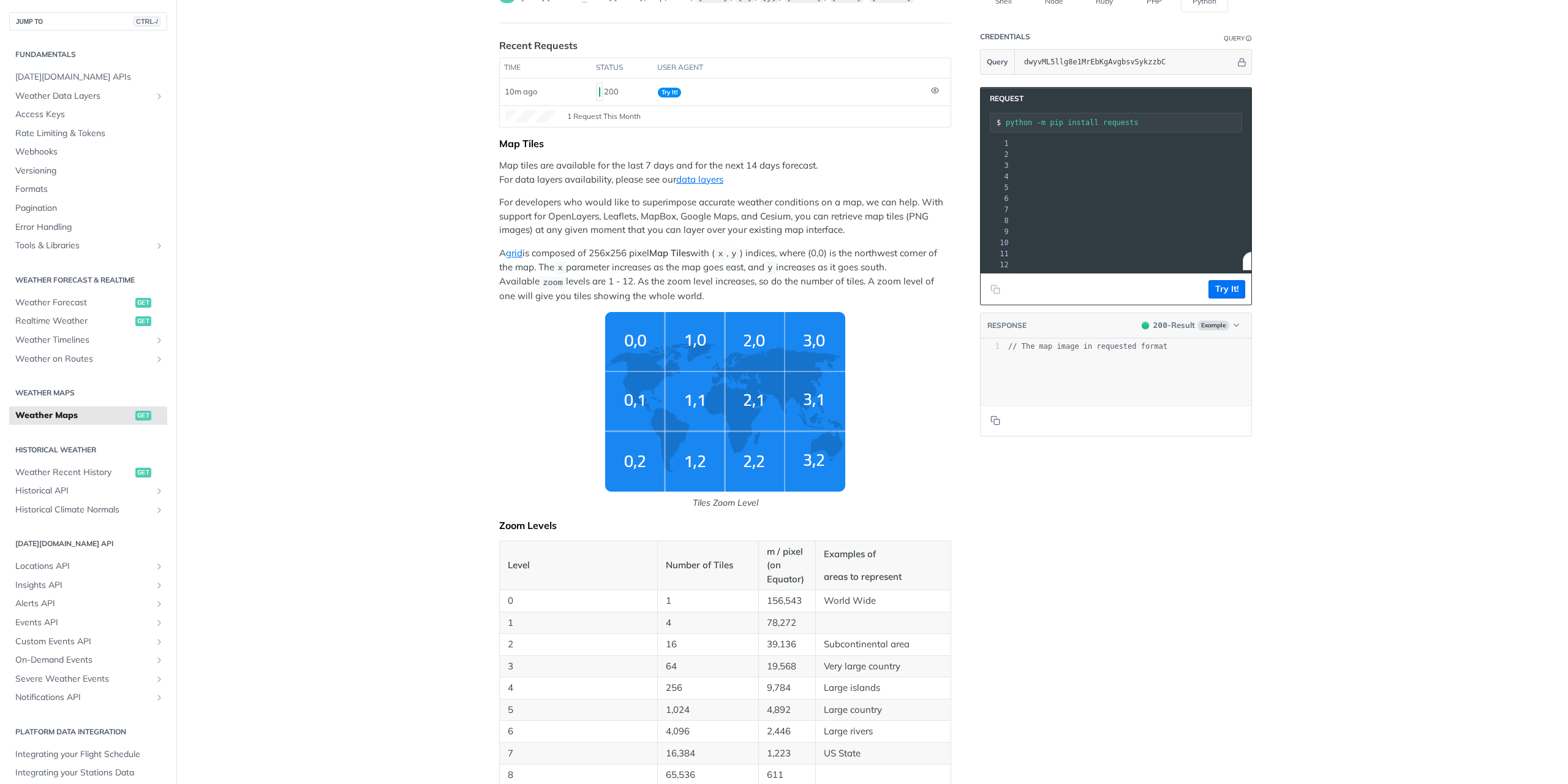
drag, startPoint x: 1030, startPoint y: 164, endPoint x: 1239, endPoint y: 163, distance: 209.0
click at [870, 163] on span ""https://api.tomorrow.io/v4/map/tile/5/2/3/precipitationIntensity/now.png?apike…" at bounding box center [812, 165] width 115 height 8
copy span "https://api.tomorrow.io/v4/map/tile/5/2/3/precipitationIntensity/now.png?apikey…"
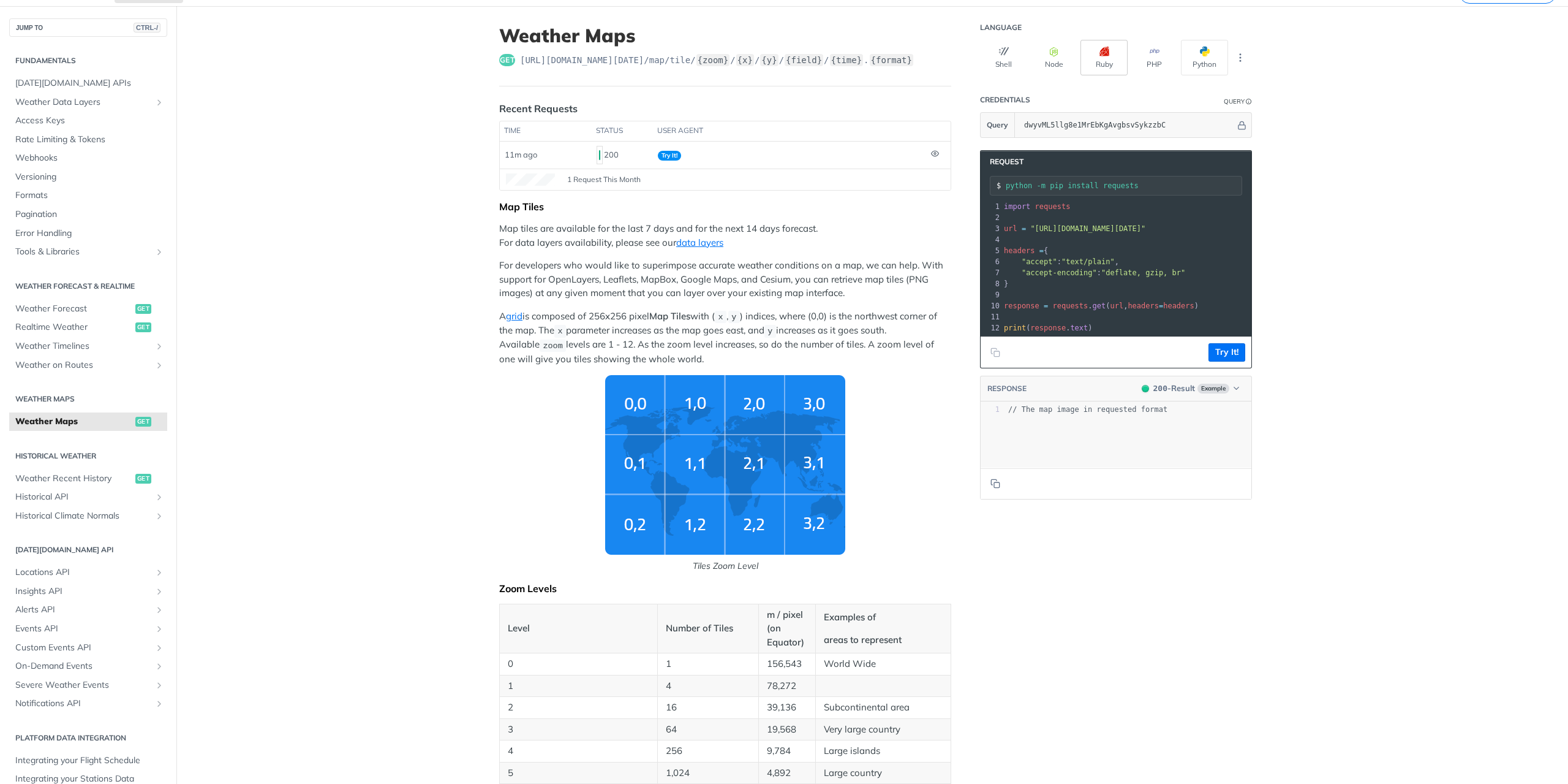
scroll to position [0, 0]
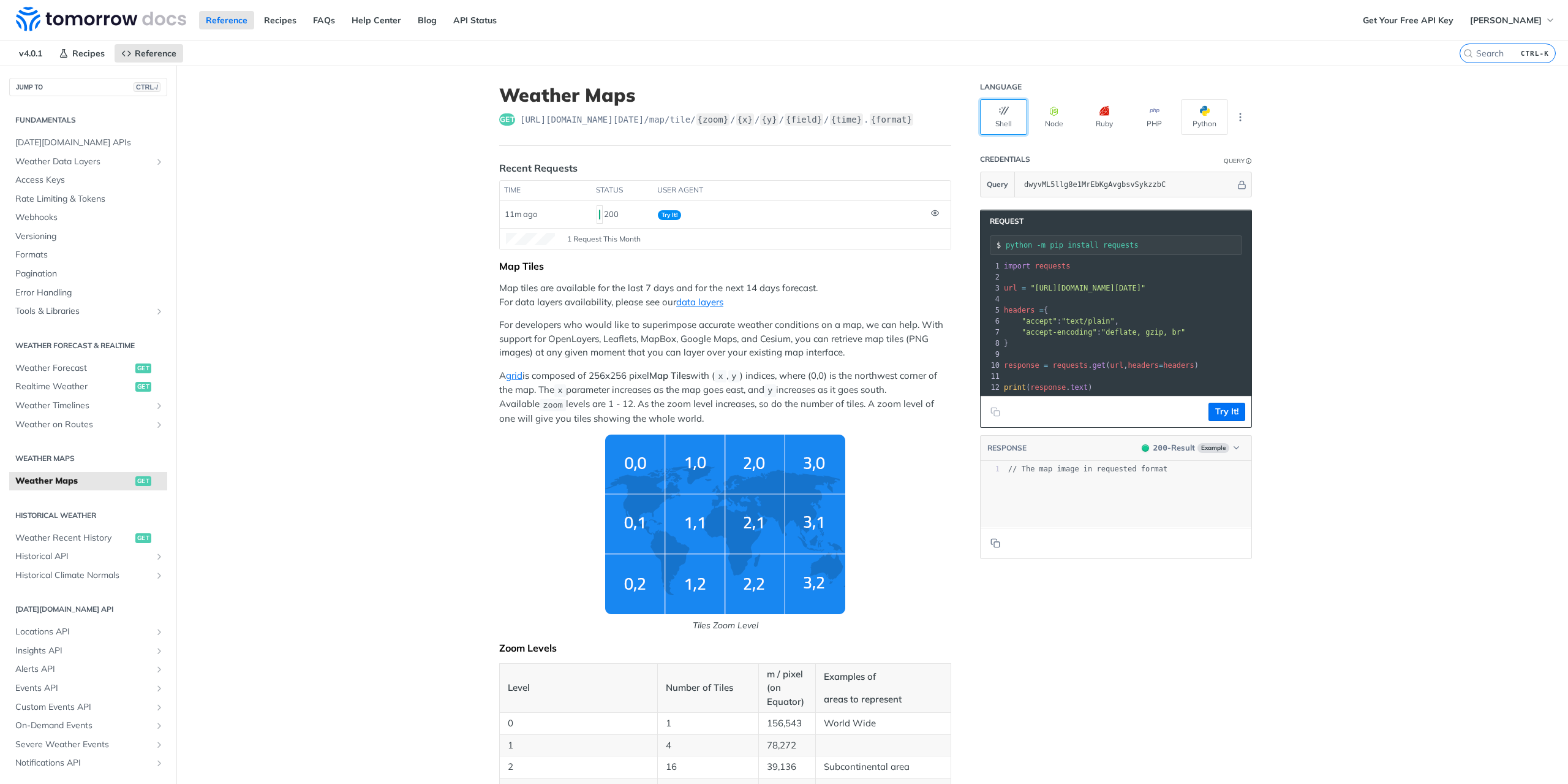
click at [1000, 119] on button "Shell" at bounding box center [1003, 117] width 47 height 35
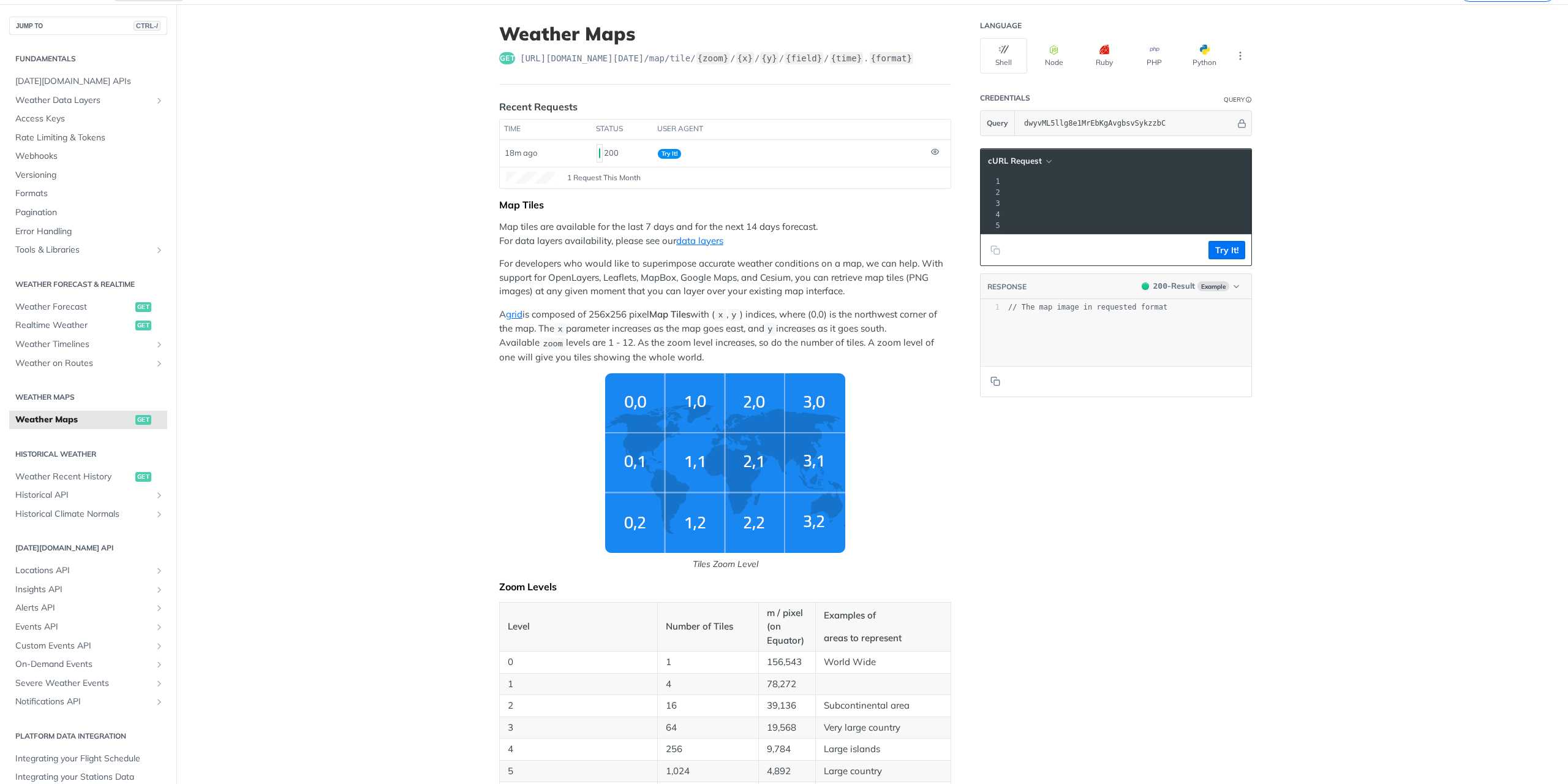
scroll to position [0, 226]
drag, startPoint x: 1052, startPoint y: 189, endPoint x: 1228, endPoint y: 191, distance: 176.0
click at [860, 190] on span "'https://api.tomorrow.io/v4/map/tile/5/2/3/precipitationIntensity/now.png?apike…" at bounding box center [803, 192] width 115 height 8
click at [860, 191] on span "'https://api.tomorrow.io/v4/map/tile/5/2/3/precipitationIntensity/now.png?apike…" at bounding box center [803, 192] width 115 height 8
copy span "https://api.tomorrow.io/v4/map/tile/5/2/3/precipitationIntensity/now.png?apikey…"
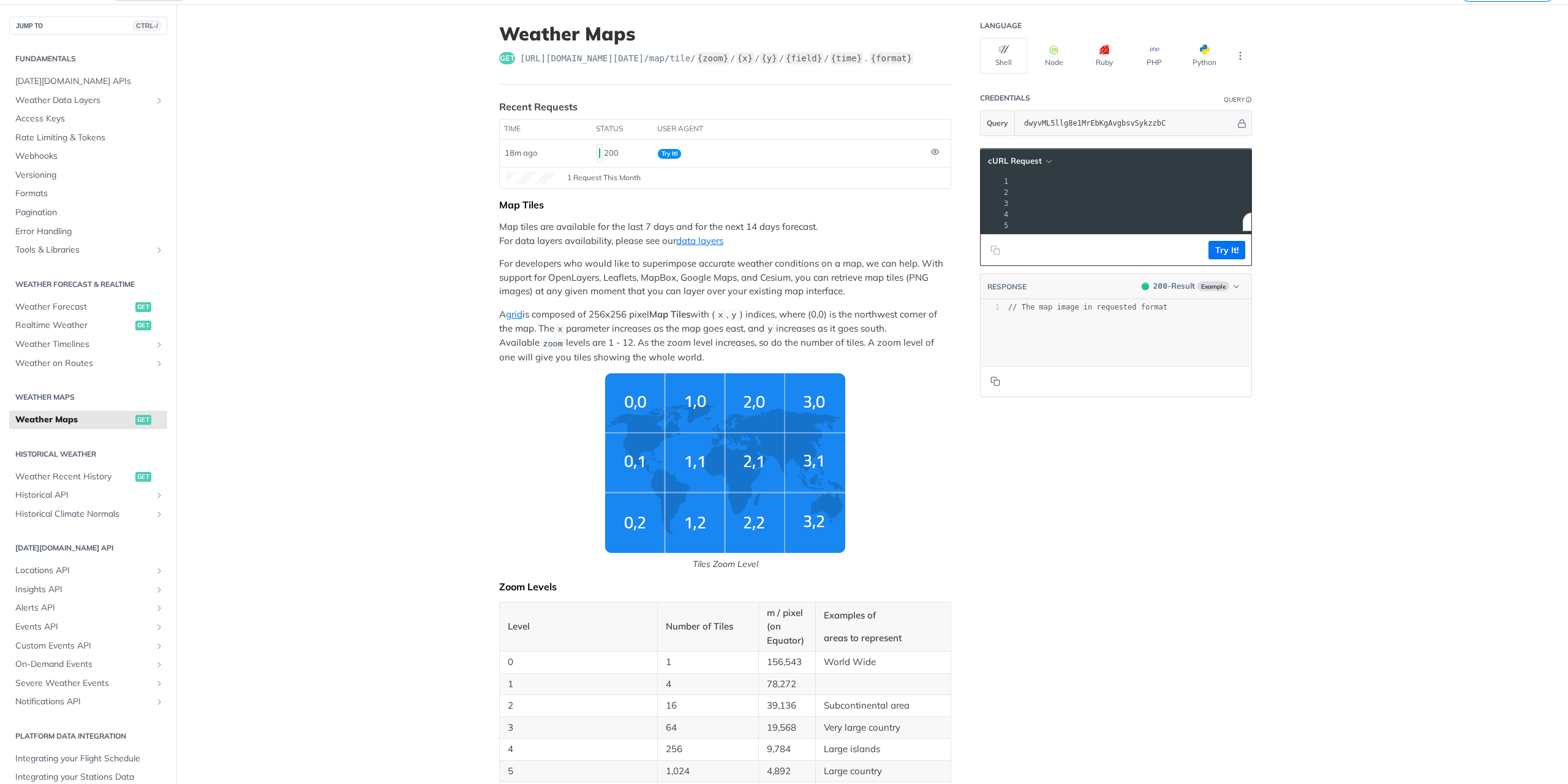
click at [777, 276] on p "For developers who would like to superimpose accurate weather conditions on a m…" at bounding box center [725, 278] width 452 height 41
drag, startPoint x: 1134, startPoint y: 195, endPoint x: 962, endPoint y: 180, distance: 172.7
click at [1134, 195] on pre "--url 'https://api.tomorrow.io/v4/map/tile/5/2/3/precipitationIntensity/now.png…" at bounding box center [978, 193] width 567 height 11
drag, startPoint x: 1054, startPoint y: 191, endPoint x: 1230, endPoint y: 193, distance: 176.0
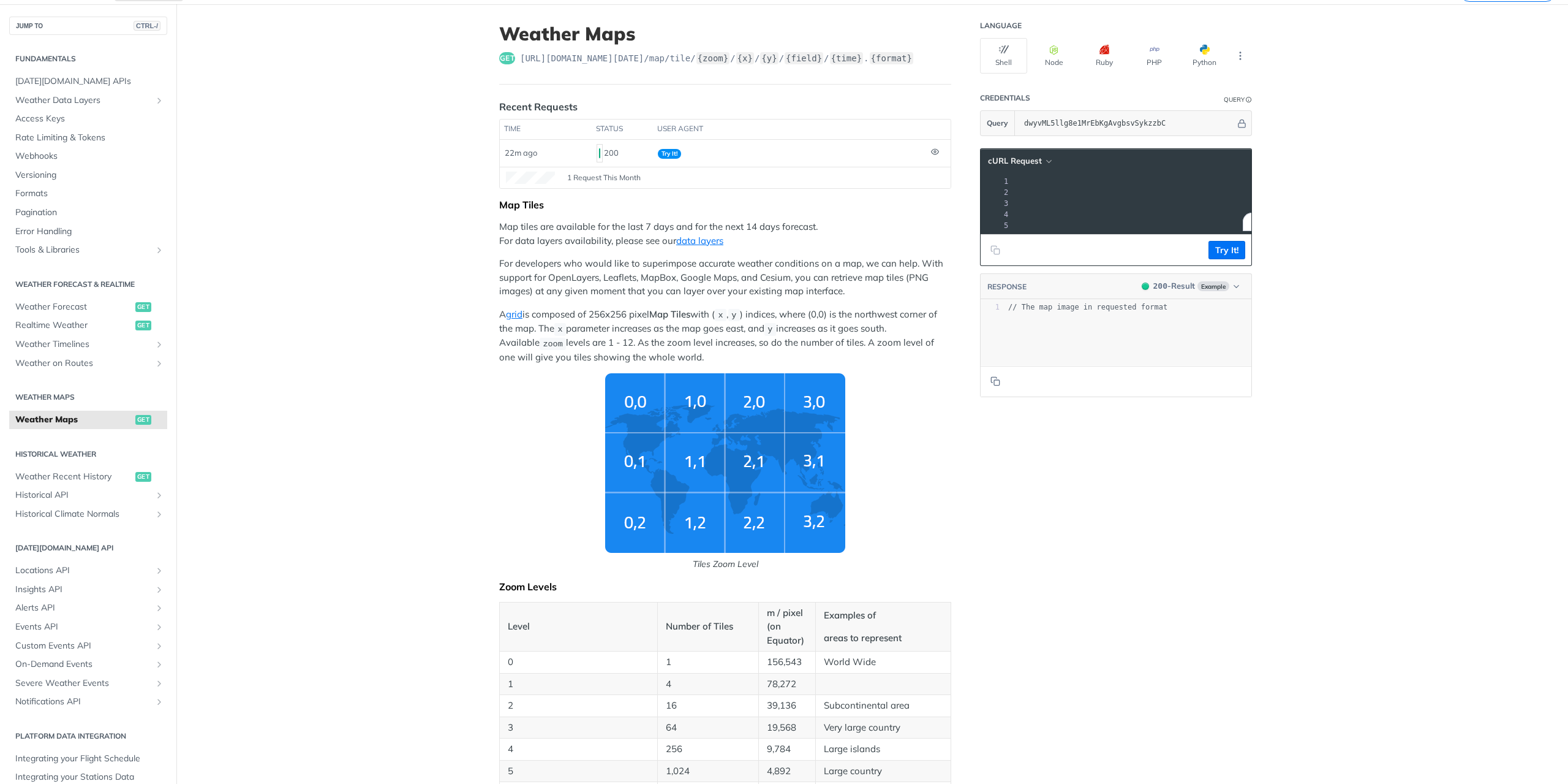
click at [860, 193] on span "'https://api.tomorrow.io/v4/map/tile/5/2/3/precipitationIntensity/now.png?apike…" at bounding box center [803, 192] width 115 height 8
copy span "https://api.tomorrow.io/v4/map/tile/5/2/3/precipitationIntensity/now.png?apikey…"
